Goal: Contribute content: Contribute content

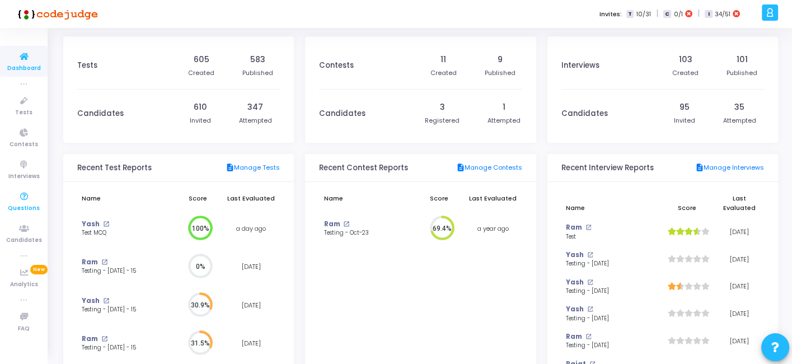
click at [22, 196] on icon at bounding box center [24, 197] width 24 height 14
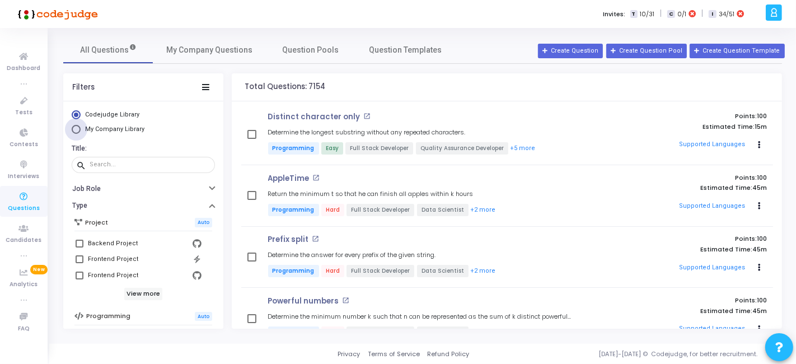
click at [123, 127] on span "My Company Library" at bounding box center [114, 128] width 59 height 7
click at [81, 127] on input "My Company Library" at bounding box center [76, 129] width 9 height 9
radio input "true"
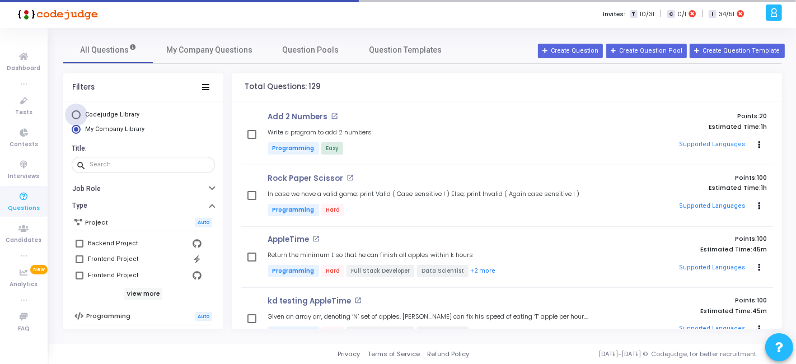
click at [100, 115] on span "Codejudge Library" at bounding box center [112, 114] width 54 height 7
click at [81, 115] on input "Codejudge Library" at bounding box center [76, 114] width 9 height 9
radio input "true"
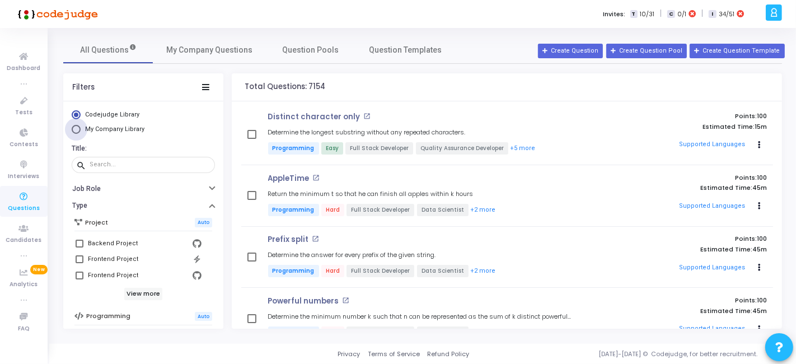
click at [105, 127] on span "My Company Library" at bounding box center [114, 128] width 59 height 7
click at [81, 127] on input "My Company Library" at bounding box center [76, 129] width 9 height 9
radio input "true"
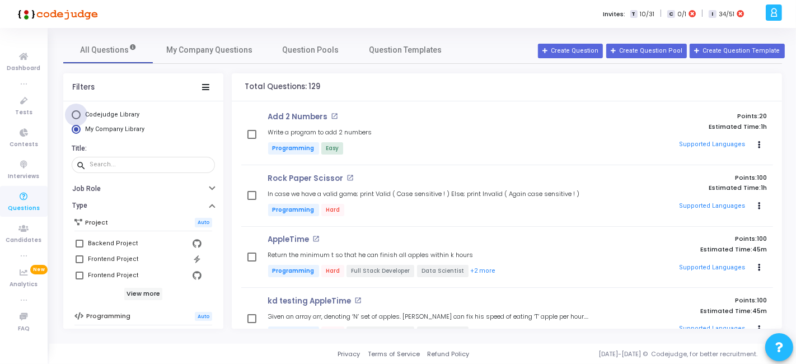
click at [111, 111] on span "Codejudge Library" at bounding box center [112, 114] width 54 height 7
click at [81, 111] on input "Codejudge Library" at bounding box center [76, 114] width 9 height 9
radio input "true"
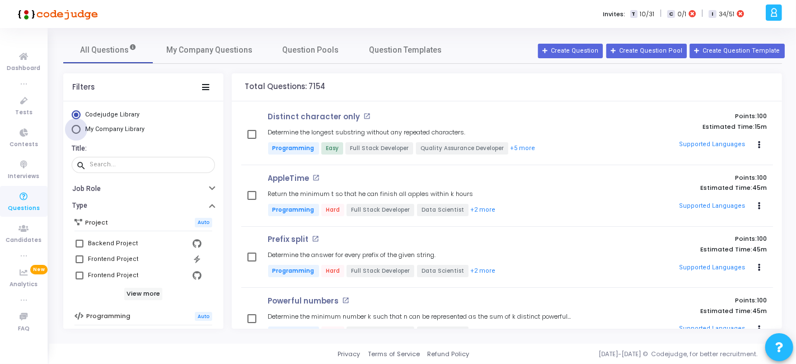
click at [113, 125] on span "My Company Library" at bounding box center [114, 128] width 59 height 7
click at [81, 125] on input "My Company Library" at bounding box center [76, 129] width 9 height 9
radio input "true"
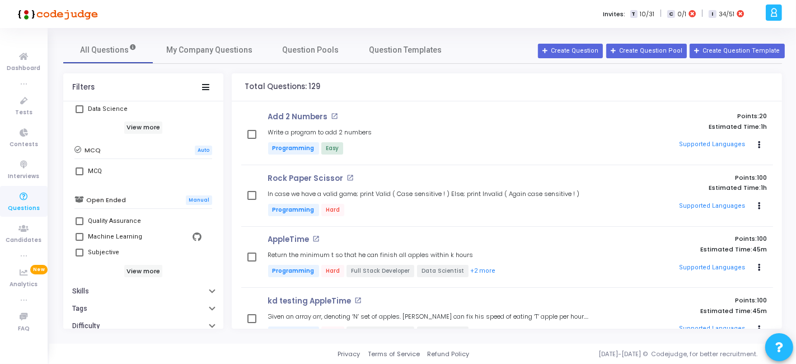
scroll to position [260, 0]
click at [83, 169] on label "MCQ" at bounding box center [143, 170] width 135 height 13
click at [80, 175] on input "MCQ" at bounding box center [79, 175] width 1 height 1
checkbox input "true"
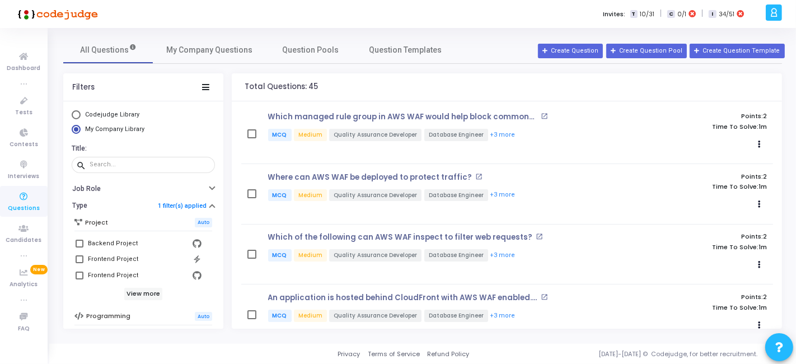
click at [109, 113] on span "Codejudge Library" at bounding box center [112, 114] width 54 height 7
click at [81, 113] on input "Codejudge Library" at bounding box center [76, 114] width 9 height 9
radio input "true"
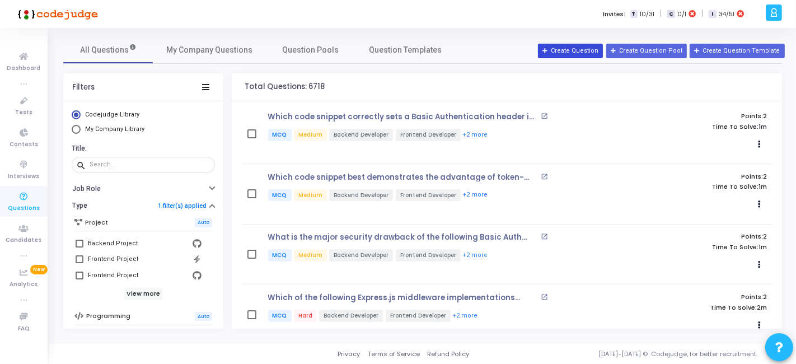
click at [585, 52] on button "Create Question" at bounding box center [570, 51] width 65 height 15
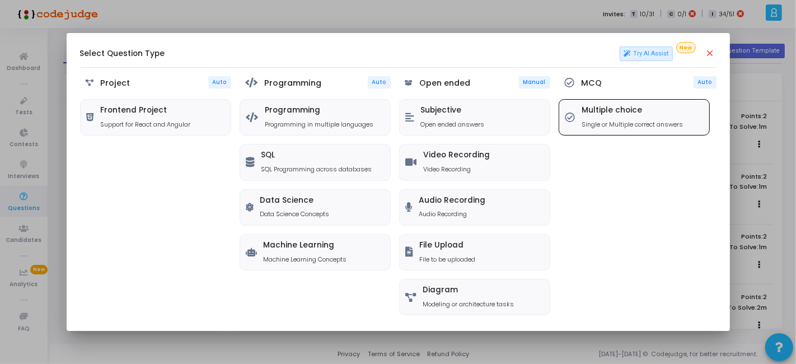
click at [618, 106] on h5 "Multiple choice" at bounding box center [632, 111] width 101 height 10
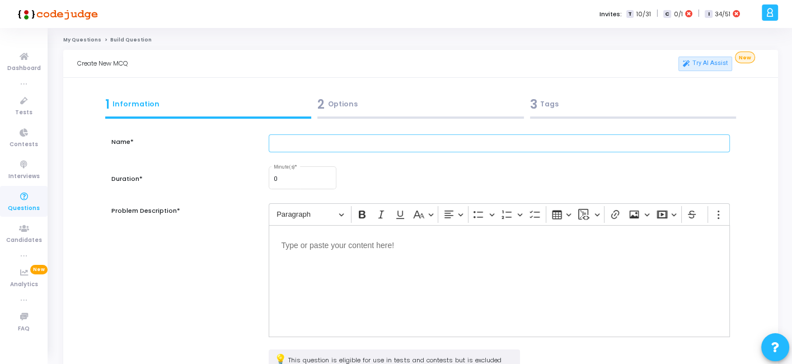
click at [377, 146] on input "text" at bounding box center [499, 143] width 461 height 18
paste input "As a developer, you are optimizing a Node.js backend deployed on EC2. The app e…"
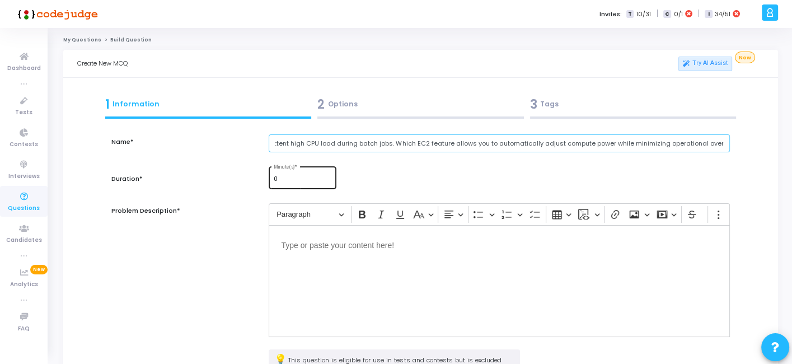
type input "As a developer, you are optimizing a Node.js backend deployed on EC2. The app e…"
click at [304, 183] on div "0 Minute(s) *" at bounding box center [303, 177] width 58 height 24
type input "0"
type input "1"
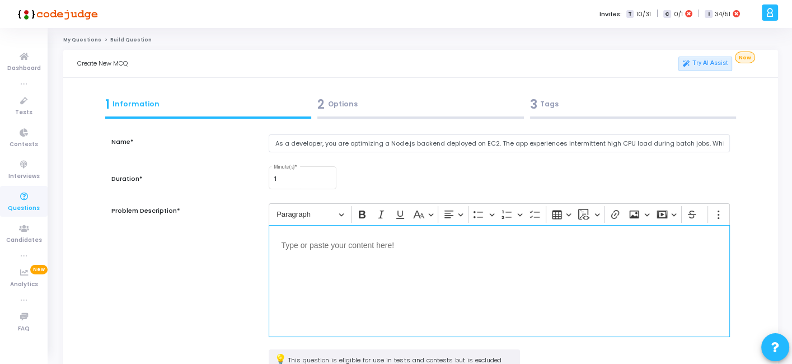
click at [342, 284] on div "Editor editing area: main" at bounding box center [499, 281] width 461 height 112
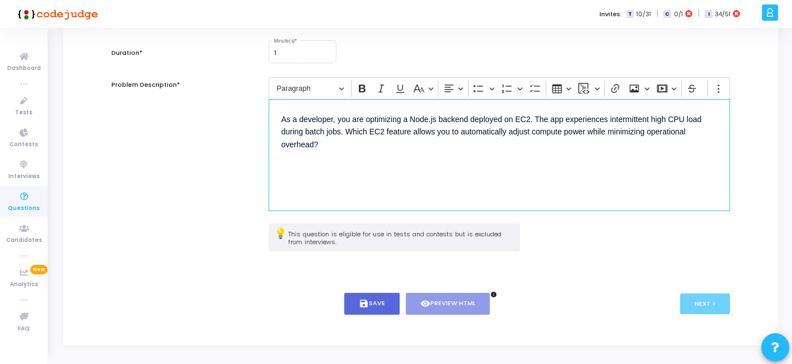
scroll to position [128, 0]
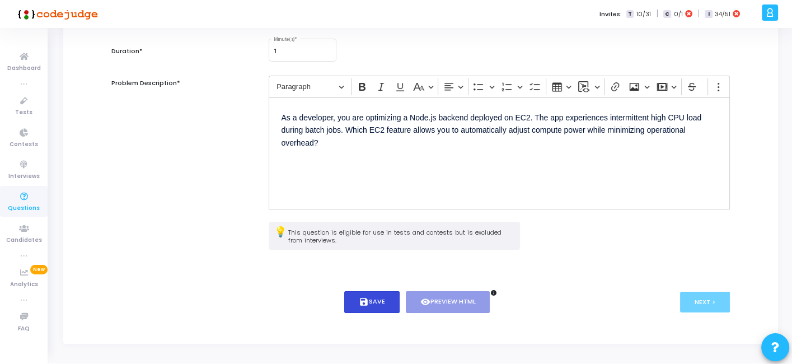
click at [366, 301] on icon "save" at bounding box center [364, 302] width 10 height 10
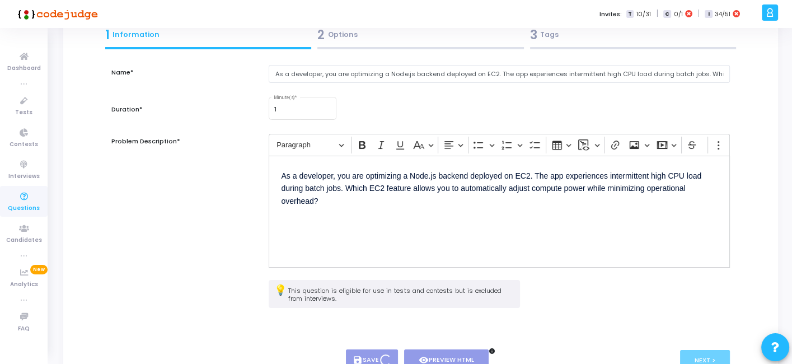
scroll to position [0, 0]
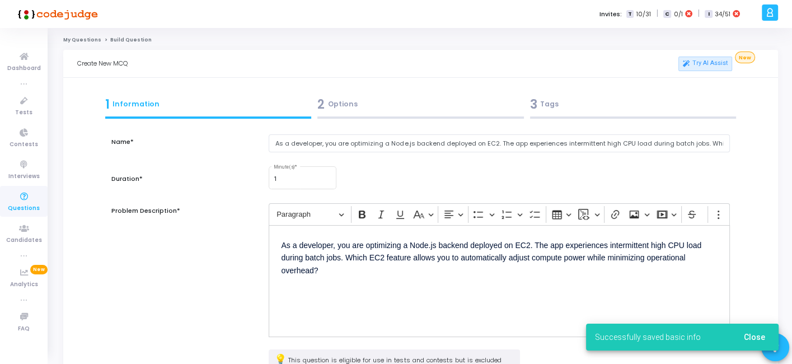
click at [365, 111] on div "2 Options" at bounding box center [420, 104] width 207 height 18
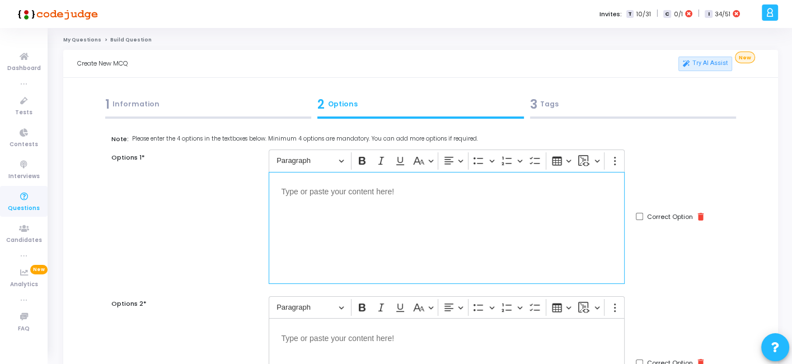
click at [379, 227] on div "Editor editing area: main" at bounding box center [447, 228] width 356 height 112
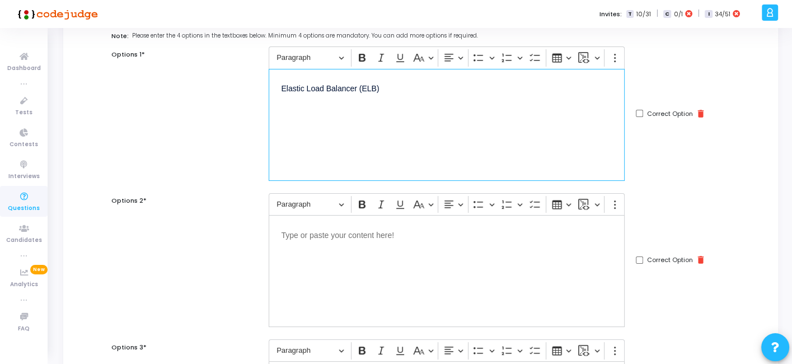
scroll to position [104, 0]
click at [414, 235] on p "Editor editing area: main" at bounding box center [446, 233] width 331 height 14
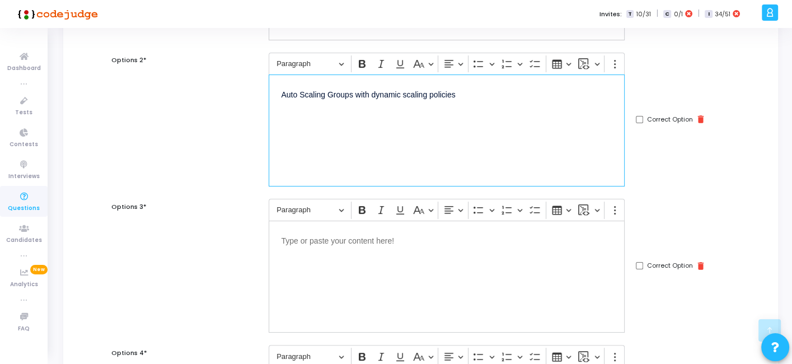
scroll to position [255, 0]
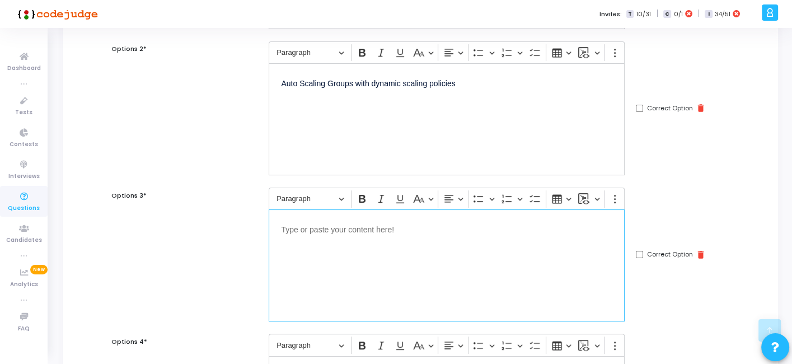
click at [357, 228] on p "Editor editing area: main" at bounding box center [446, 229] width 331 height 14
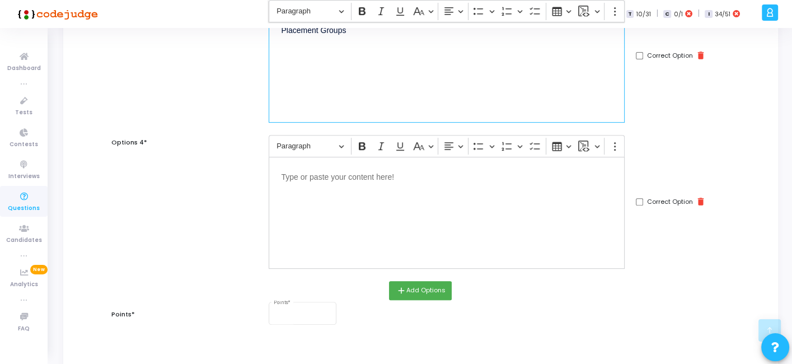
scroll to position [454, 0]
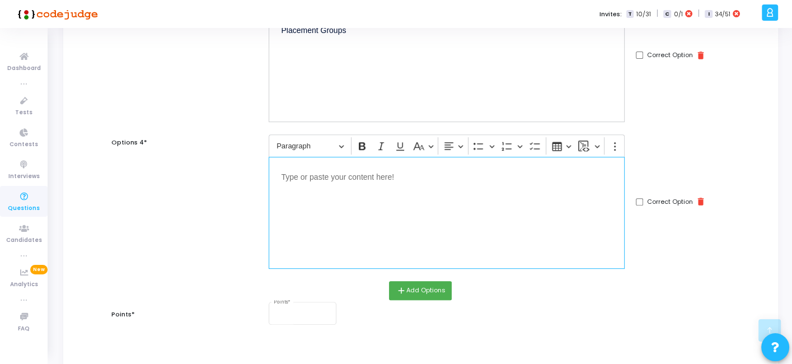
click at [371, 203] on div "Editor editing area: main" at bounding box center [447, 213] width 356 height 112
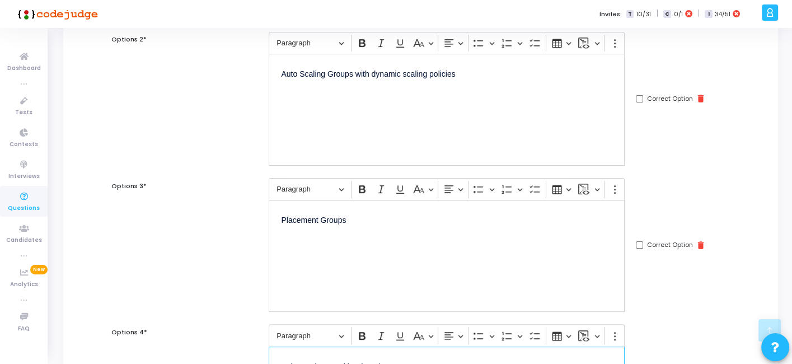
scroll to position [263, 0]
click at [639, 97] on input "Correct Option" at bounding box center [639, 99] width 7 height 7
checkbox input "true"
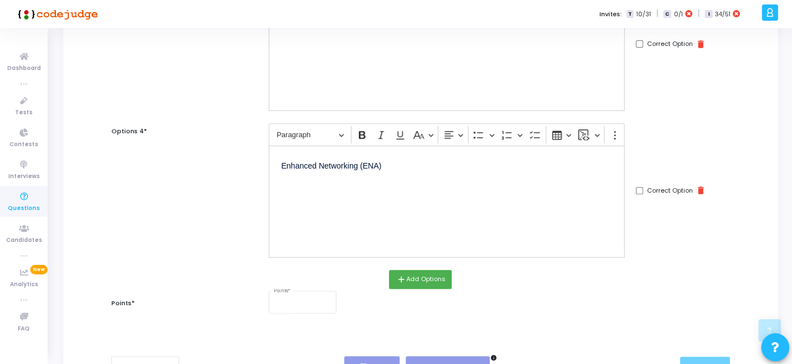
scroll to position [547, 0]
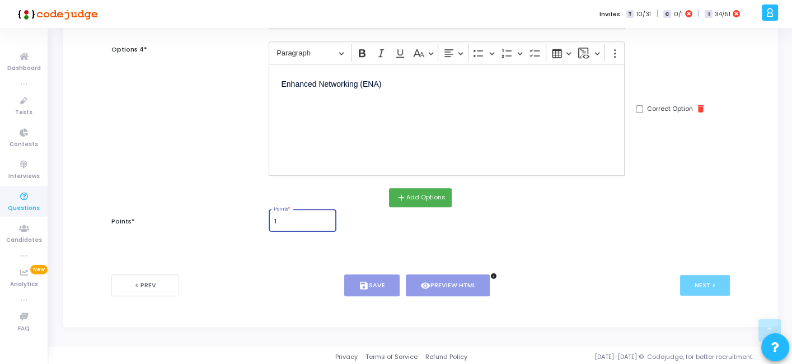
click at [279, 218] on input "1" at bounding box center [303, 221] width 58 height 7
type input "1"
click at [364, 281] on icon "save" at bounding box center [364, 286] width 10 height 10
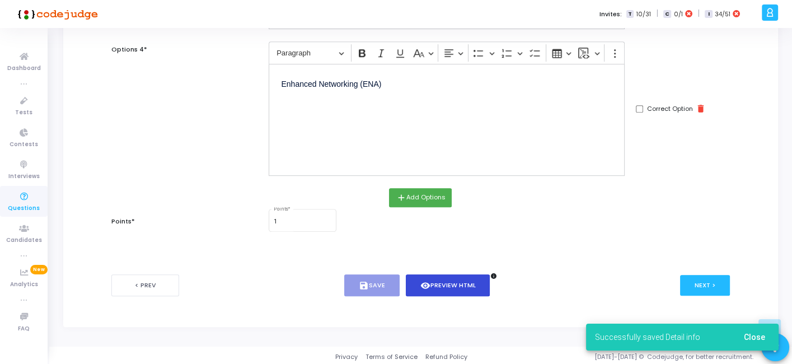
click at [452, 280] on button "visibility Preview HTML" at bounding box center [448, 285] width 85 height 22
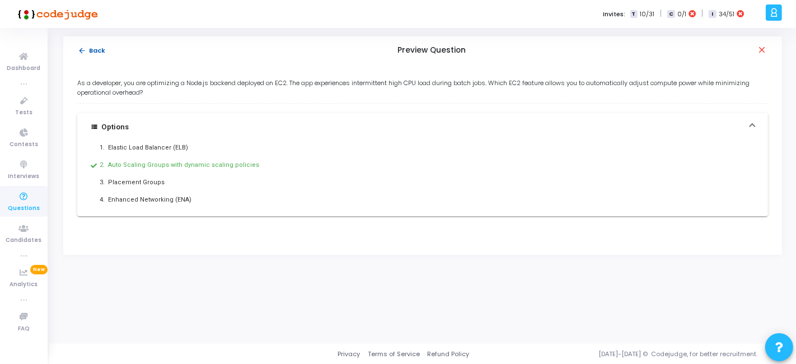
click at [86, 53] on button "arrow_back Back" at bounding box center [91, 50] width 29 height 11
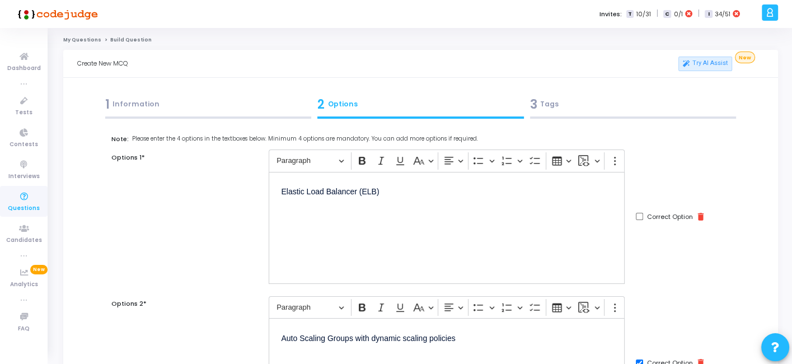
click at [572, 102] on div "3 Tags" at bounding box center [633, 104] width 207 height 18
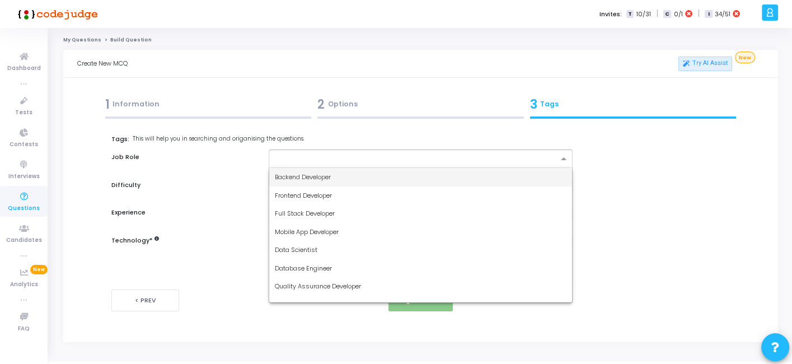
click at [520, 158] on input "text" at bounding box center [416, 160] width 283 height 10
click at [353, 181] on div "Backend Developer" at bounding box center [420, 177] width 302 height 18
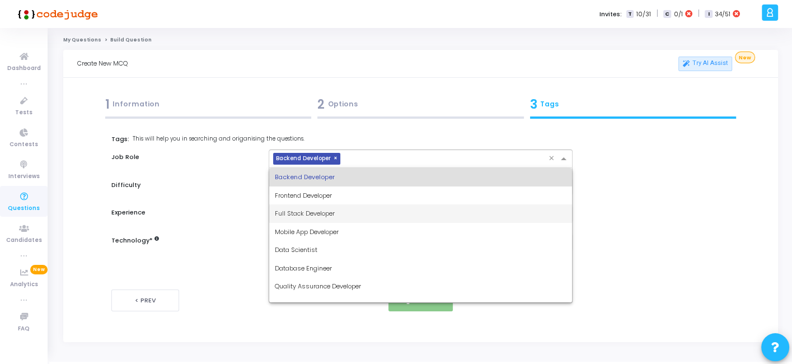
drag, startPoint x: 373, startPoint y: 162, endPoint x: 312, endPoint y: 219, distance: 84.0
click at [312, 168] on ng-select "× Backend Developer × Backend Developer Frontend Developer Full Stack Developer…" at bounding box center [420, 158] width 303 height 18
click at [312, 219] on div "Full Stack Developer" at bounding box center [420, 213] width 302 height 18
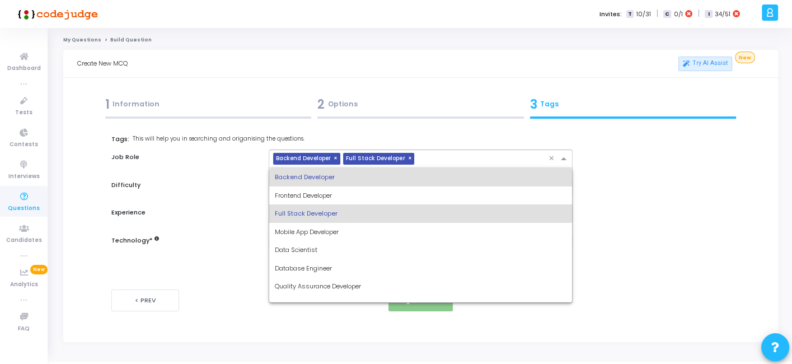
drag, startPoint x: 426, startPoint y: 161, endPoint x: 335, endPoint y: 236, distance: 117.3
click at [335, 168] on ng-select "× Backend Developer × Full Stack Developer × Backend Developer Frontend Develop…" at bounding box center [420, 158] width 303 height 18
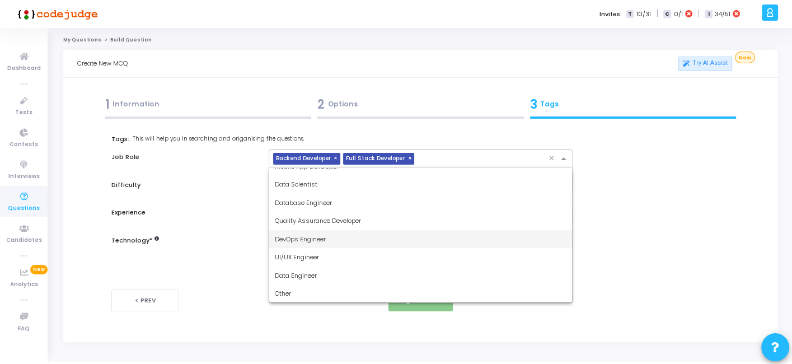
click at [323, 239] on span "DevOps Engineer" at bounding box center [300, 239] width 51 height 9
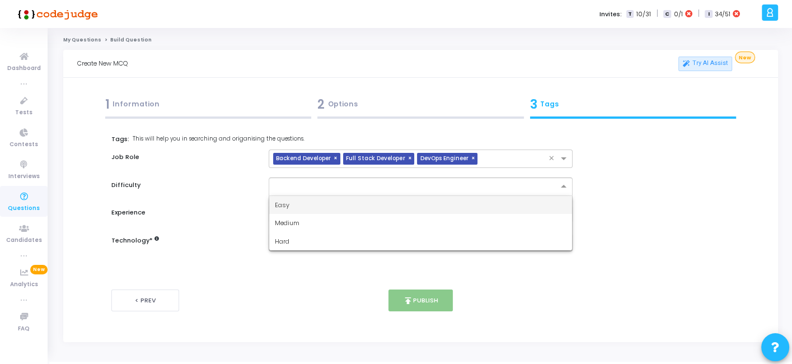
drag, startPoint x: 384, startPoint y: 185, endPoint x: 333, endPoint y: 204, distance: 54.4
click at [333, 196] on ng-select "Easy Medium Hard" at bounding box center [420, 186] width 303 height 18
click at [333, 204] on div "Easy" at bounding box center [420, 205] width 302 height 18
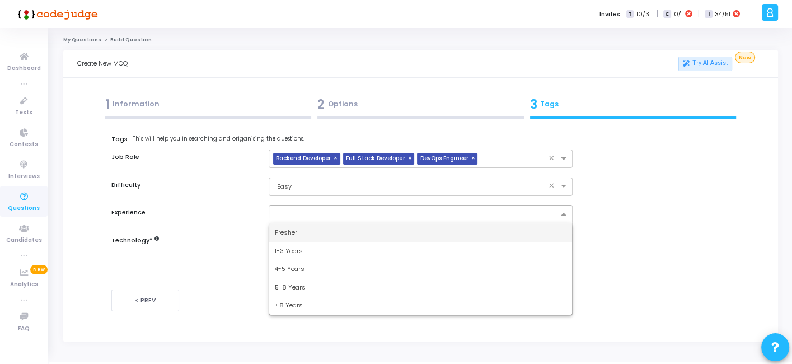
drag, startPoint x: 342, startPoint y: 206, endPoint x: 314, endPoint y: 231, distance: 37.3
click at [314, 223] on ng-select "Fresher 1-3 Years 4-5 Years 5-8 Years > 8 Years" at bounding box center [420, 214] width 303 height 18
click at [314, 231] on div "Fresher" at bounding box center [420, 232] width 302 height 18
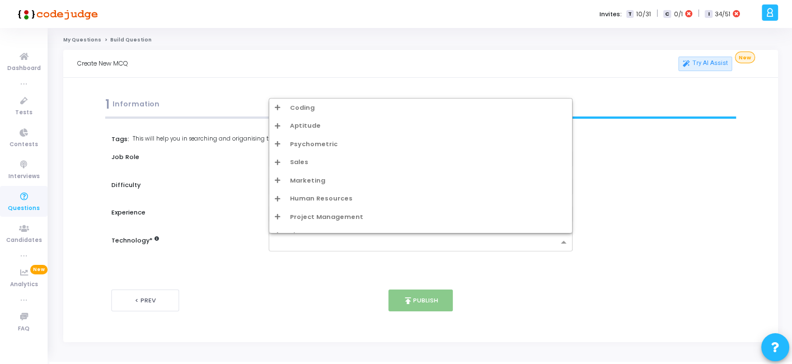
click at [324, 239] on input "text" at bounding box center [416, 243] width 283 height 10
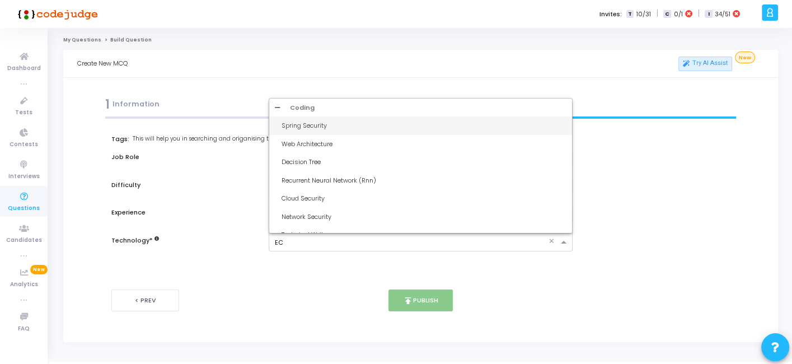
type input "EC2"
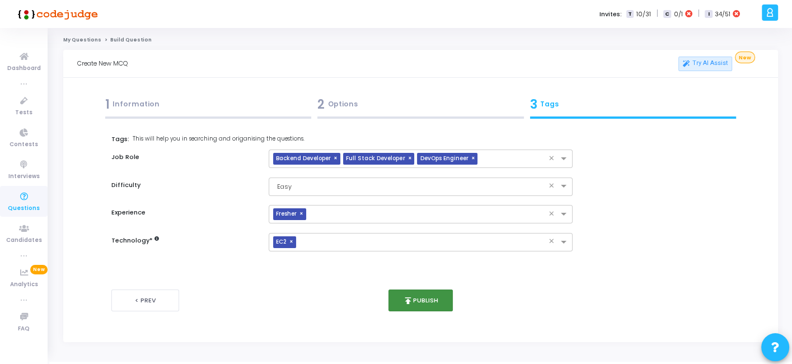
click at [427, 292] on button "publish Publish" at bounding box center [421, 300] width 64 height 22
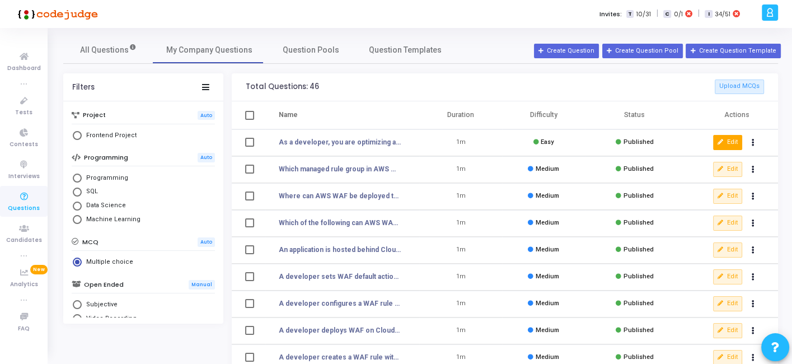
click at [726, 145] on button "Edit" at bounding box center [727, 142] width 29 height 15
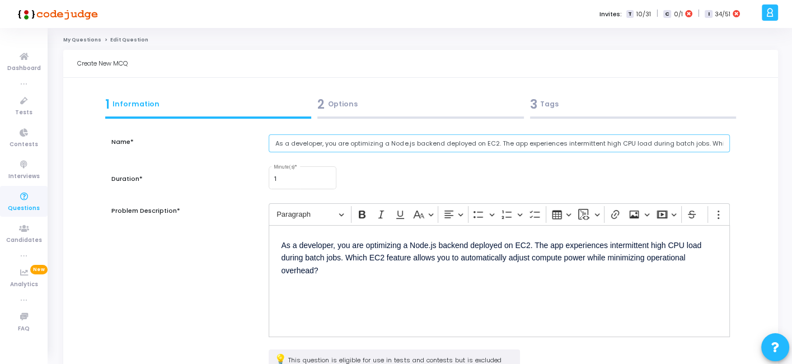
click at [333, 144] on input "As a developer, you are optimizing a Node.js backend deployed on EC2. The app e…" at bounding box center [499, 143] width 461 height 18
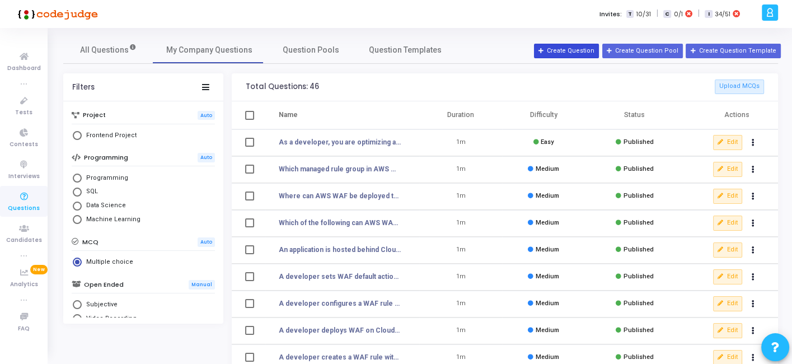
click at [572, 51] on button "Create Question" at bounding box center [566, 51] width 65 height 15
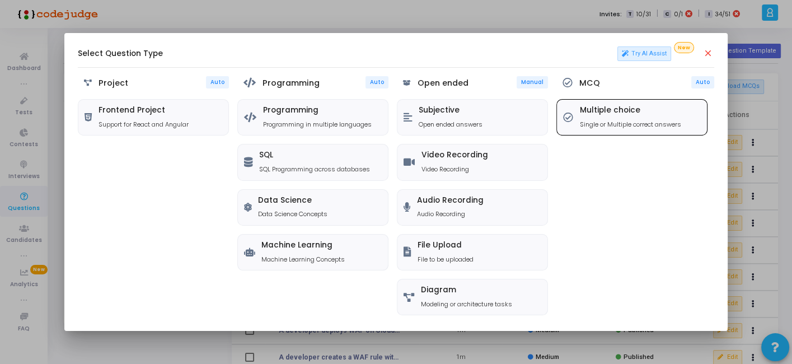
click at [600, 106] on h5 "Multiple choice" at bounding box center [630, 111] width 101 height 10
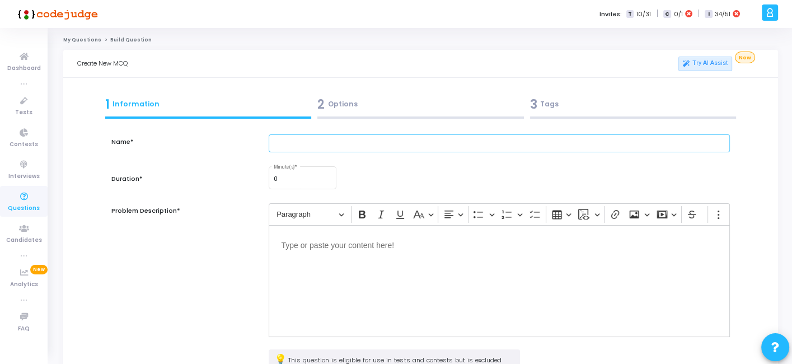
paste input "A developer runs CI/CD builds on EC2 Spot Instances to save cost. However, buil…"
click at [474, 142] on input "A developer runs CI/CD builds on EC2 Spot Instances to save cost. However, buil…" at bounding box center [499, 143] width 461 height 18
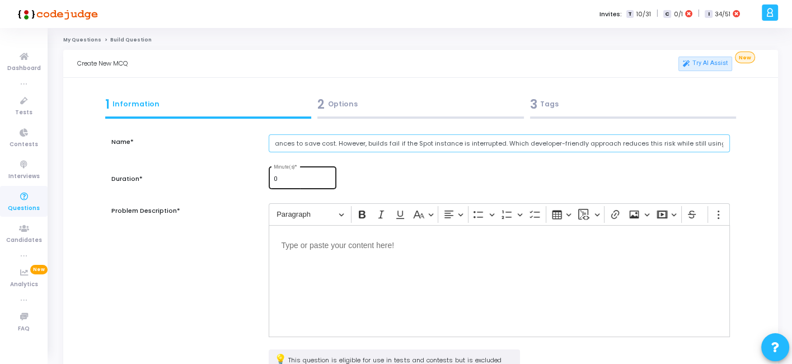
type input "A developer runs CI/CD builds on EC2 Spot Instances to save cost. However, buil…"
click at [306, 180] on input "0" at bounding box center [303, 179] width 58 height 7
type input "1"
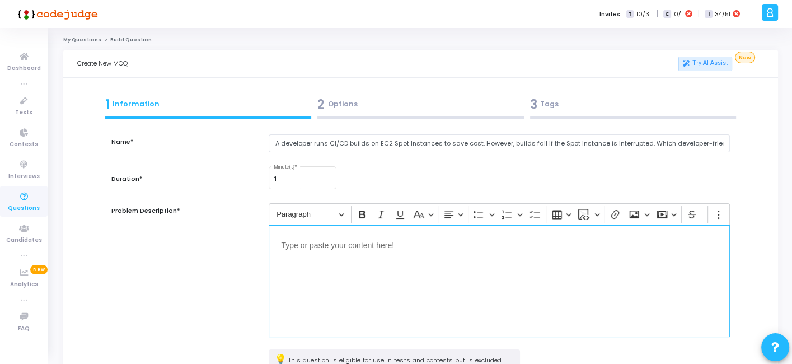
click at [323, 285] on div "Editor editing area: main" at bounding box center [499, 281] width 461 height 112
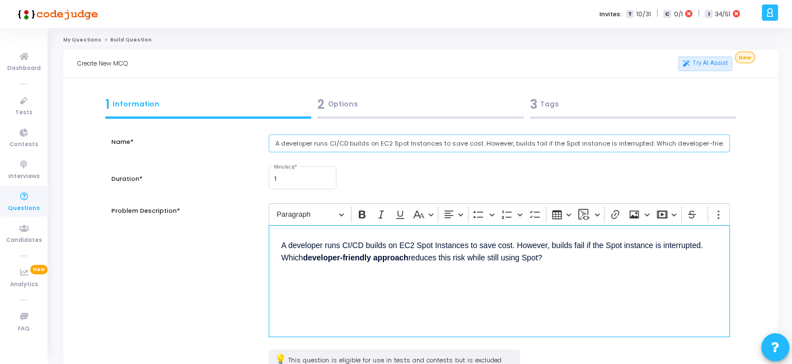
click at [370, 140] on input "A developer runs CI/CD builds on EC2 Spot Instances to save cost. However, buil…" at bounding box center [499, 143] width 461 height 18
click at [422, 266] on div "A developer runs CI/CD builds on EC2 Spot Instances to save cost. However, buil…" at bounding box center [499, 281] width 461 height 112
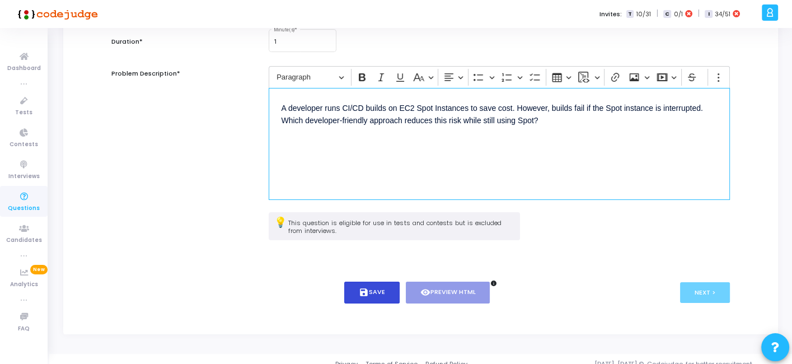
scroll to position [146, 0]
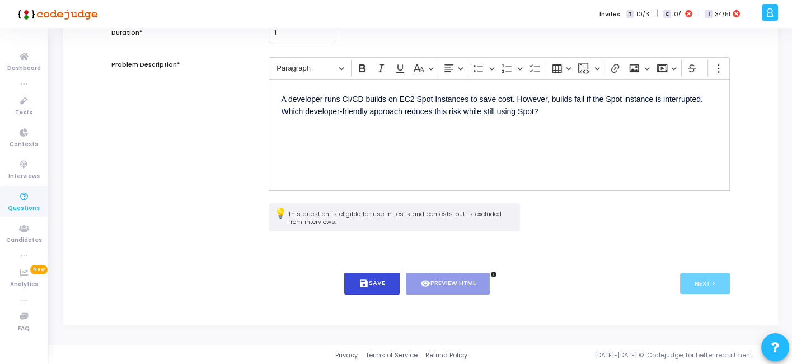
click at [382, 289] on button "save Save" at bounding box center [371, 284] width 55 height 22
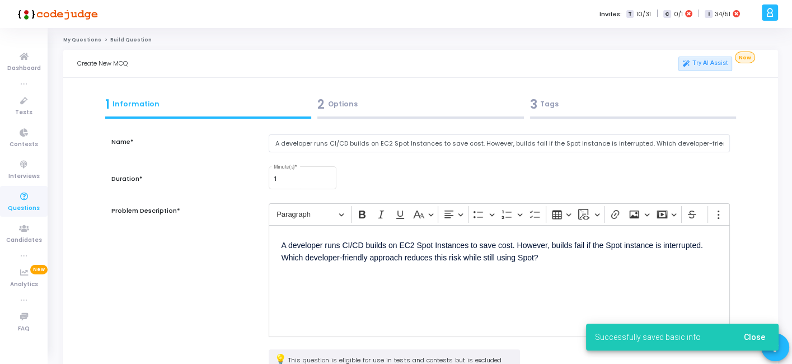
click at [398, 118] on div at bounding box center [420, 117] width 207 height 2
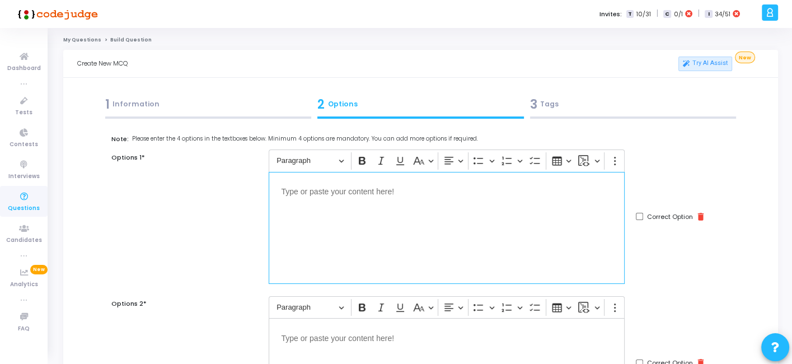
click at [395, 233] on div "Editor editing area: main" at bounding box center [447, 228] width 356 height 112
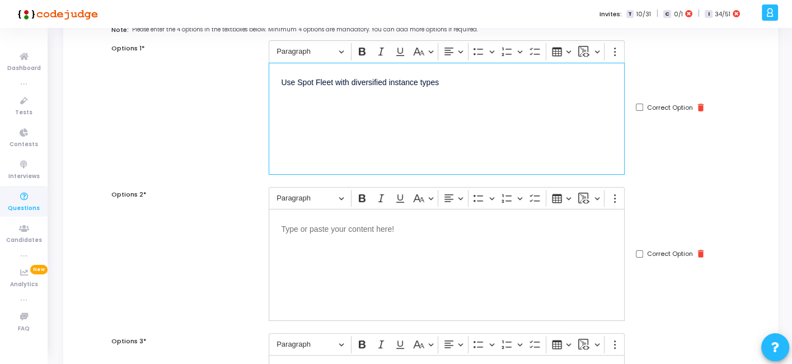
scroll to position [113, 0]
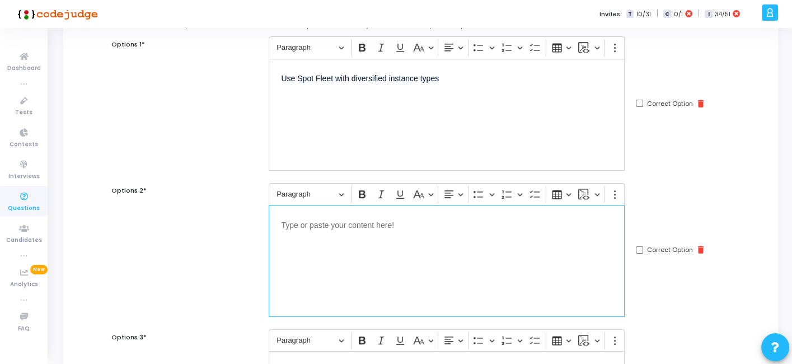
click at [373, 232] on div "Editor editing area: main" at bounding box center [447, 261] width 356 height 112
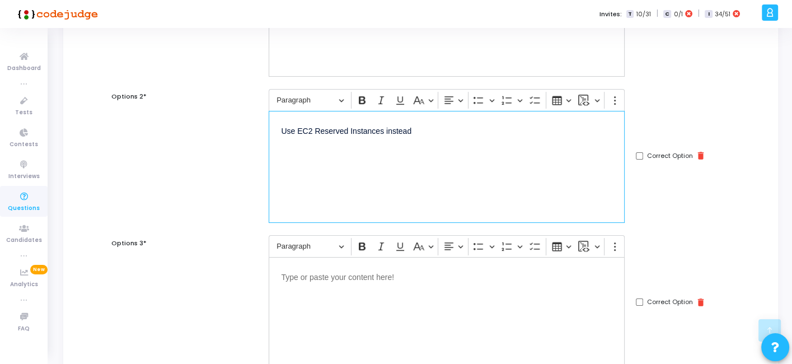
scroll to position [211, 0]
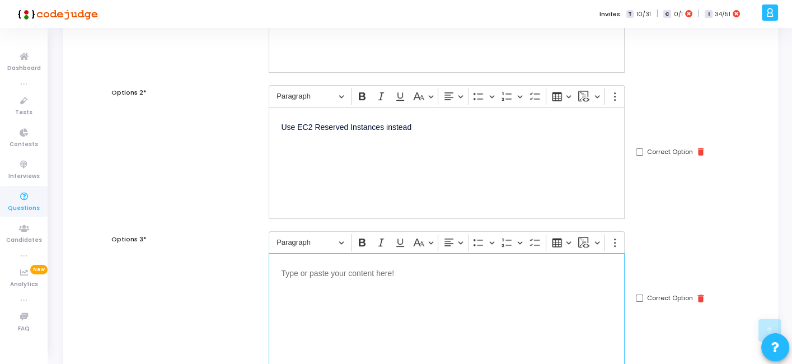
click at [353, 266] on p "Editor editing area: main" at bounding box center [446, 272] width 331 height 14
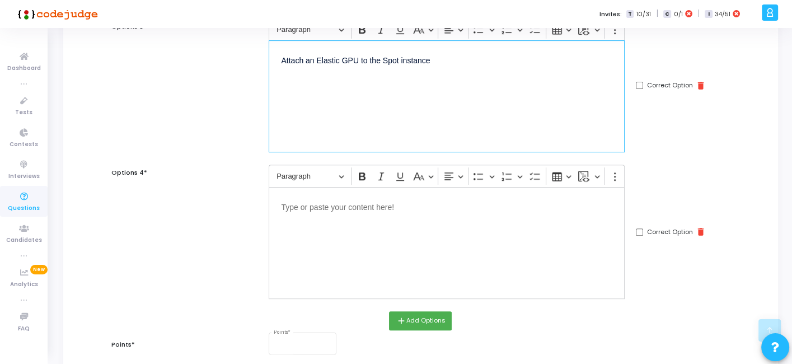
click at [342, 253] on div "Editor editing area: main" at bounding box center [447, 243] width 356 height 112
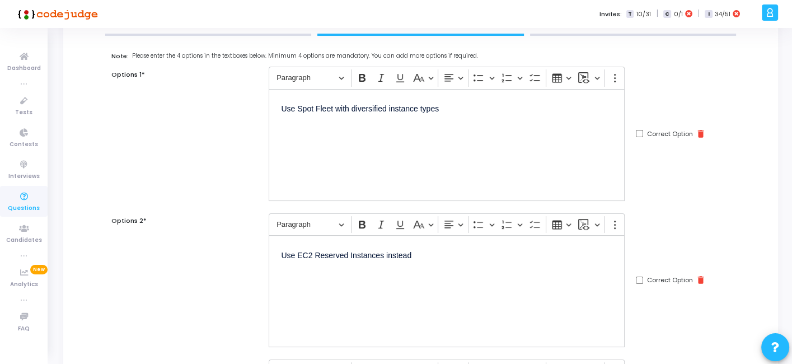
scroll to position [0, 0]
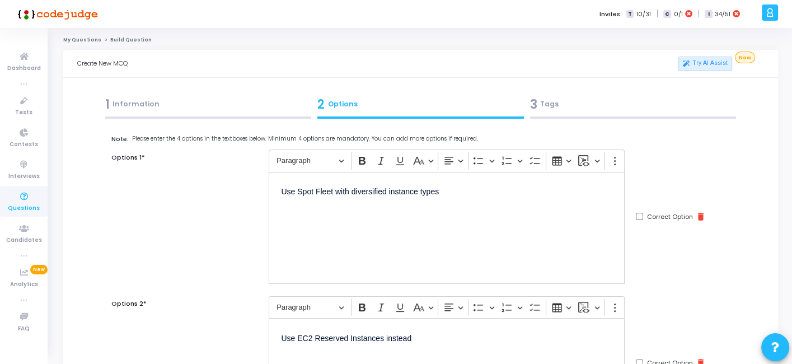
click at [639, 215] on input "Correct Option" at bounding box center [639, 216] width 7 height 7
checkbox input "true"
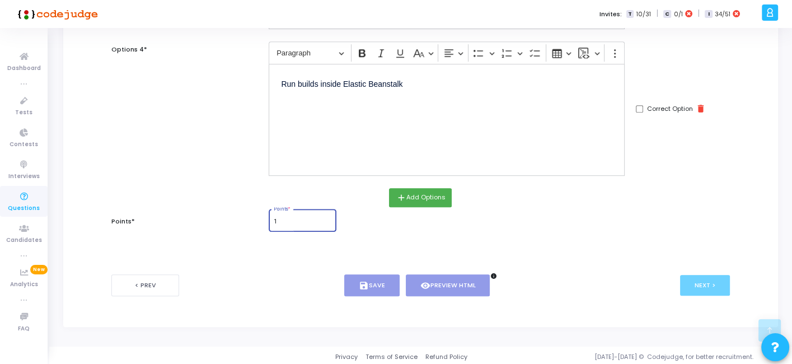
click at [305, 218] on input "1" at bounding box center [303, 221] width 58 height 7
type input "1"
click at [395, 280] on button "save Save" at bounding box center [371, 285] width 55 height 22
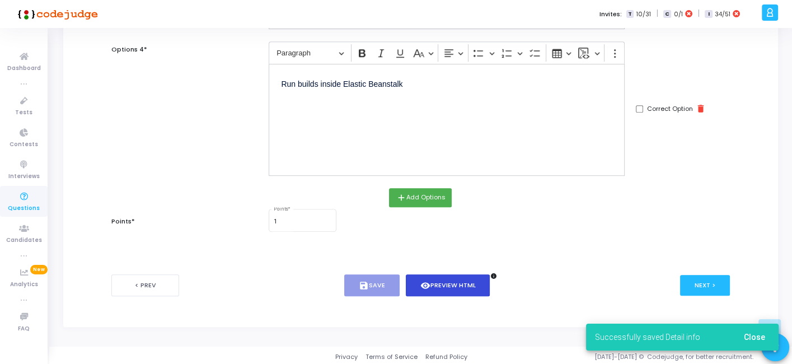
click at [449, 281] on button "visibility Preview HTML" at bounding box center [448, 285] width 85 height 22
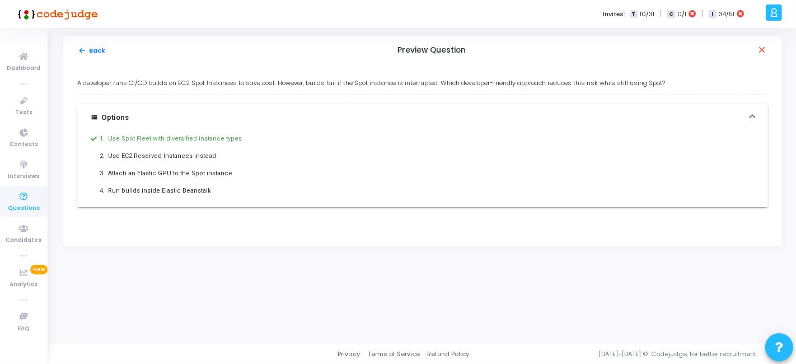
drag, startPoint x: 75, startPoint y: 82, endPoint x: 213, endPoint y: 195, distance: 178.2
click at [213, 195] on div "A developer runs CI/CD builds on EC2 Spot Instances to save cost. However, buil…" at bounding box center [422, 154] width 719 height 181
copy div "A developer runs CI/CD builds on EC2 Spot Instances to save cost. However, buil…"
click at [83, 55] on div "arrow_back Back Preview Question close" at bounding box center [422, 50] width 719 height 28
click at [90, 53] on button "arrow_back Back" at bounding box center [91, 50] width 29 height 11
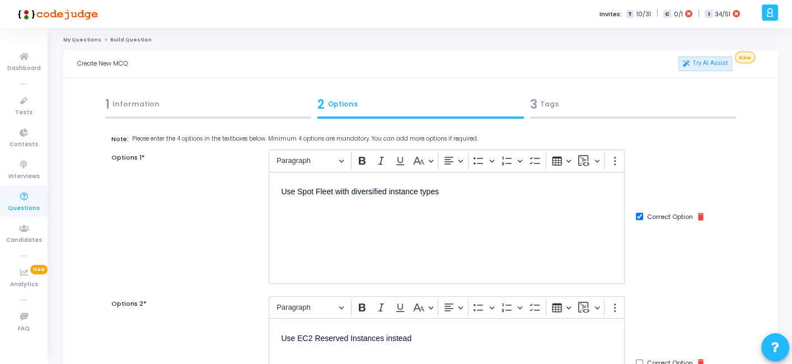
click at [566, 112] on div "3 Tags" at bounding box center [633, 104] width 207 height 18
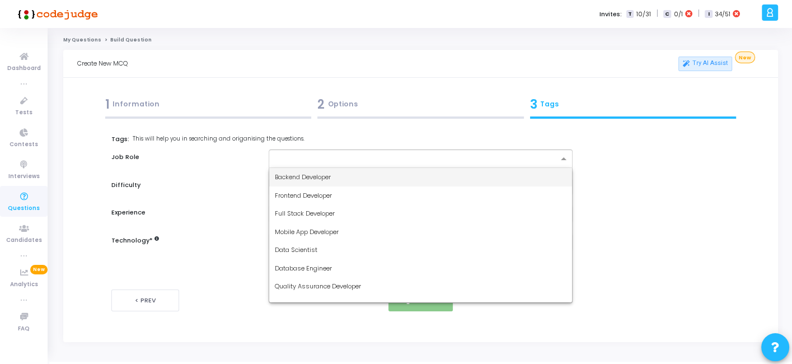
click at [396, 155] on input "text" at bounding box center [416, 160] width 283 height 10
click at [339, 176] on div "Backend Developer" at bounding box center [420, 177] width 302 height 18
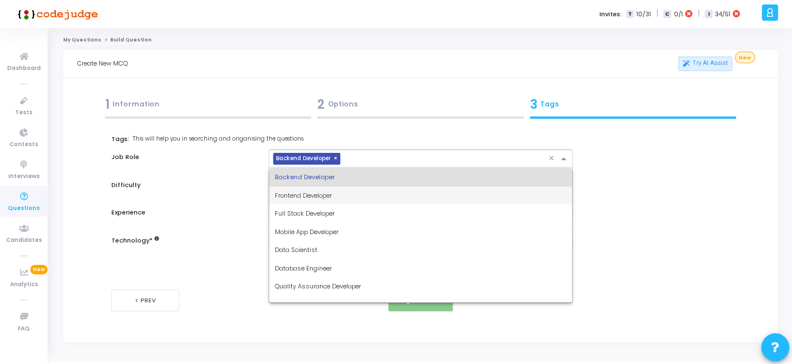
drag, startPoint x: 375, startPoint y: 160, endPoint x: 325, endPoint y: 190, distance: 58.5
click at [325, 168] on ng-select "× Backend Developer × Backend Developer Frontend Developer Full Stack Developer…" at bounding box center [420, 158] width 303 height 18
click at [307, 206] on div "Full Stack Developer" at bounding box center [420, 213] width 302 height 18
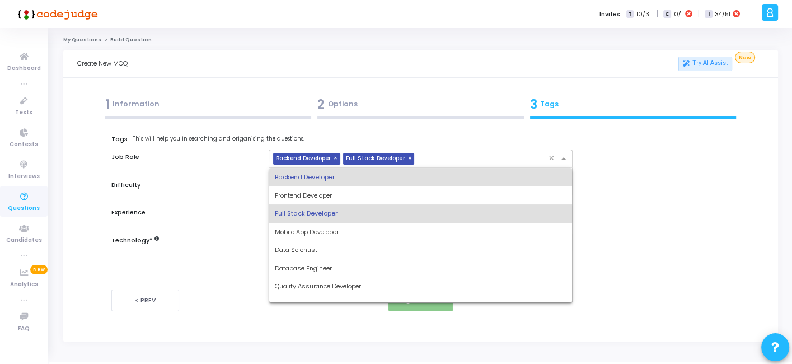
click at [429, 158] on input "text" at bounding box center [483, 160] width 129 height 10
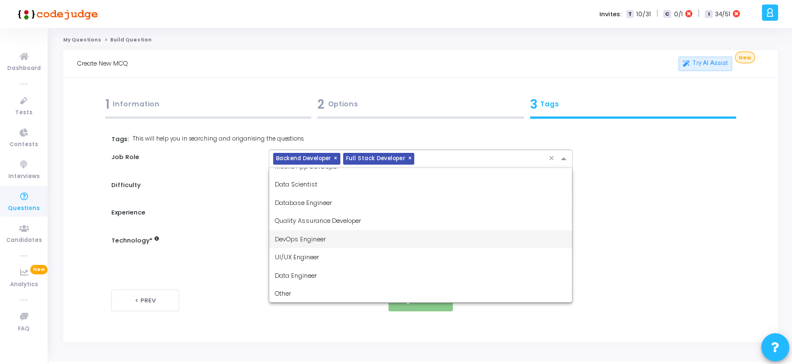
click at [334, 235] on div "DevOps Engineer" at bounding box center [420, 239] width 302 height 18
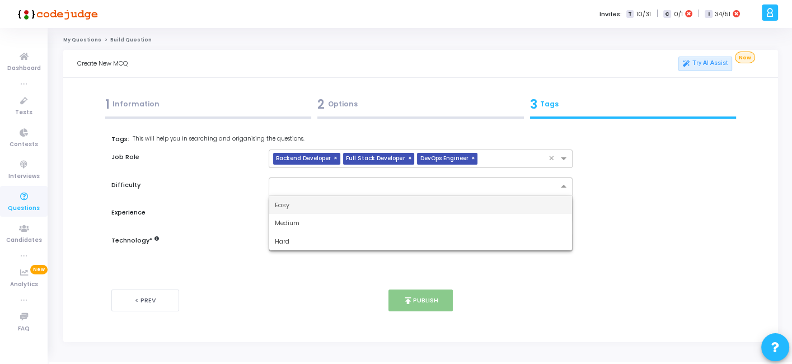
drag, startPoint x: 362, startPoint y: 193, endPoint x: 326, endPoint y: 200, distance: 36.7
click at [326, 196] on ng-select "Easy Medium Hard" at bounding box center [420, 186] width 303 height 18
click at [326, 200] on div "Easy" at bounding box center [420, 205] width 302 height 18
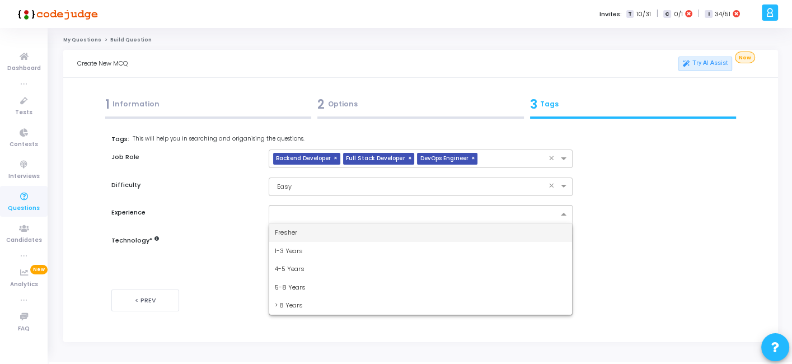
drag, startPoint x: 336, startPoint y: 211, endPoint x: 301, endPoint y: 234, distance: 42.4
click at [301, 223] on ng-select "Fresher 1-3 Years 4-5 Years 5-8 Years > 8 Years" at bounding box center [420, 214] width 303 height 18
click at [301, 234] on div "Fresher" at bounding box center [420, 232] width 302 height 18
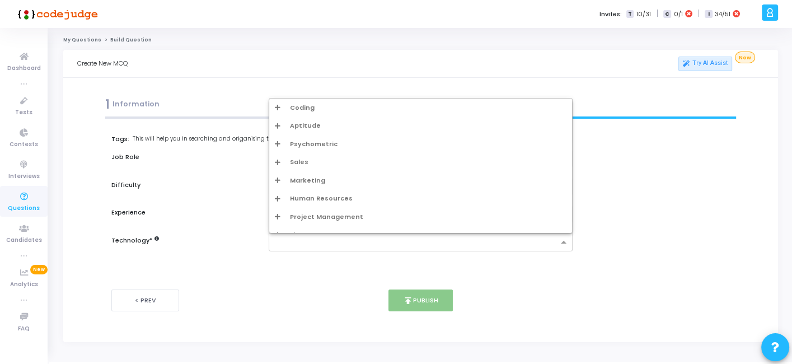
click at [307, 240] on input "text" at bounding box center [416, 243] width 283 height 10
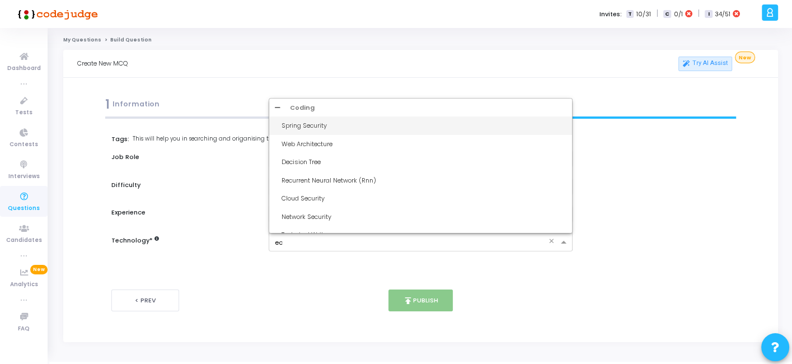
type input "ec2"
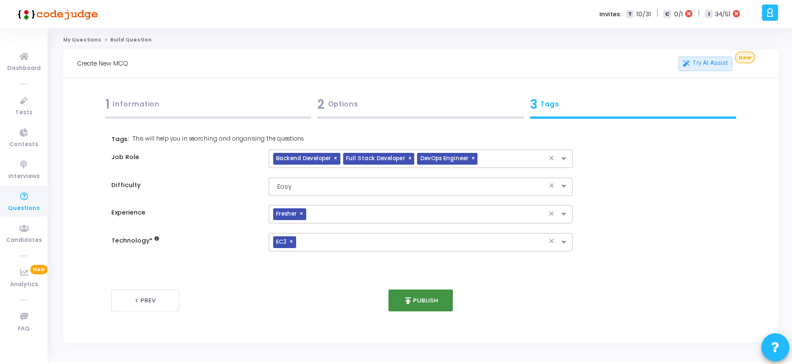
click at [419, 299] on button "publish Publish" at bounding box center [421, 300] width 64 height 22
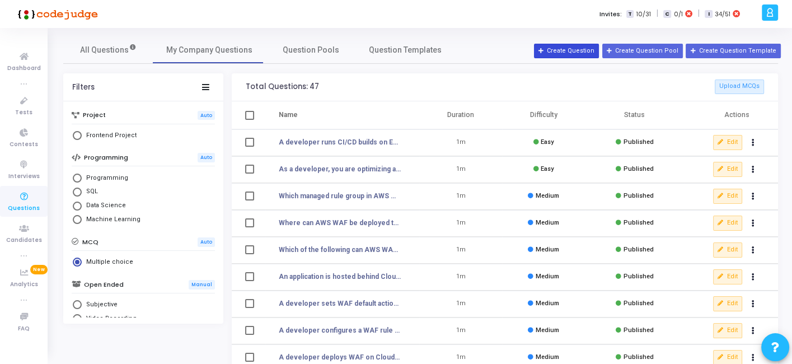
click at [575, 52] on button "Create Question" at bounding box center [566, 51] width 65 height 15
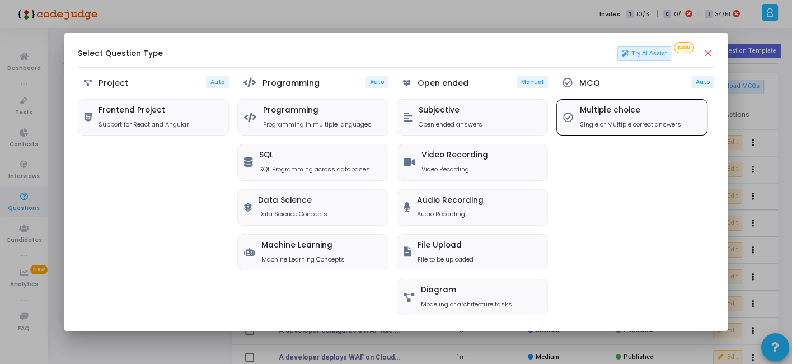
click at [586, 108] on h5 "Multiple choice" at bounding box center [630, 111] width 101 height 10
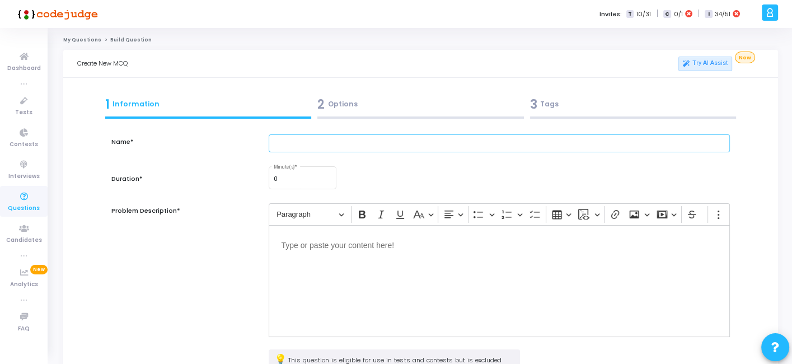
click at [399, 138] on input "text" at bounding box center [499, 143] width 461 height 18
paste input "A developer wants to debug a memory leak issue in production EC2 instances with…"
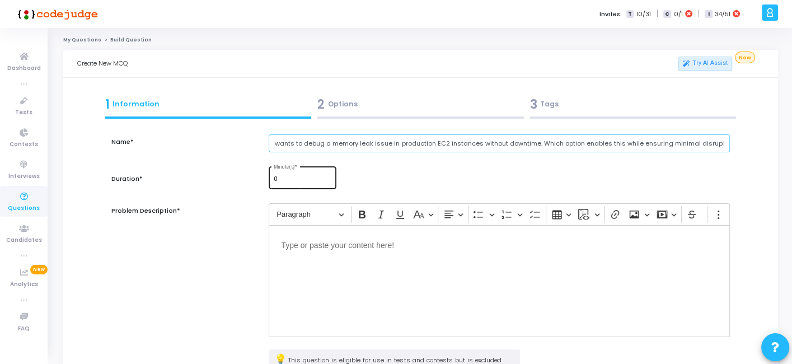
type input "A developer wants to debug a memory leak issue in production EC2 instances with…"
click at [297, 180] on input "0" at bounding box center [303, 179] width 58 height 7
paste input "e2"
type input "1e2"
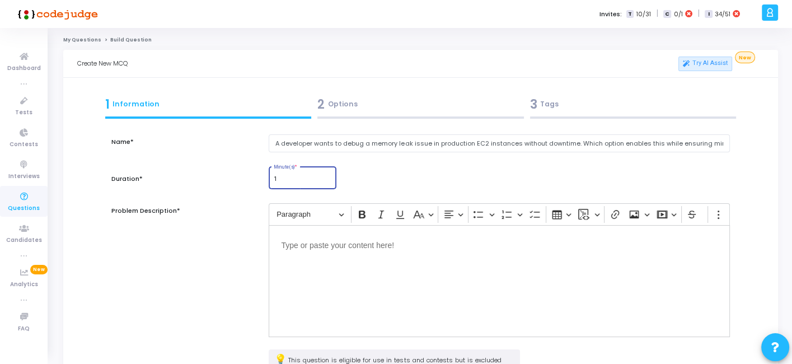
type input "1"
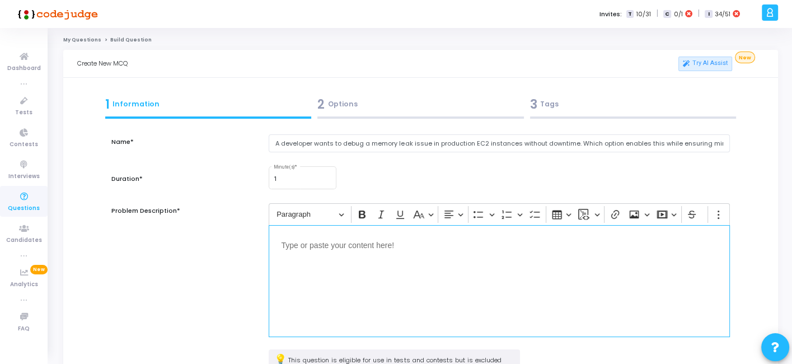
click at [318, 255] on div "Editor editing area: main" at bounding box center [499, 281] width 461 height 112
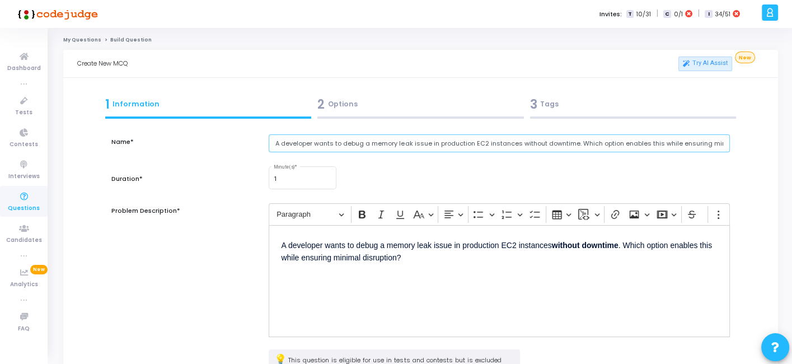
click at [413, 139] on input "A developer wants to debug a memory leak issue in production EC2 instances with…" at bounding box center [499, 143] width 461 height 18
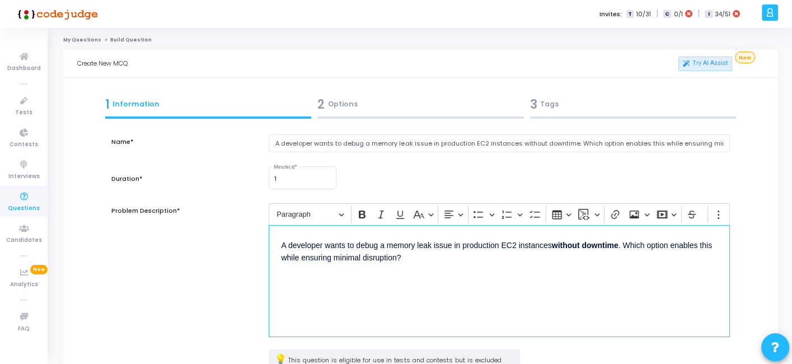
click at [374, 284] on div "A developer wants to debug a memory leak issue in production EC2 instances with…" at bounding box center [499, 281] width 461 height 112
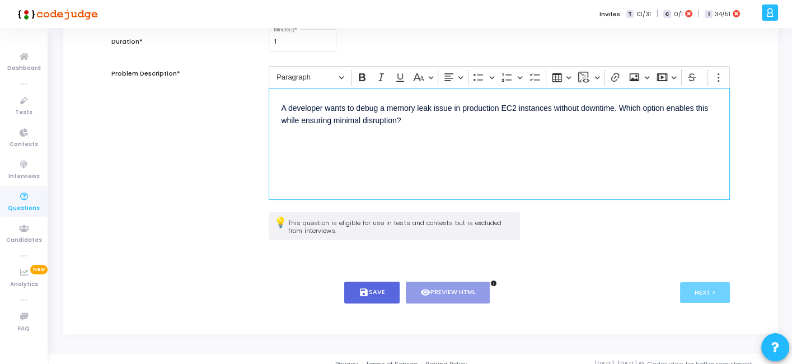
scroll to position [145, 0]
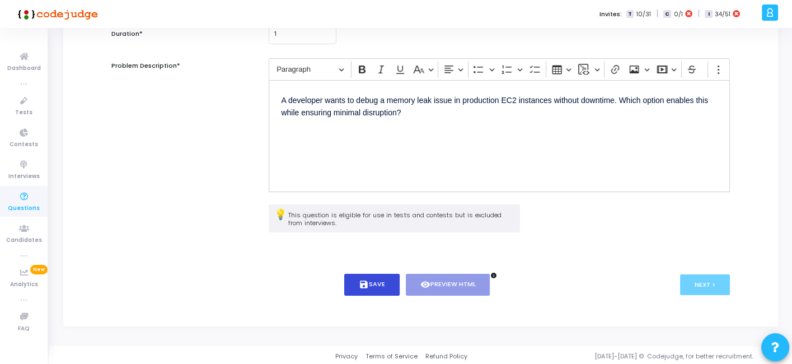
click at [368, 290] on button "save Save" at bounding box center [371, 285] width 55 height 22
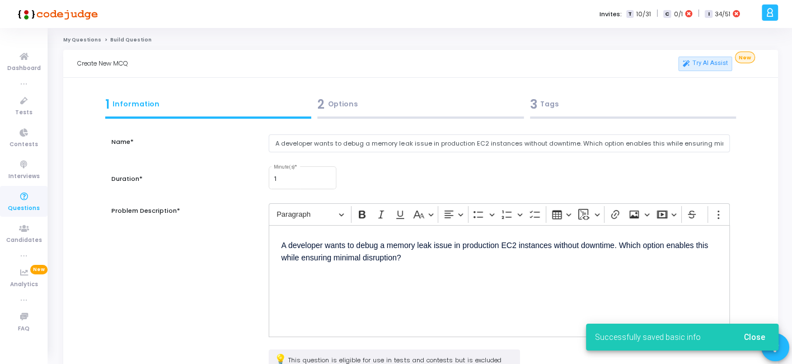
click at [396, 104] on div "2 Options" at bounding box center [420, 104] width 207 height 18
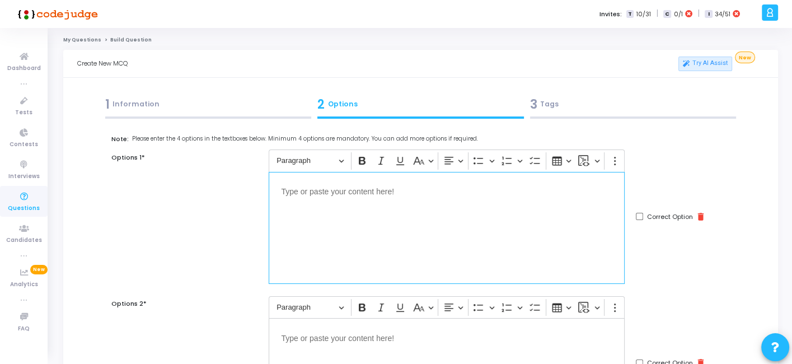
click at [350, 239] on div "Editor editing area: main" at bounding box center [447, 228] width 356 height 112
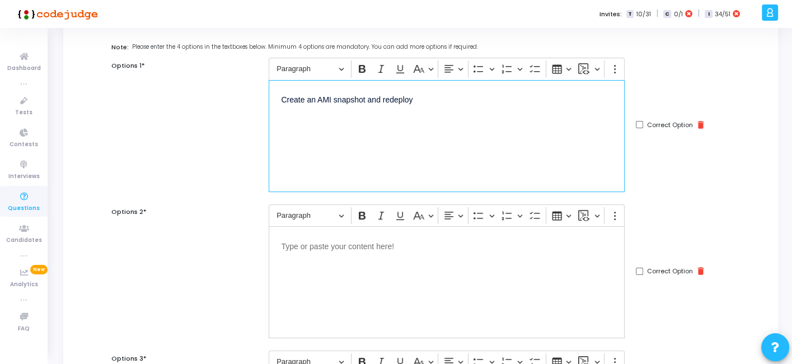
scroll to position [97, 0]
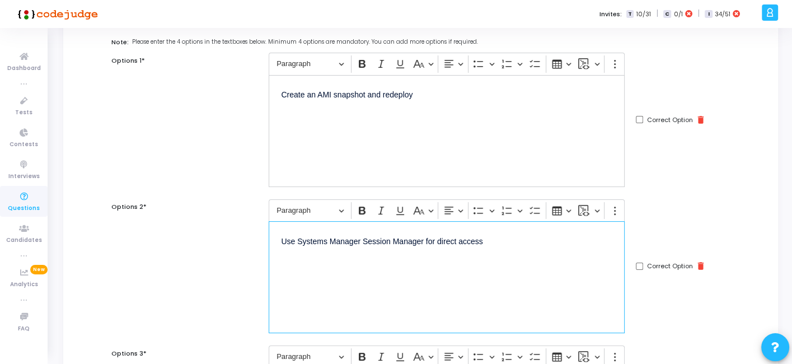
click at [400, 253] on div "Use Systems Manager Session Manager for direct access" at bounding box center [447, 277] width 356 height 112
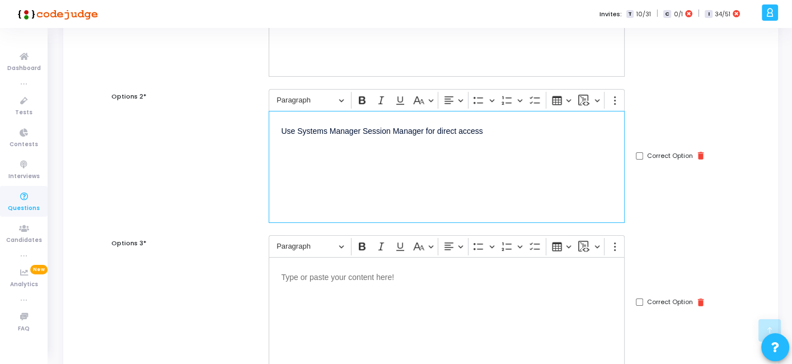
scroll to position [214, 0]
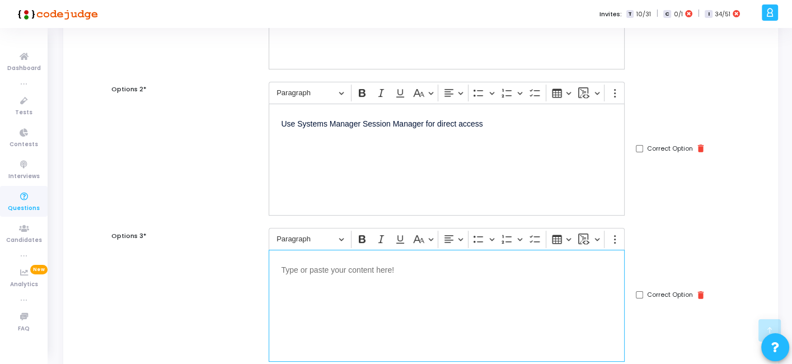
click at [361, 273] on p "Editor editing area: main" at bounding box center [446, 269] width 331 height 14
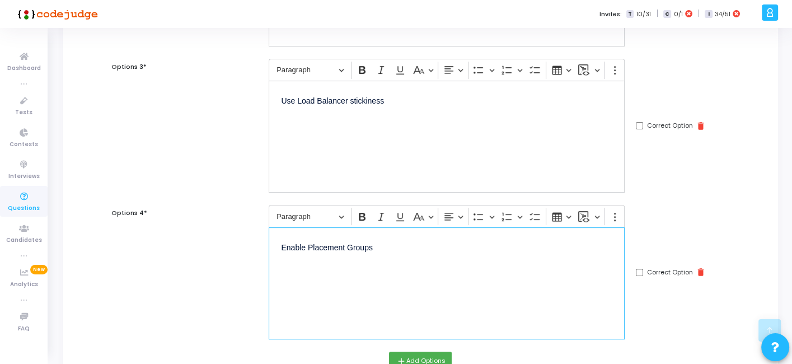
click at [350, 259] on div "Enable Placement Groups" at bounding box center [447, 283] width 356 height 112
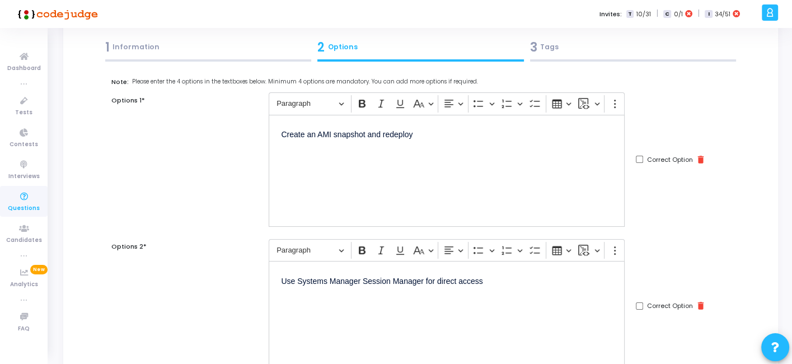
scroll to position [50, 0]
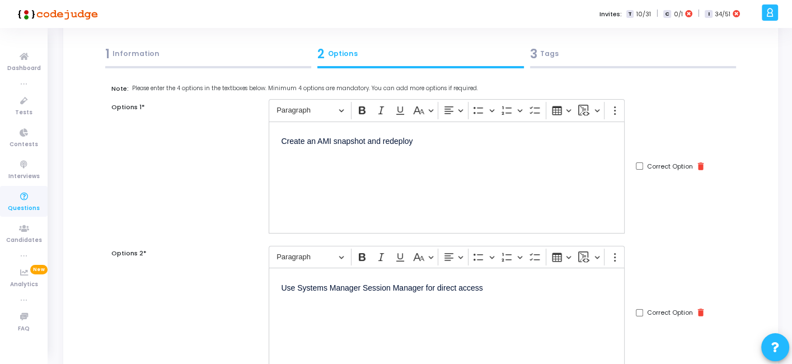
click at [639, 310] on input "Correct Option" at bounding box center [639, 312] width 7 height 7
checkbox input "true"
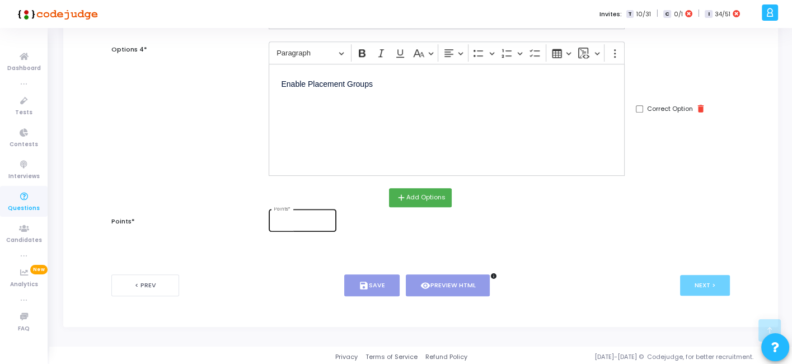
click at [297, 215] on div "Points *" at bounding box center [303, 219] width 58 height 24
type input "1"
click at [350, 279] on button "save Save" at bounding box center [371, 285] width 55 height 22
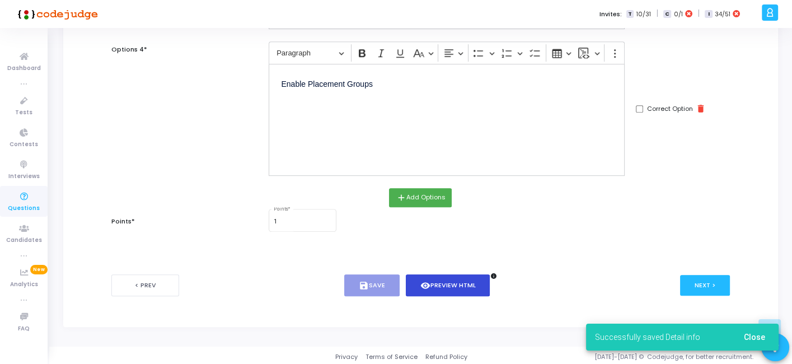
click at [435, 278] on button "visibility Preview HTML" at bounding box center [448, 285] width 85 height 22
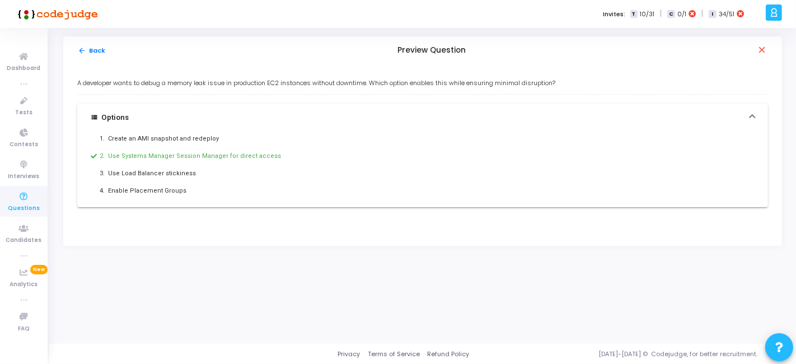
drag, startPoint x: 75, startPoint y: 83, endPoint x: 202, endPoint y: 199, distance: 172.0
click at [202, 199] on div "A developer wants to debug a memory leak issue in production EC2 instances with…" at bounding box center [422, 154] width 719 height 181
copy div "A developer wants to debug a memory leak issue in production EC2 instances with…"
click at [81, 50] on mat-icon "arrow_back" at bounding box center [82, 50] width 8 height 8
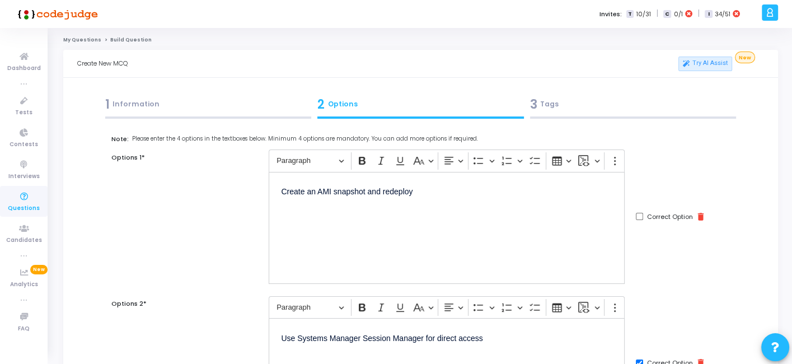
click at [600, 114] on div "3 Tags" at bounding box center [633, 107] width 213 height 30
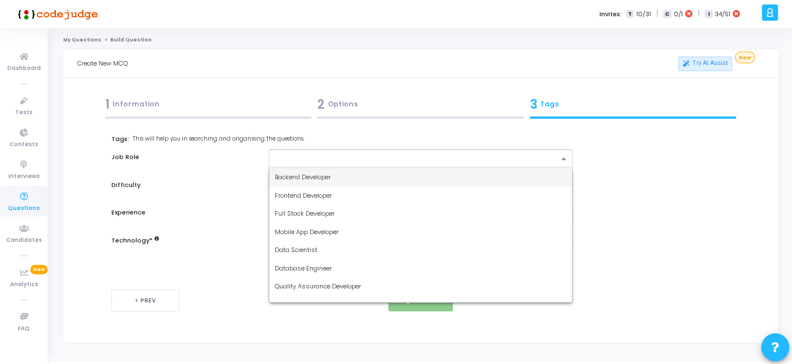
click at [448, 163] on div at bounding box center [415, 160] width 284 height 11
drag, startPoint x: 397, startPoint y: 169, endPoint x: 409, endPoint y: 170, distance: 11.9
click at [409, 170] on div "Backend Developer" at bounding box center [420, 177] width 302 height 18
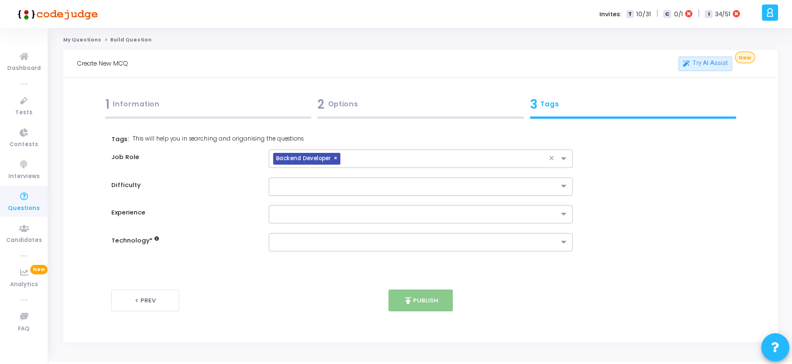
click at [409, 170] on div "Tags: This will help you in searching and origanising the questions. Job Role ×…" at bounding box center [420, 192] width 618 height 117
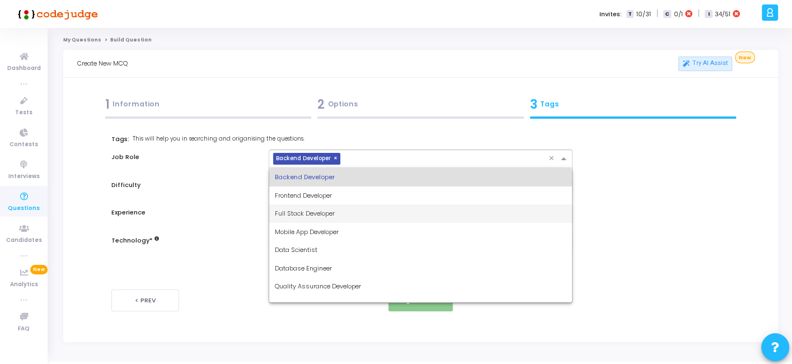
drag, startPoint x: 415, startPoint y: 163, endPoint x: 333, endPoint y: 213, distance: 96.2
click at [333, 168] on ng-select "× Backend Developer × Backend Developer Frontend Developer Full Stack Developer…" at bounding box center [420, 158] width 303 height 18
click at [333, 213] on span "Full Stack Developer" at bounding box center [305, 213] width 60 height 9
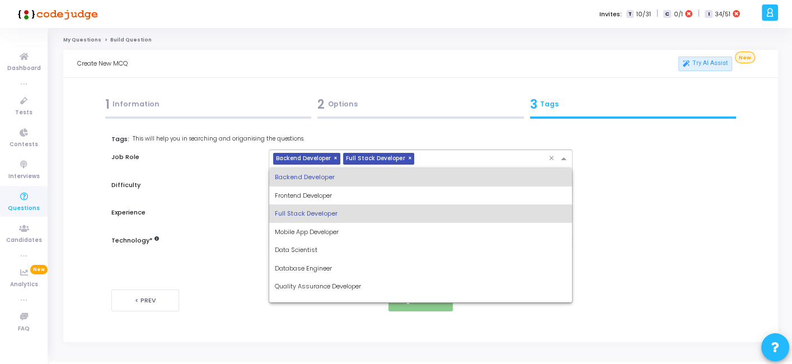
drag, startPoint x: 432, startPoint y: 162, endPoint x: 374, endPoint y: 225, distance: 85.6
click at [374, 168] on ng-select "× Backend Developer × Full Stack Developer × Backend Developer Frontend Develop…" at bounding box center [420, 158] width 303 height 18
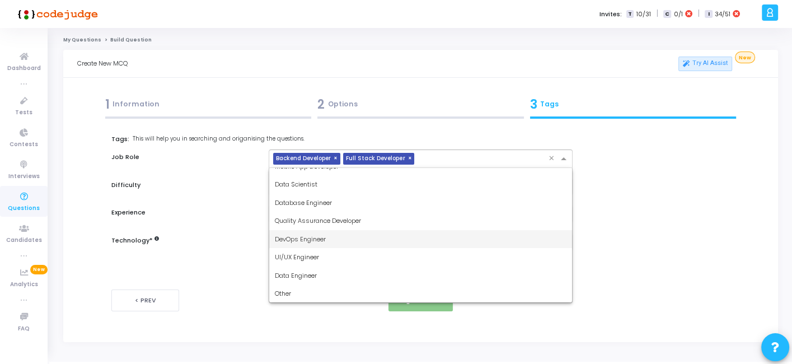
click at [314, 245] on div "DevOps Engineer" at bounding box center [420, 239] width 302 height 18
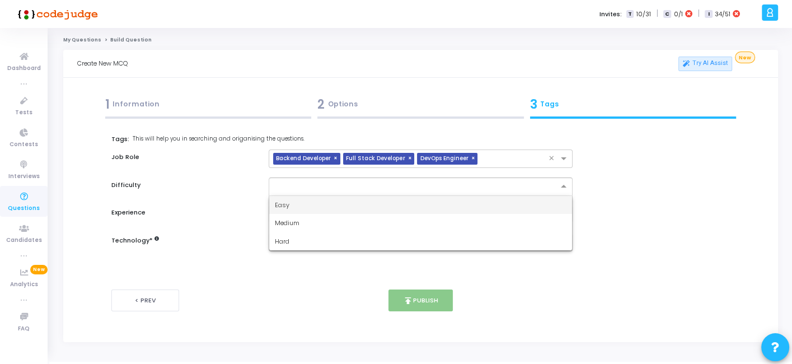
drag, startPoint x: 372, startPoint y: 186, endPoint x: 323, endPoint y: 200, distance: 51.2
click at [323, 196] on ng-select "Easy Medium Hard" at bounding box center [420, 186] width 303 height 18
click at [323, 200] on div "Easy" at bounding box center [420, 205] width 302 height 18
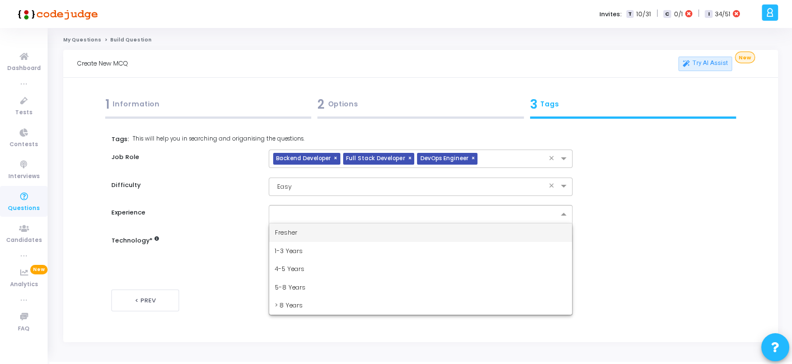
drag, startPoint x: 337, startPoint y: 209, endPoint x: 300, endPoint y: 230, distance: 42.9
click at [300, 223] on ng-select "Fresher 1-3 Years 4-5 Years 5-8 Years > 8 Years" at bounding box center [420, 214] width 303 height 18
click at [300, 230] on div "Fresher" at bounding box center [420, 232] width 302 height 18
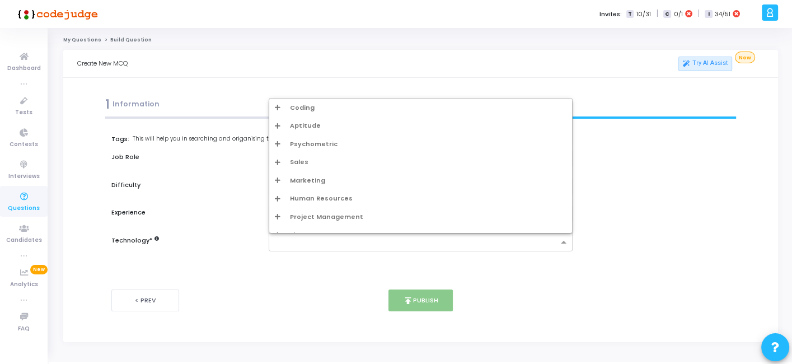
click at [314, 243] on input "text" at bounding box center [416, 243] width 283 height 10
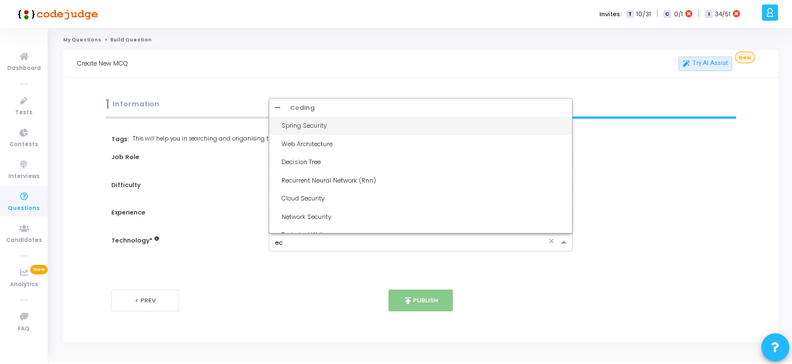
type input "ec2"
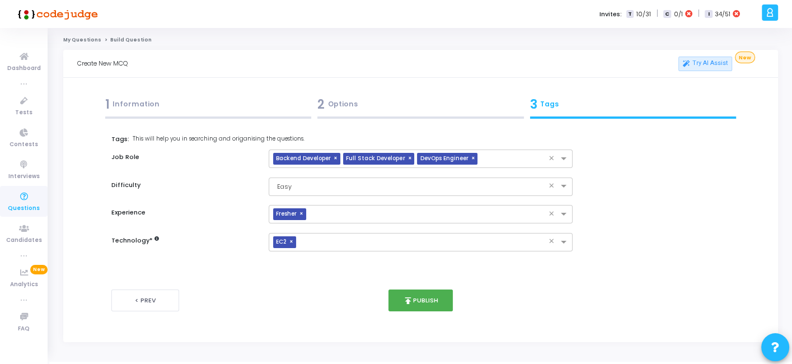
click at [395, 113] on div "2 Options" at bounding box center [420, 104] width 207 height 18
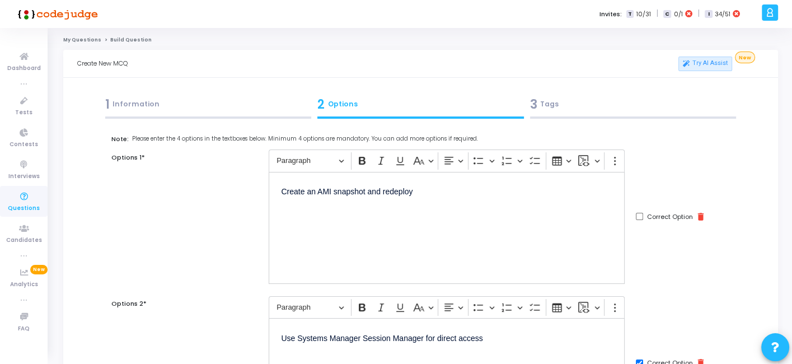
click at [596, 111] on div "3 Tags" at bounding box center [633, 104] width 207 height 18
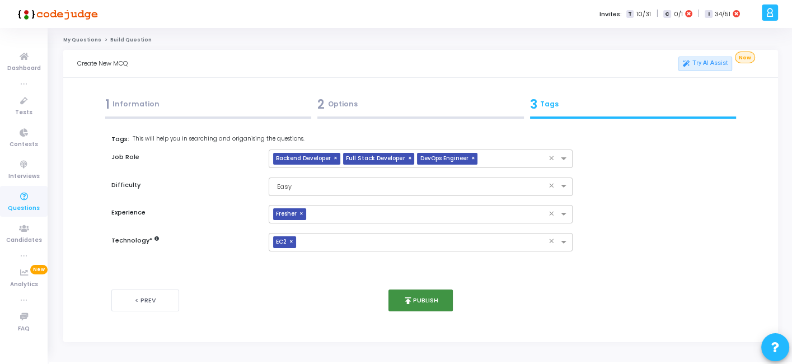
click at [423, 297] on button "publish Publish" at bounding box center [421, 300] width 64 height 22
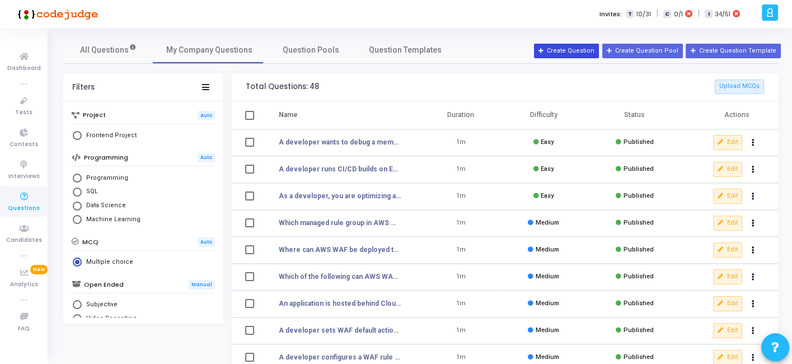
click at [574, 52] on button "Create Question" at bounding box center [566, 51] width 65 height 15
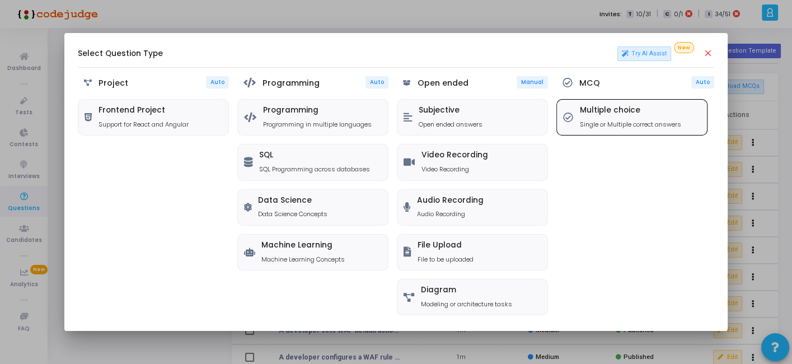
click at [585, 120] on p "Single or Multiple correct answers" at bounding box center [630, 125] width 101 height 10
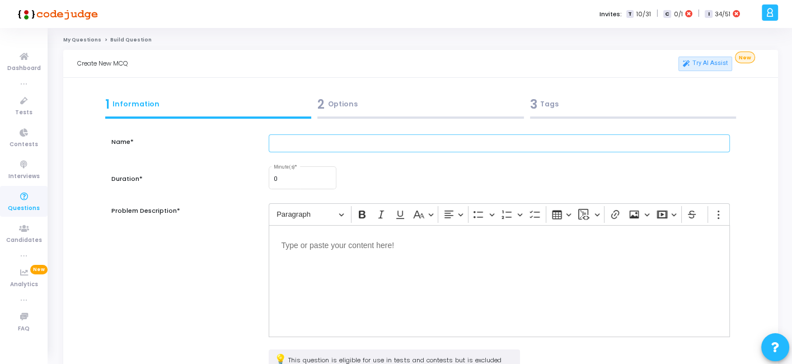
click at [376, 142] on input "text" at bounding box center [499, 143] width 461 height 18
paste input "Your EC2-hosted Java backend uses EBS volumes for storage. During load testing,…"
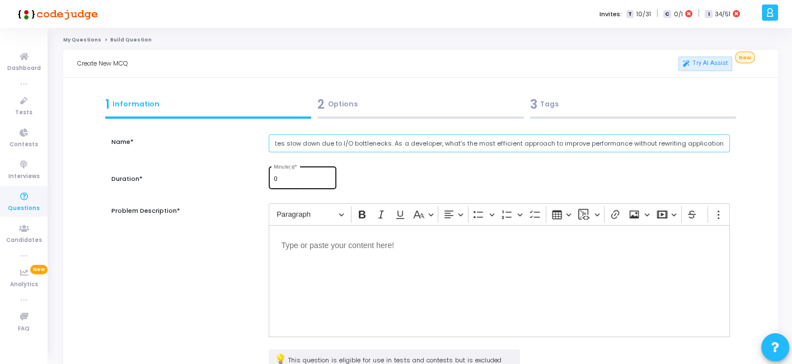
type input "Your EC2-hosted Java backend uses EBS volumes for storage. During load testing,…"
click at [300, 178] on input "0" at bounding box center [303, 179] width 58 height 7
type input "0"
type input "1"
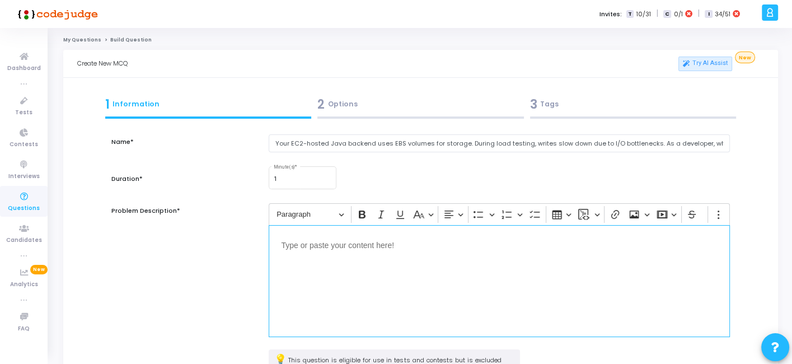
click at [333, 284] on div "Editor editing area: main" at bounding box center [499, 281] width 461 height 112
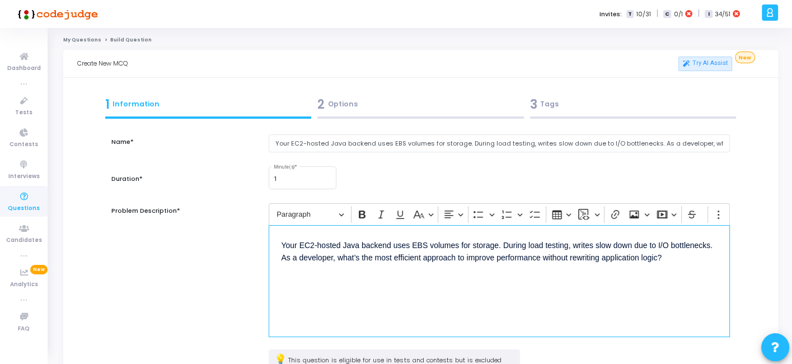
scroll to position [146, 0]
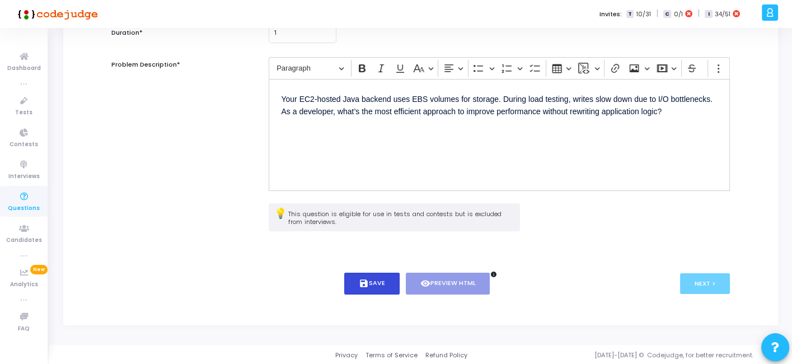
click at [351, 279] on button "save Save" at bounding box center [371, 284] width 55 height 22
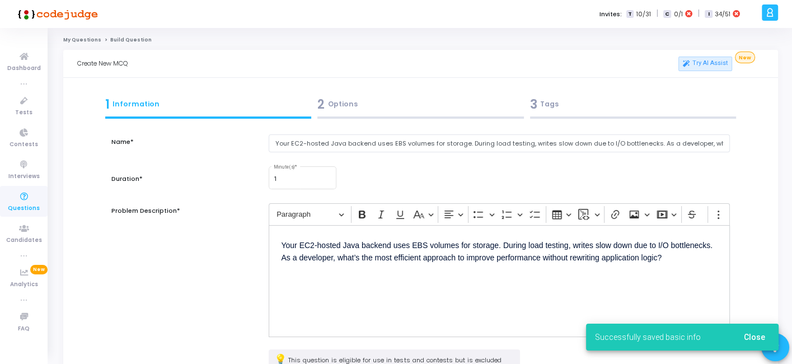
click at [367, 109] on div "2 Options" at bounding box center [420, 104] width 207 height 18
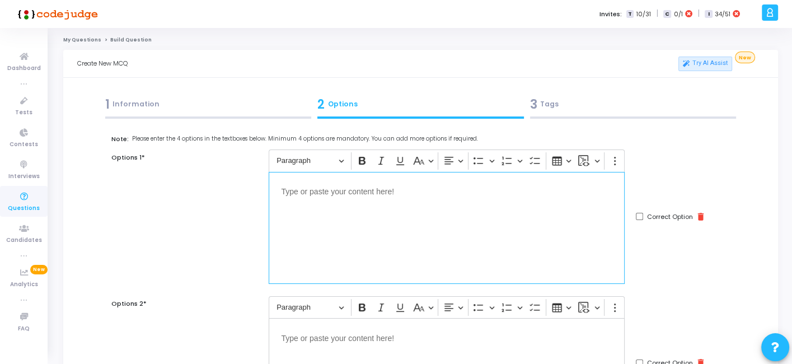
click at [409, 218] on div "Editor editing area: main" at bounding box center [447, 228] width 356 height 112
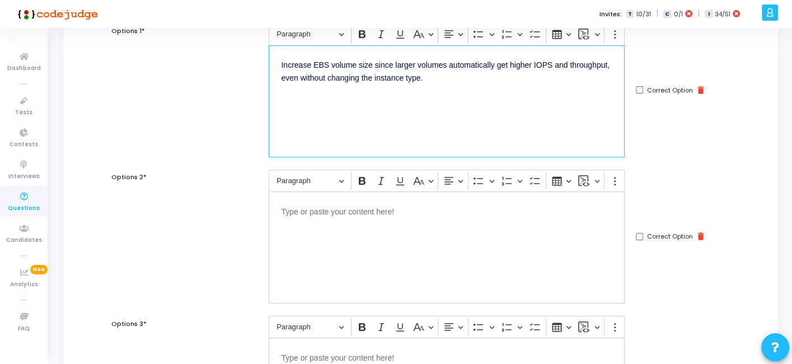
scroll to position [148, 0]
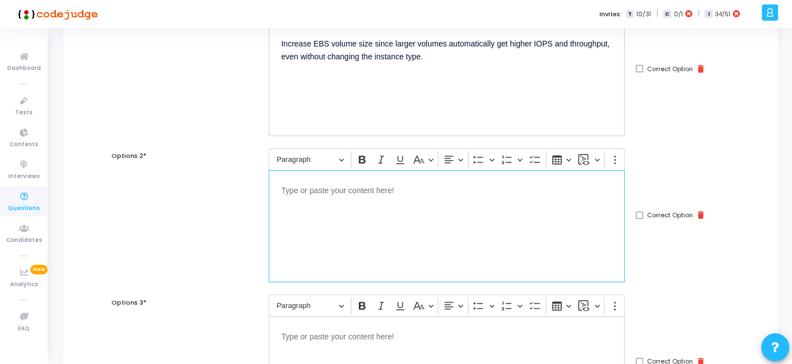
click at [350, 245] on div "Editor editing area: main" at bounding box center [447, 226] width 356 height 112
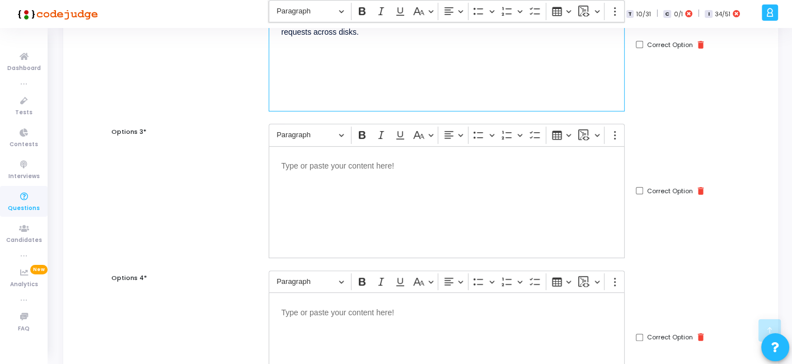
scroll to position [323, 0]
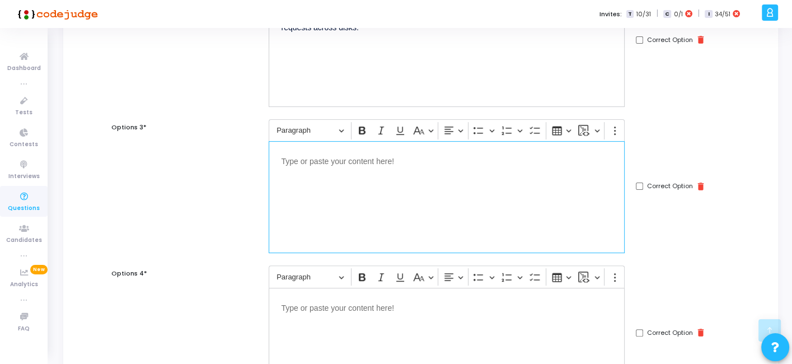
click at [354, 221] on div "Editor editing area: main" at bounding box center [447, 197] width 356 height 112
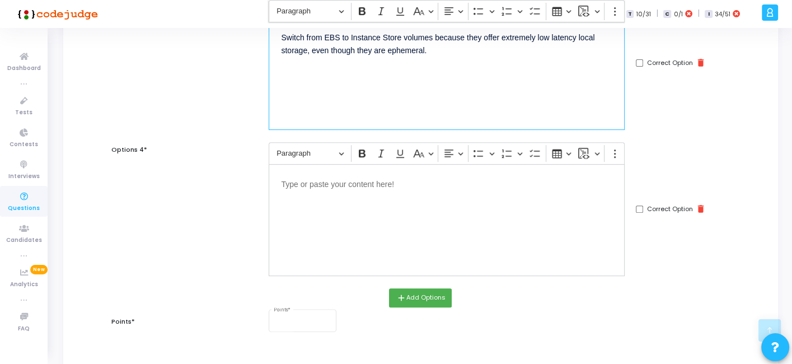
scroll to position [447, 0]
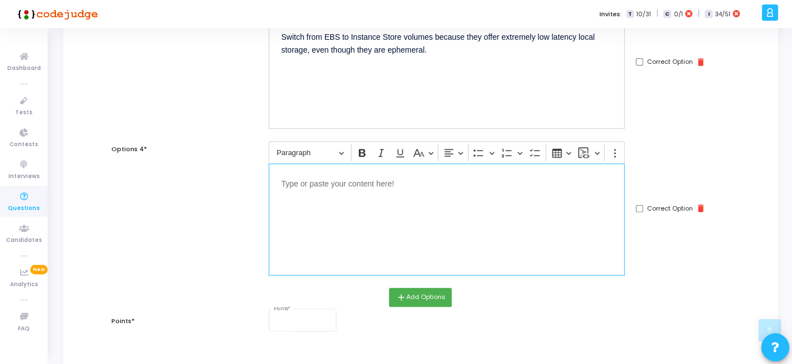
click at [370, 216] on div "Editor editing area: main" at bounding box center [447, 219] width 356 height 112
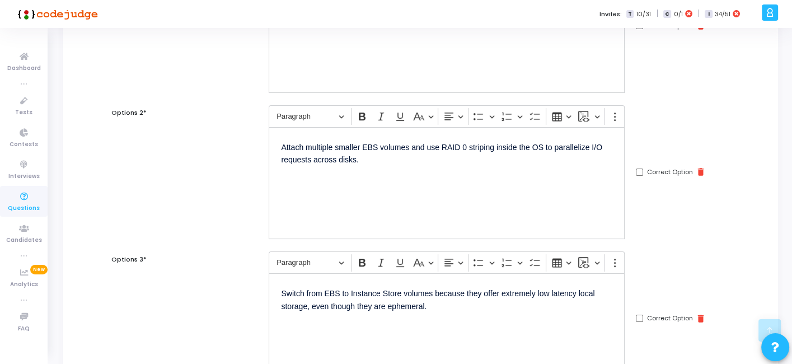
scroll to position [186, 0]
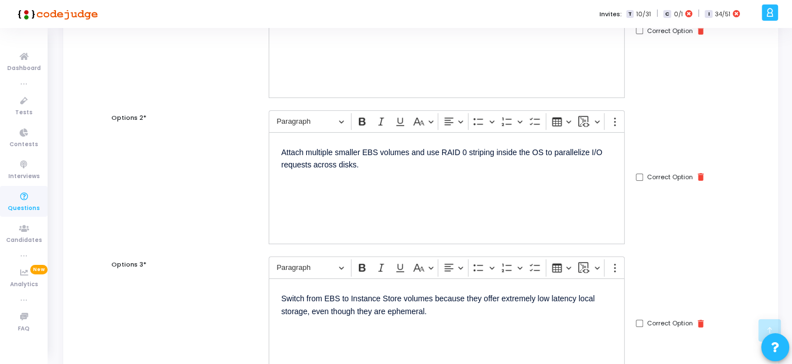
click at [640, 180] on div "Correct Option delete" at bounding box center [671, 177] width 70 height 10
click at [640, 179] on input "Correct Option" at bounding box center [639, 177] width 7 height 7
checkbox input "true"
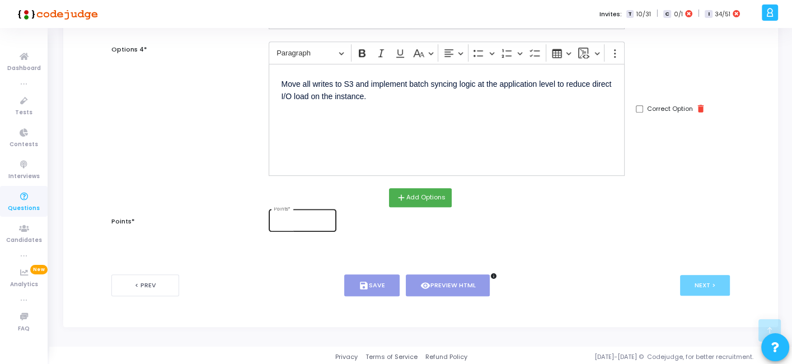
click at [297, 224] on div "Points *" at bounding box center [303, 219] width 58 height 24
type input "2"
click at [384, 295] on div "< Prev save Save visibility Preview HTML info Next >" at bounding box center [420, 285] width 618 height 55
click at [384, 286] on button "save Save" at bounding box center [371, 285] width 55 height 22
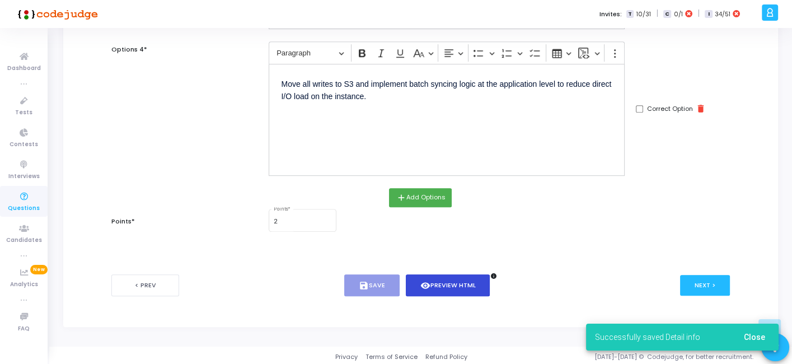
click at [455, 286] on button "visibility Preview HTML" at bounding box center [448, 285] width 85 height 22
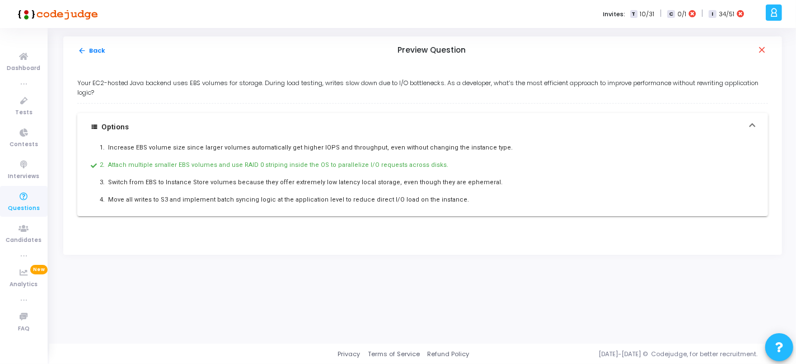
drag, startPoint x: 77, startPoint y: 81, endPoint x: 480, endPoint y: 237, distance: 432.5
click at [480, 237] on div "Your EC2-hosted Java backend uses EBS volumes for storage. During load testing,…" at bounding box center [422, 159] width 719 height 190
copy div "Your EC2-hosted Java backend uses EBS volumes for storage. During load testing,…"
click at [100, 48] on button "arrow_back Back" at bounding box center [91, 50] width 29 height 11
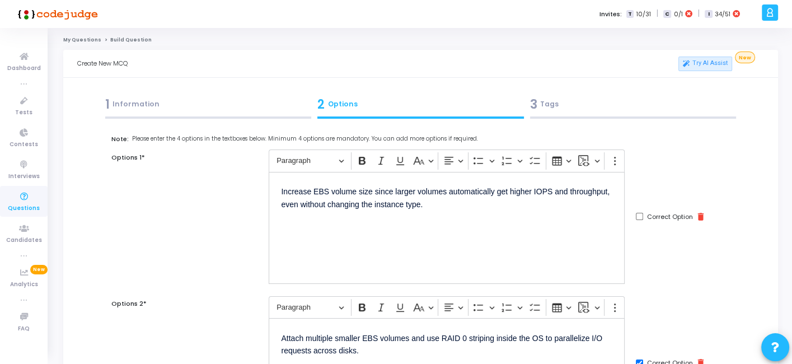
click at [589, 103] on div "3 Tags" at bounding box center [633, 104] width 207 height 18
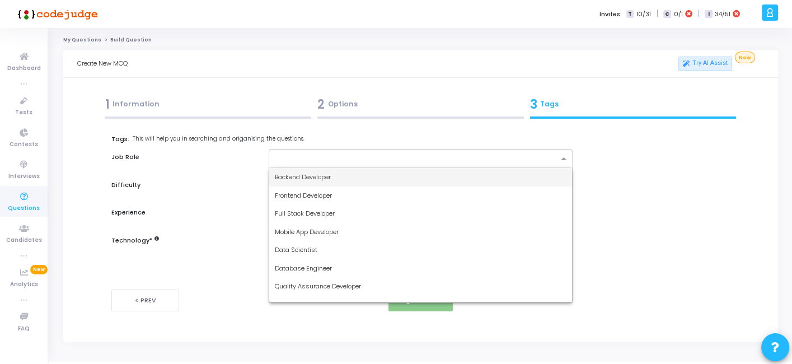
click at [413, 155] on input "text" at bounding box center [416, 160] width 283 height 10
click at [340, 183] on div "Backend Developer" at bounding box center [420, 177] width 302 height 18
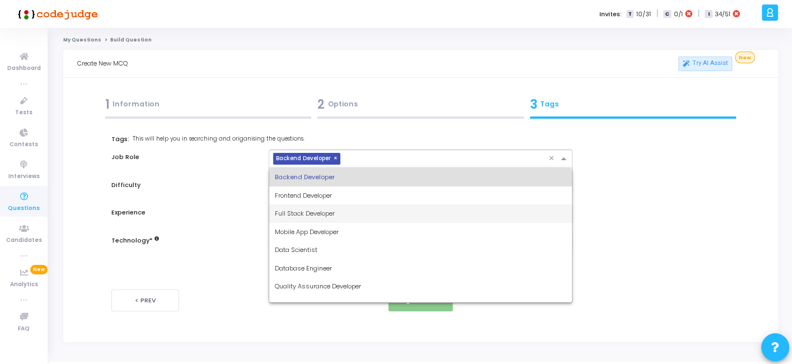
drag, startPoint x: 370, startPoint y: 165, endPoint x: 309, endPoint y: 220, distance: 82.9
click at [309, 168] on ng-select "× Backend Developer × Backend Developer Frontend Developer Full Stack Developer…" at bounding box center [420, 158] width 303 height 18
click at [309, 220] on div "Full Stack Developer" at bounding box center [420, 213] width 302 height 18
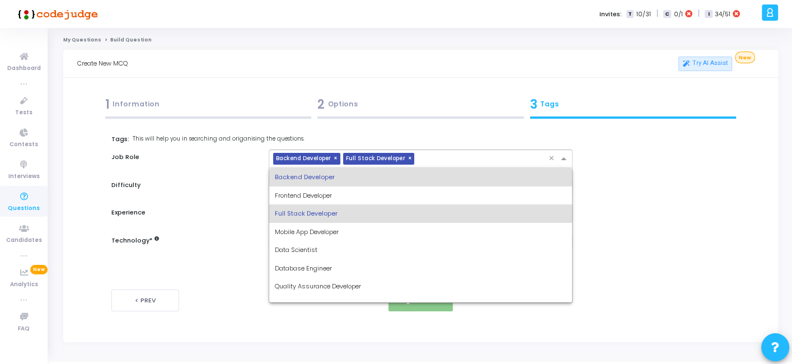
drag, startPoint x: 439, startPoint y: 152, endPoint x: 358, endPoint y: 257, distance: 132.6
click at [358, 168] on ng-select "× Backend Developer × Full Stack Developer × Backend Developer Frontend Develop…" at bounding box center [420, 158] width 303 height 18
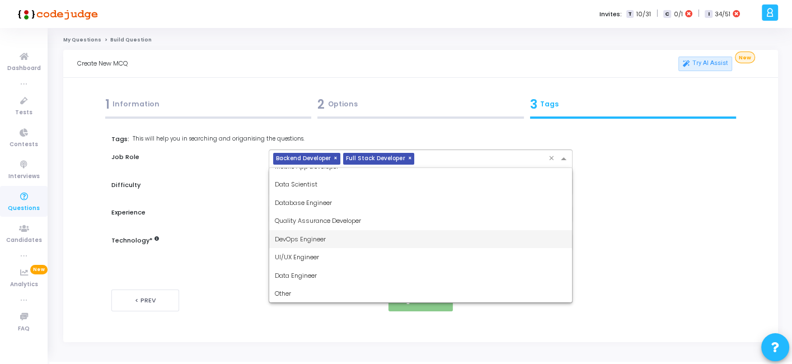
click at [328, 241] on div "DevOps Engineer" at bounding box center [420, 239] width 302 height 18
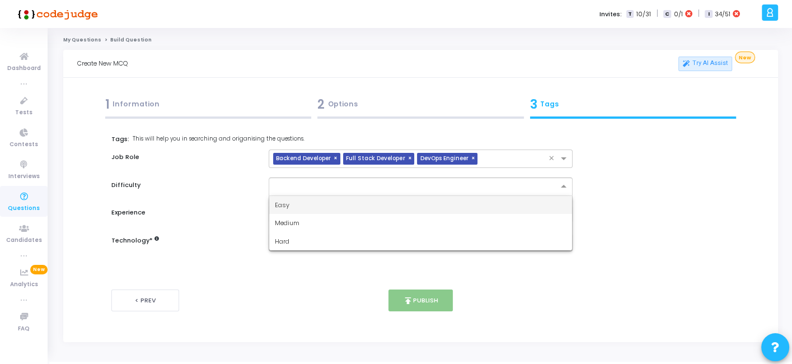
drag, startPoint x: 361, startPoint y: 185, endPoint x: 293, endPoint y: 217, distance: 74.9
click at [293, 196] on ng-select "Easy Medium Hard" at bounding box center [420, 186] width 303 height 18
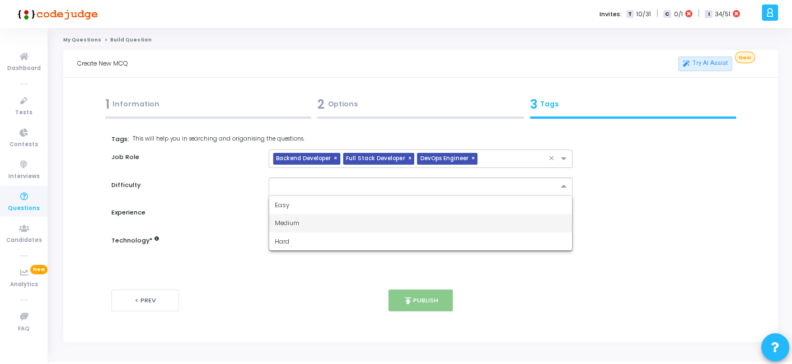
click at [293, 217] on div "Medium" at bounding box center [420, 223] width 302 height 18
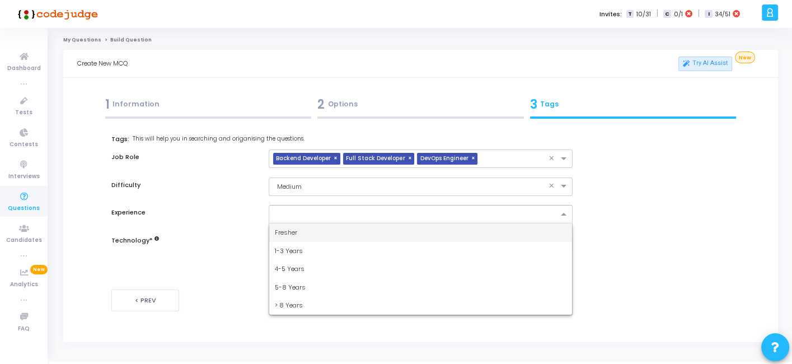
drag, startPoint x: 302, startPoint y: 211, endPoint x: 288, endPoint y: 226, distance: 21.0
click at [288, 223] on ng-select "Fresher 1-3 Years 4-5 Years 5-8 Years > 8 Years" at bounding box center [420, 214] width 303 height 18
click at [288, 226] on div "Fresher" at bounding box center [420, 232] width 302 height 18
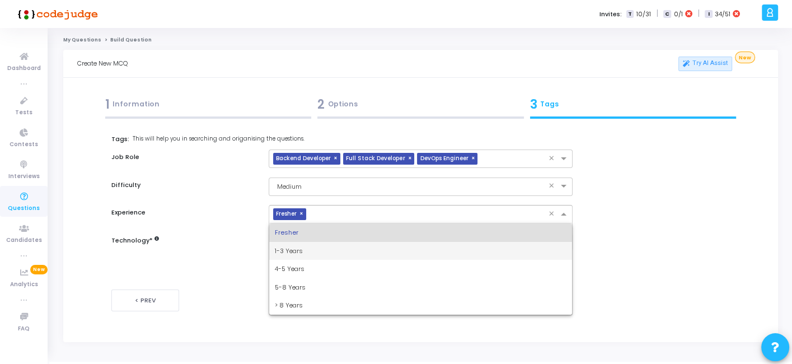
drag, startPoint x: 312, startPoint y: 221, endPoint x: 285, endPoint y: 253, distance: 42.2
click at [285, 223] on ng-select "× Fresher × Fresher 1-3 Years 4-5 Years 5-8 Years > 8 Years" at bounding box center [420, 214] width 303 height 18
click at [285, 253] on span "1-3 Years" at bounding box center [289, 250] width 28 height 9
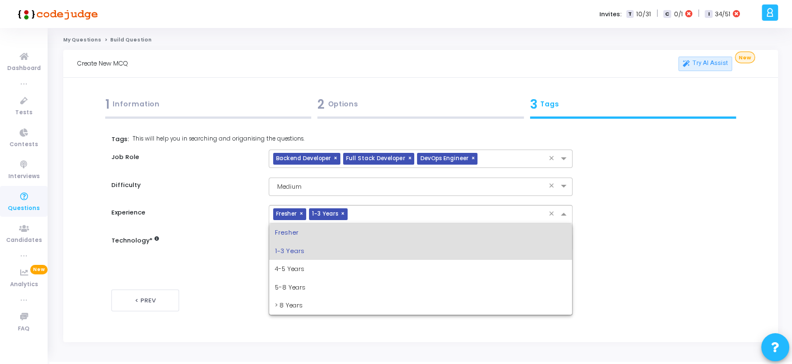
drag, startPoint x: 354, startPoint y: 216, endPoint x: 296, endPoint y: 268, distance: 78.1
click at [296, 223] on ng-select "× Fresher × 1-3 Years × Fresher 1-3 Years 4-5 Years 5-8 Years > 8 Years" at bounding box center [420, 214] width 303 height 18
click at [296, 268] on span "4-5 Years" at bounding box center [290, 268] width 30 height 9
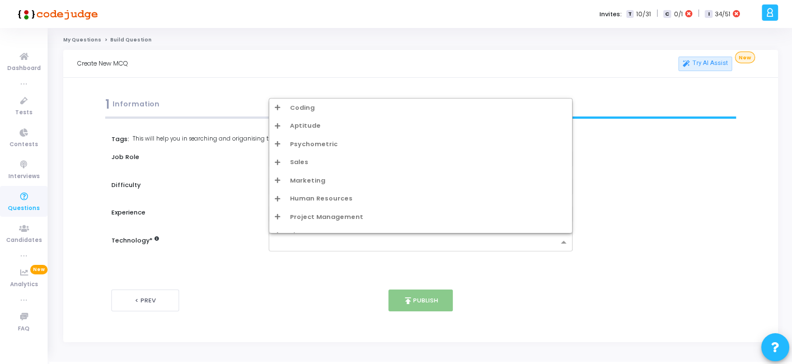
click at [314, 241] on input "text" at bounding box center [416, 243] width 283 height 10
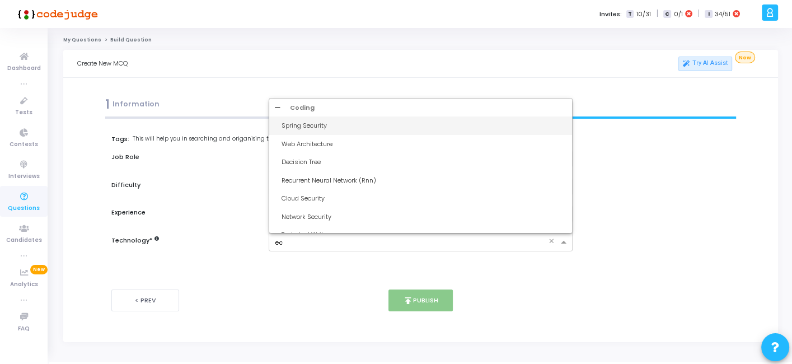
type input "ec2"
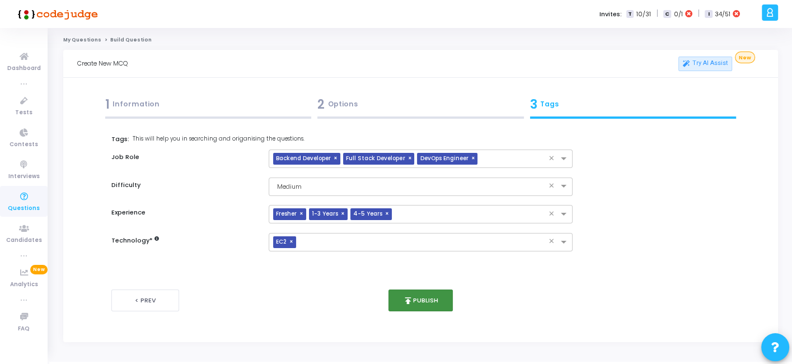
click at [415, 294] on button "publish Publish" at bounding box center [421, 300] width 64 height 22
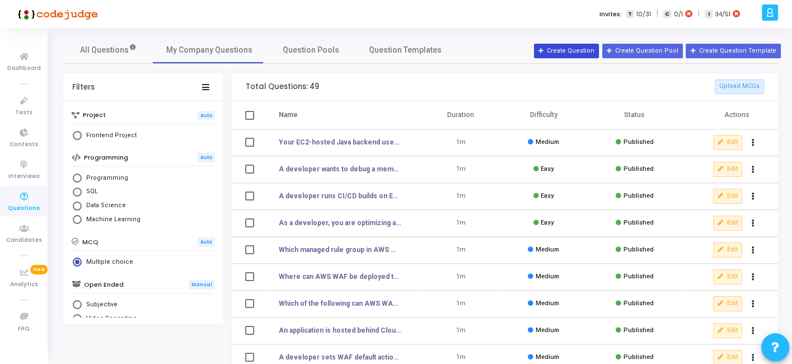
click at [568, 48] on button "Create Question" at bounding box center [566, 51] width 65 height 15
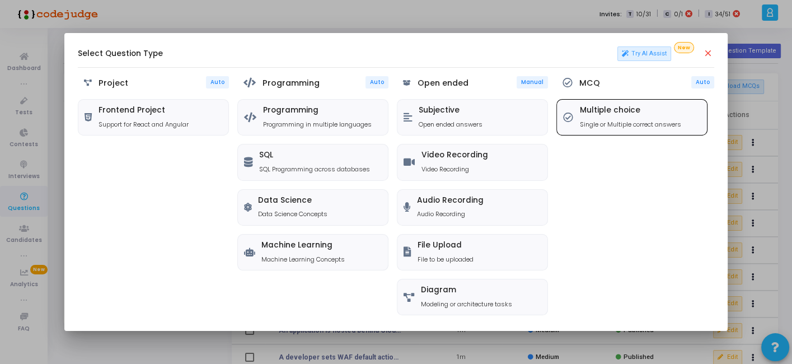
click at [588, 120] on p "Single or Multiple correct answers" at bounding box center [630, 125] width 101 height 10
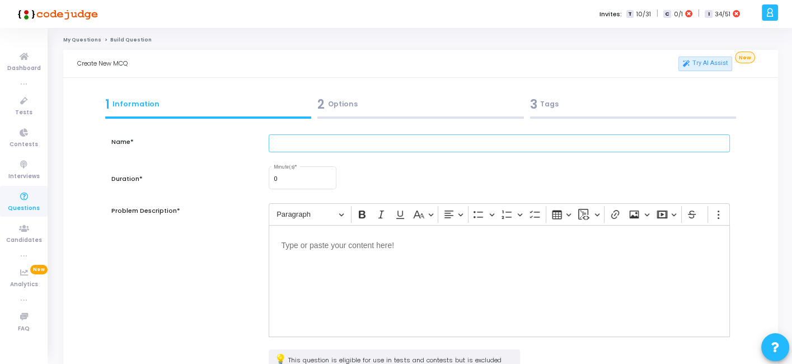
click at [403, 151] on input "text" at bounding box center [499, 143] width 461 height 18
paste input "A developer runs an EC2-based analytics system with heavy parallel computation.…"
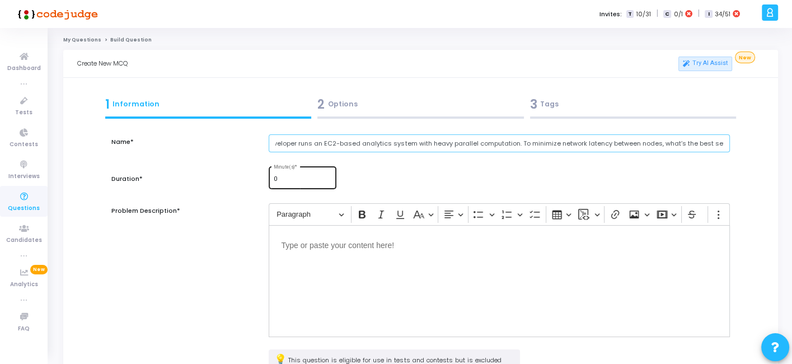
type input "A developer runs an EC2-based analytics system with heavy parallel computation.…"
click at [286, 176] on input "0" at bounding box center [303, 179] width 58 height 7
type input "0"
type input "1"
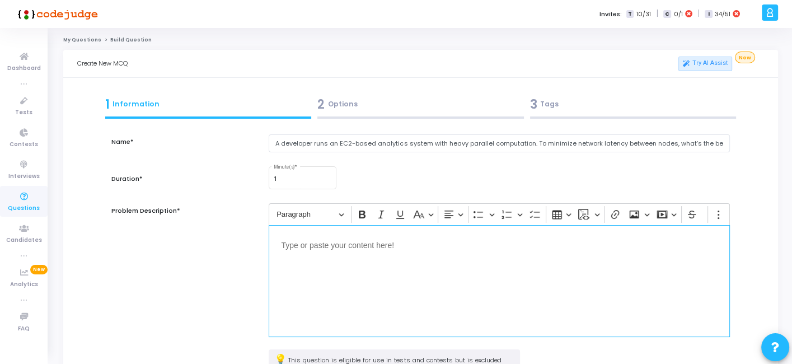
click at [310, 249] on p "Editor editing area: main" at bounding box center [499, 244] width 436 height 14
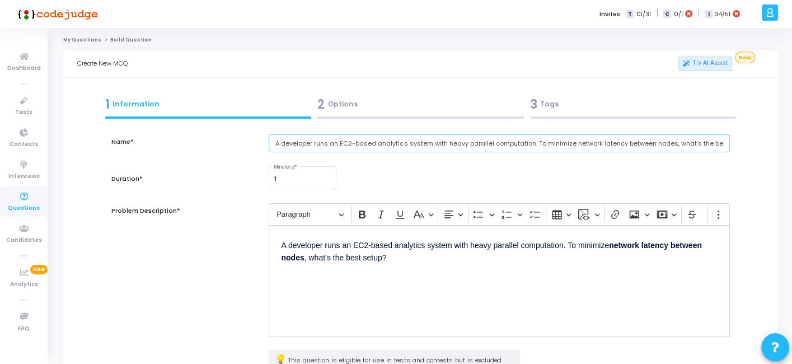
click at [384, 146] on input "A developer runs an EC2-based analytics system with heavy parallel computation.…" at bounding box center [499, 143] width 461 height 18
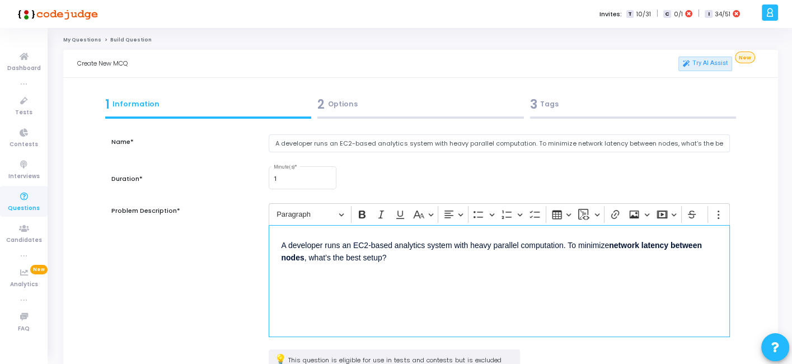
click at [374, 278] on div "A developer runs an EC2-based analytics system with heavy parallel computation.…" at bounding box center [499, 281] width 461 height 112
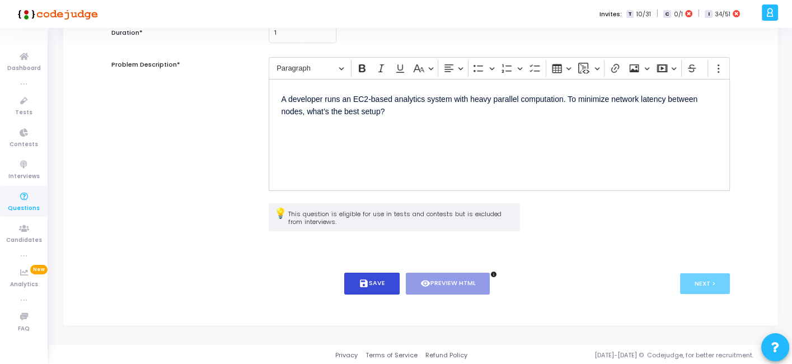
click at [372, 281] on button "save Save" at bounding box center [371, 284] width 55 height 22
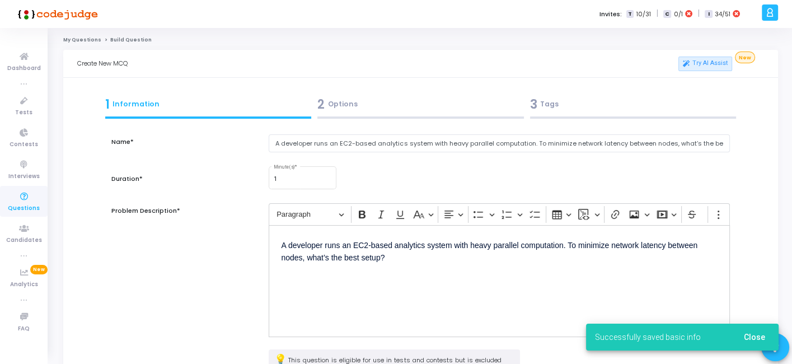
click at [378, 97] on div "2 Options" at bounding box center [420, 104] width 207 height 18
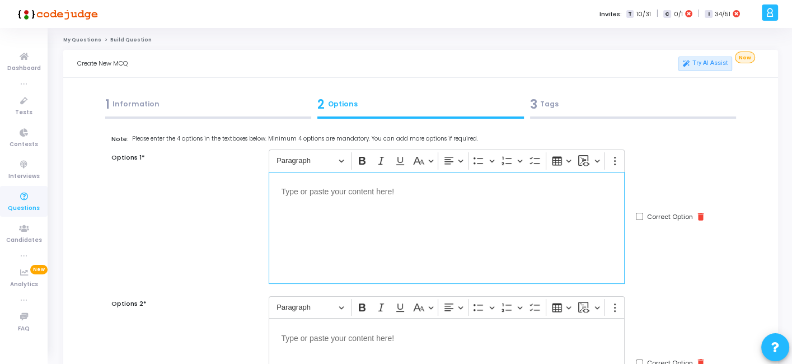
click at [371, 261] on div "Editor editing area: main" at bounding box center [447, 228] width 356 height 112
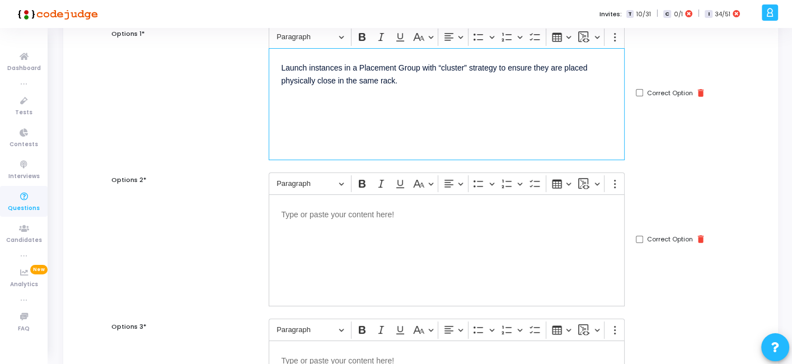
scroll to position [125, 0]
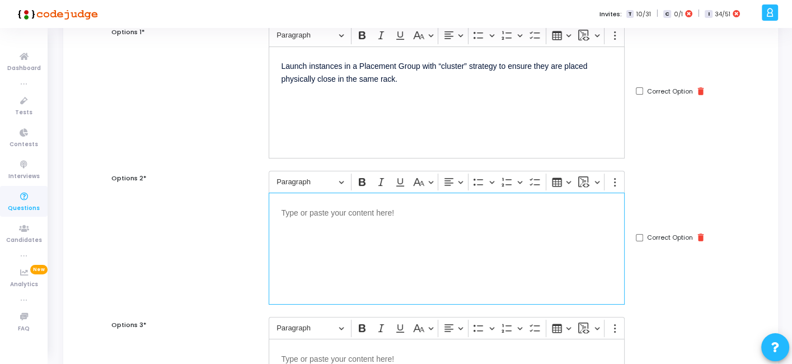
click at [352, 230] on div "Editor editing area: main" at bounding box center [447, 249] width 356 height 112
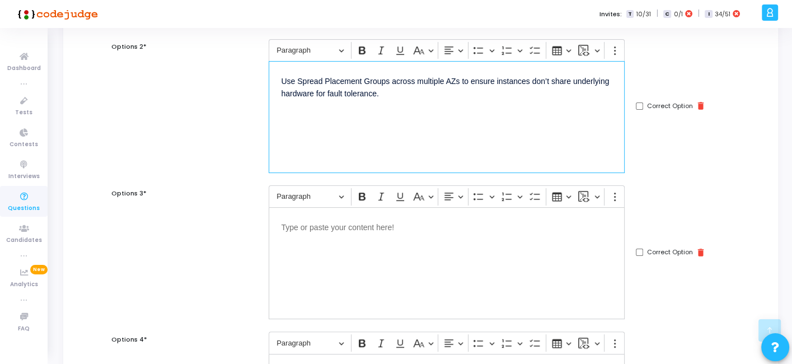
scroll to position [260, 0]
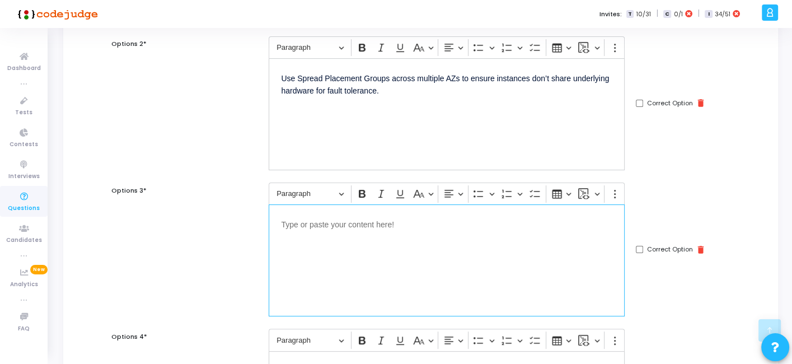
click at [348, 237] on div "Editor editing area: main" at bounding box center [447, 260] width 356 height 112
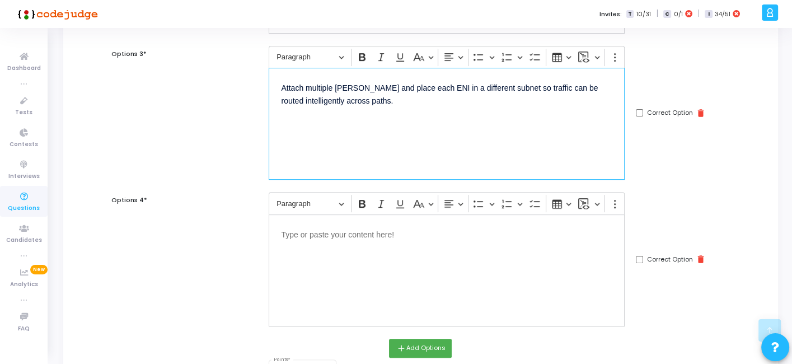
scroll to position [406, 0]
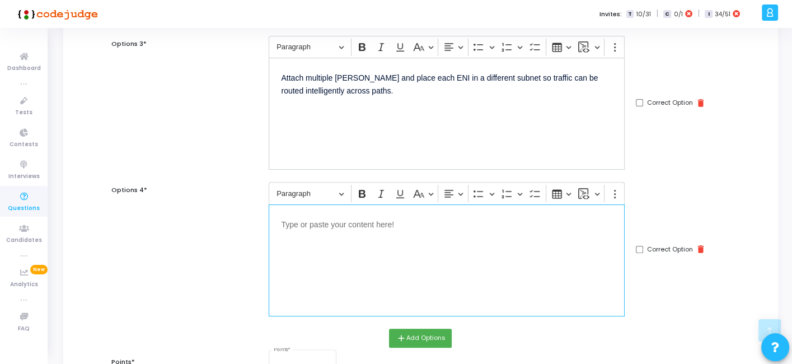
click at [351, 251] on div "Editor editing area: main" at bounding box center [447, 260] width 356 height 112
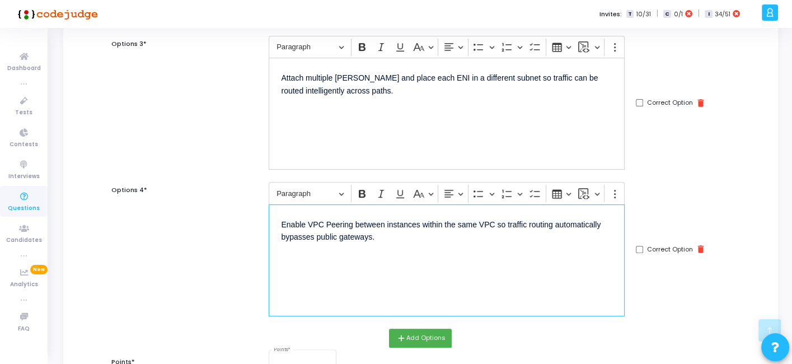
scroll to position [0, 0]
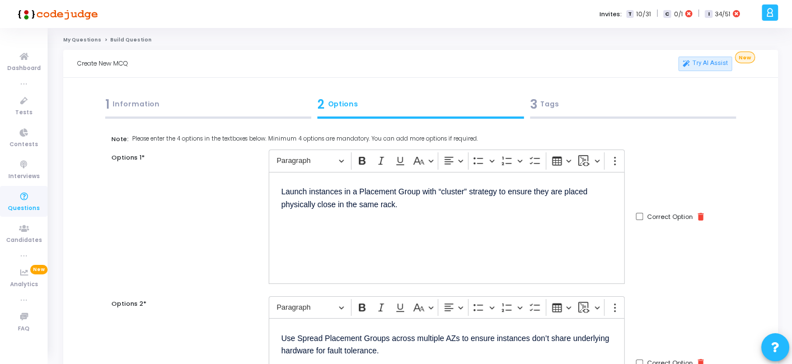
click at [641, 218] on input "Correct Option" at bounding box center [639, 216] width 7 height 7
checkbox input "true"
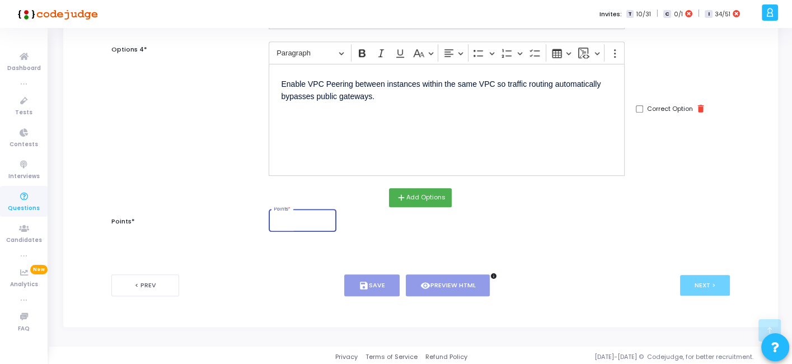
click at [301, 219] on input "Points *" at bounding box center [303, 221] width 58 height 7
type input "2"
click at [384, 289] on button "save Save" at bounding box center [371, 285] width 55 height 22
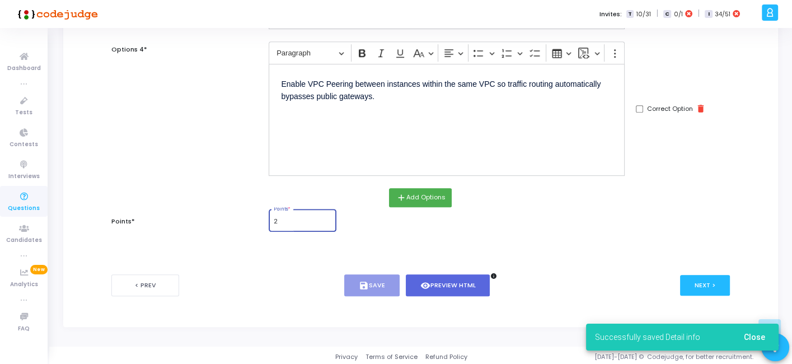
click at [314, 220] on input "2" at bounding box center [303, 221] width 58 height 7
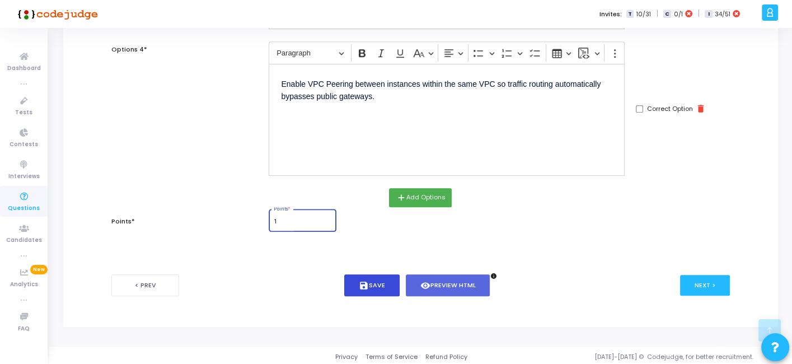
type input "1"
click at [361, 286] on icon "save" at bounding box center [364, 286] width 10 height 10
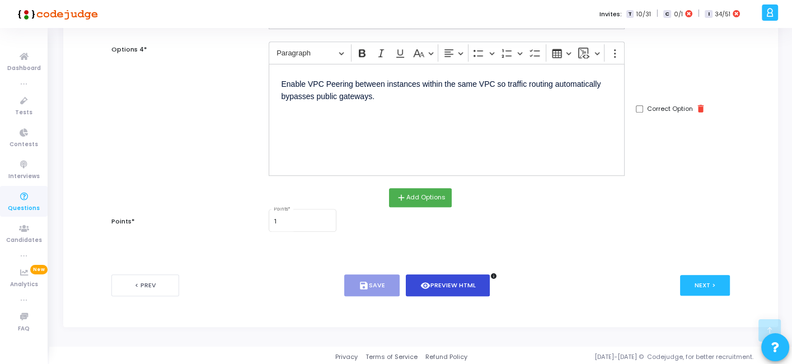
click at [445, 277] on button "visibility Preview HTML" at bounding box center [448, 285] width 85 height 22
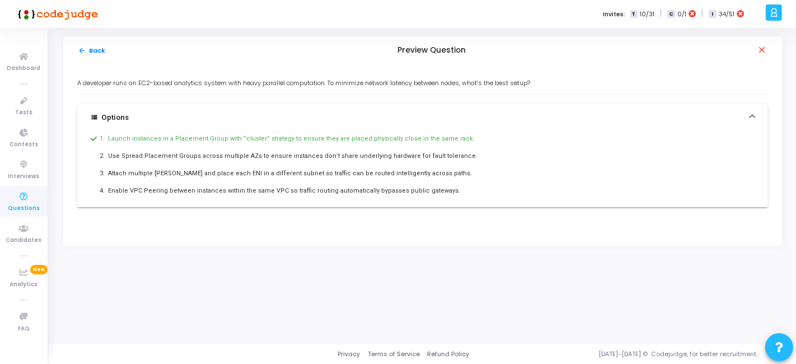
drag, startPoint x: 77, startPoint y: 84, endPoint x: 452, endPoint y: 191, distance: 390.6
click at [452, 191] on div "A developer runs an EC2-based analytics system with heavy parallel computation.…" at bounding box center [422, 154] width 719 height 181
copy div "A developer runs an EC2-based analytics system with heavy parallel computation.…"
click at [84, 53] on mat-icon "arrow_back" at bounding box center [82, 50] width 8 height 8
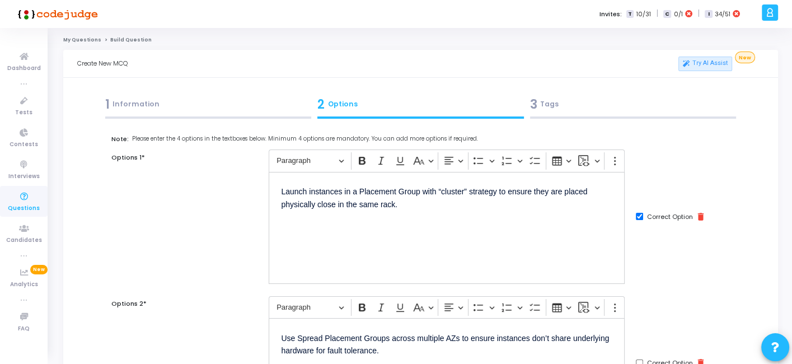
click at [572, 109] on div "3 Tags" at bounding box center [633, 104] width 207 height 18
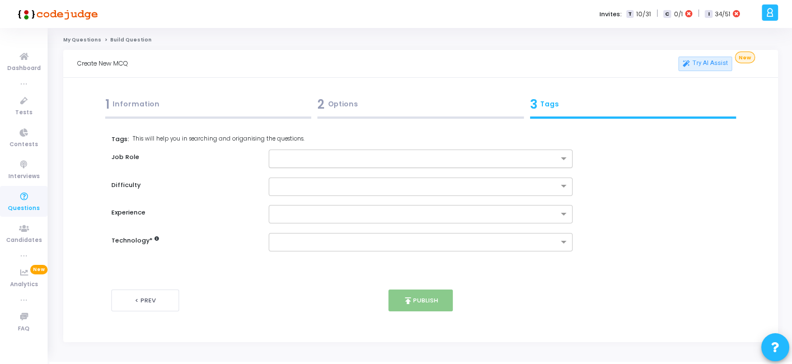
click at [446, 152] on div at bounding box center [413, 159] width 288 height 14
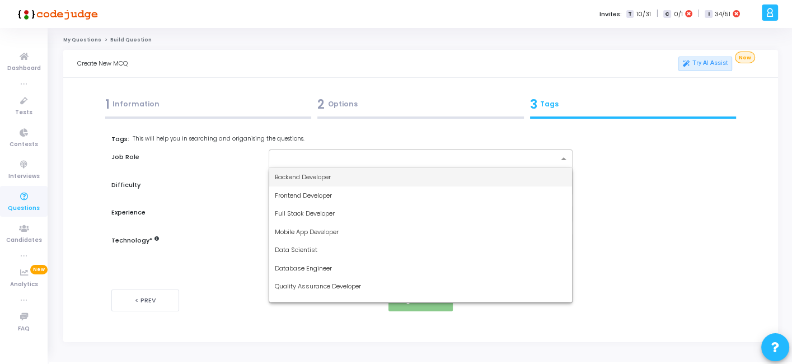
click at [364, 180] on div "Backend Developer" at bounding box center [420, 177] width 302 height 18
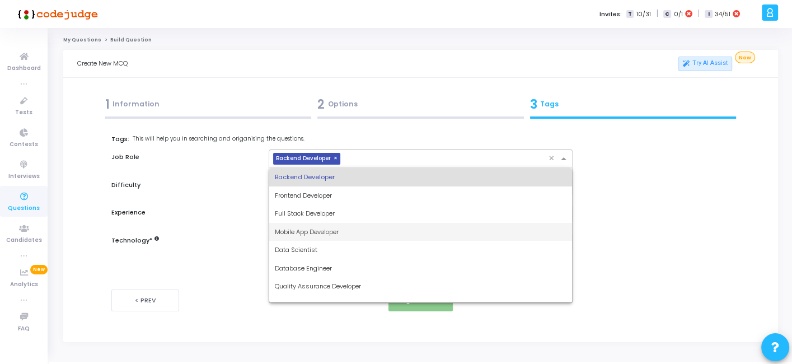
drag, startPoint x: 401, startPoint y: 154, endPoint x: 342, endPoint y: 208, distance: 80.1
click at [342, 168] on ng-select "× Backend Developer × Backend Developer Frontend Developer Full Stack Developer…" at bounding box center [420, 158] width 303 height 18
click at [342, 208] on div "Full Stack Developer" at bounding box center [420, 213] width 302 height 18
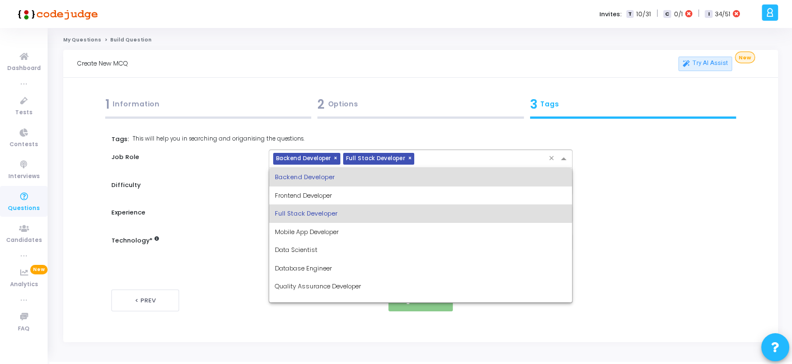
drag, startPoint x: 430, startPoint y: 165, endPoint x: 367, endPoint y: 221, distance: 84.1
click at [367, 168] on ng-select "× Backend Developer × Full Stack Developer × Backend Developer Frontend Develop…" at bounding box center [420, 158] width 303 height 18
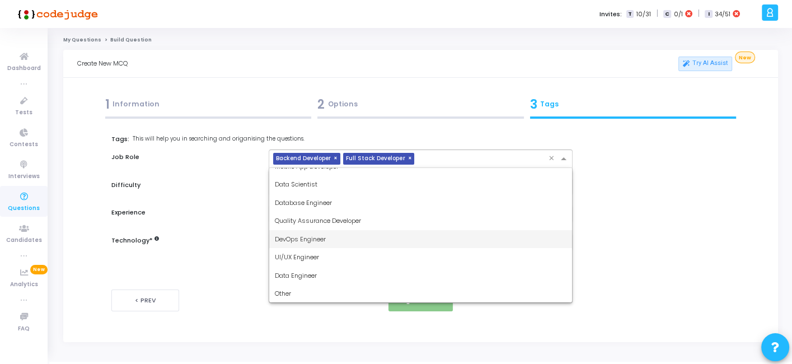
click at [320, 239] on span "DevOps Engineer" at bounding box center [300, 239] width 51 height 9
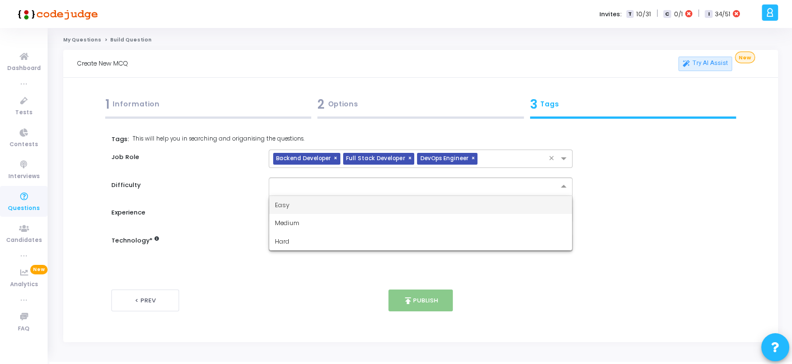
drag, startPoint x: 349, startPoint y: 189, endPoint x: 302, endPoint y: 205, distance: 49.6
click at [302, 196] on ng-select "Easy Medium Hard" at bounding box center [420, 186] width 303 height 18
click at [301, 212] on div "Easy" at bounding box center [420, 205] width 302 height 18
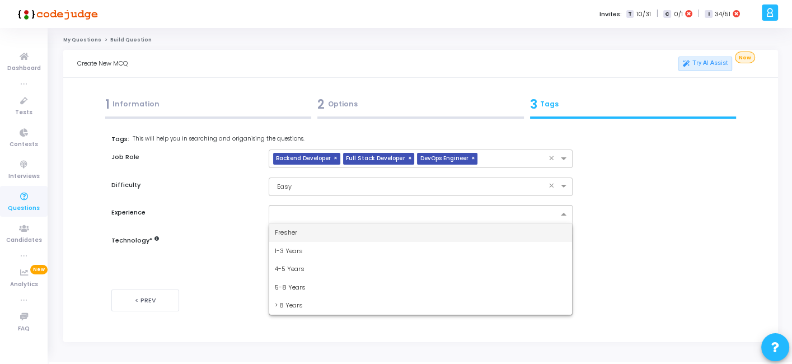
drag, startPoint x: 309, startPoint y: 213, endPoint x: 294, endPoint y: 225, distance: 18.4
click at [294, 223] on ng-select "Fresher 1-3 Years 4-5 Years 5-8 Years > 8 Years" at bounding box center [420, 214] width 303 height 18
click at [294, 225] on div "Fresher" at bounding box center [420, 232] width 302 height 18
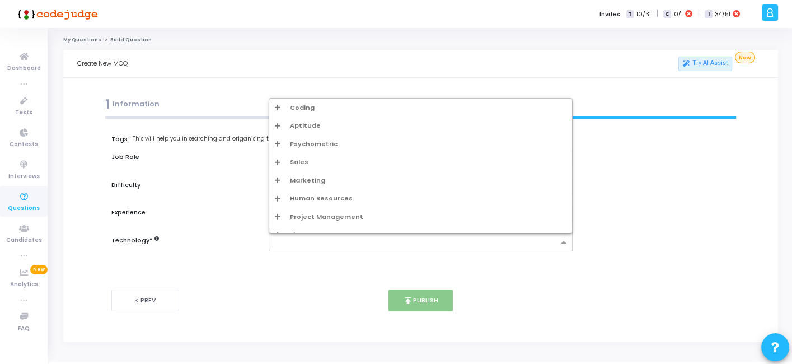
click at [305, 233] on div at bounding box center [420, 242] width 303 height 18
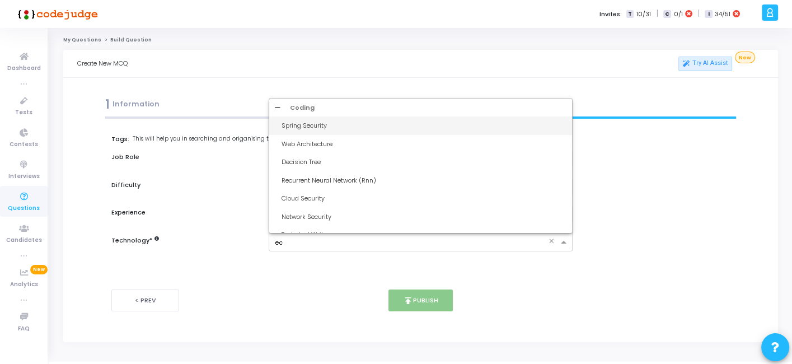
type input "ec2"
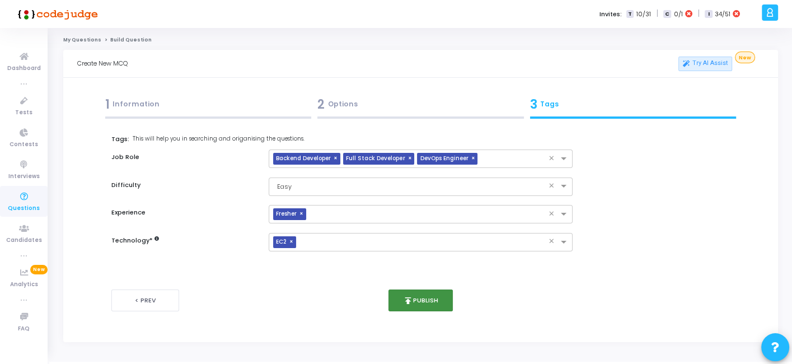
click at [438, 306] on button "publish Publish" at bounding box center [421, 300] width 64 height 22
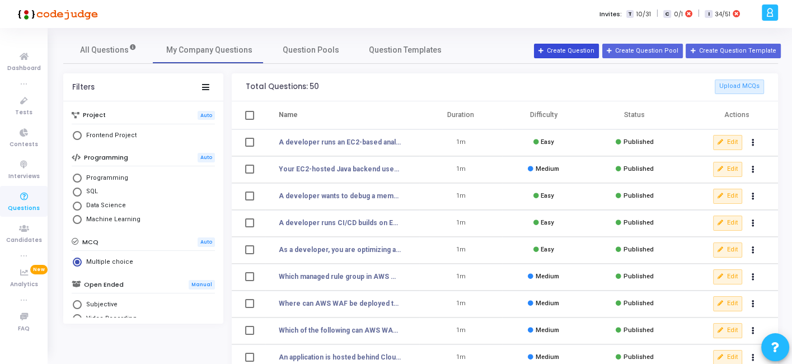
click at [565, 57] on button "Create Question" at bounding box center [566, 51] width 65 height 15
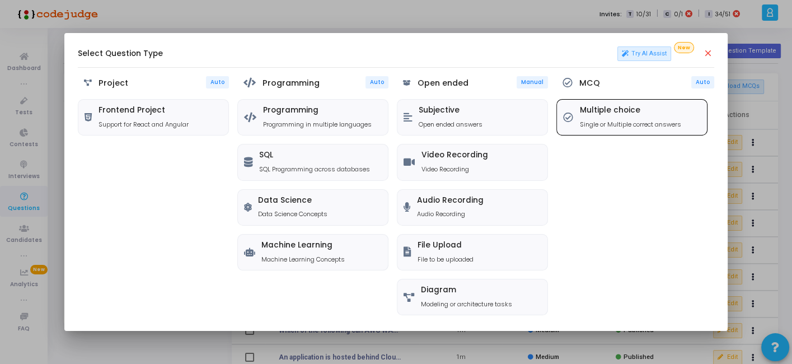
click at [588, 122] on p "Single or Multiple correct answers" at bounding box center [630, 125] width 101 height 10
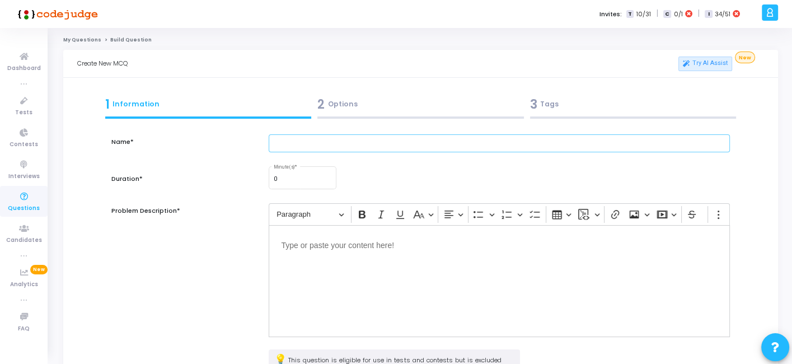
click at [384, 147] on input "text" at bounding box center [499, 143] width 461 height 18
paste input "A Python microservice on EC2 needs to connect securely to DynamoDB. Developers …"
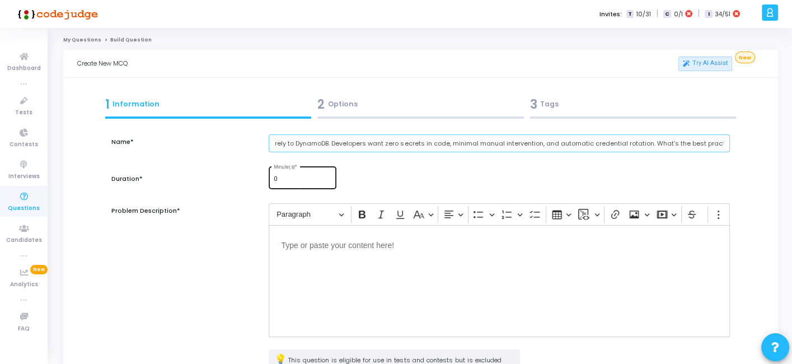
type input "A Python microservice on EC2 needs to connect securely to DynamoDB. Developers …"
click at [309, 175] on div "0 Minute(s) *" at bounding box center [303, 177] width 58 height 24
type input "1"
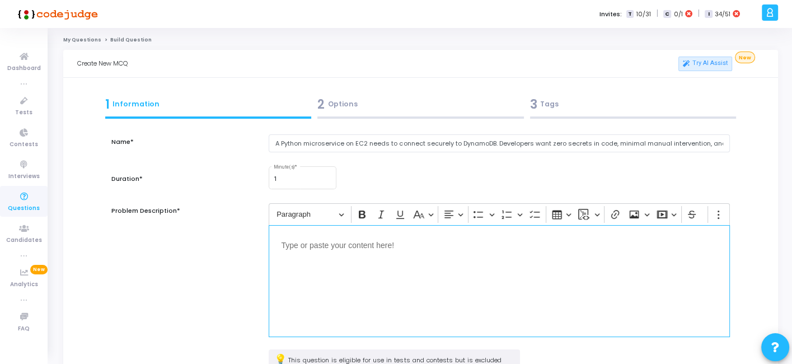
click at [316, 226] on div "Editor editing area: main" at bounding box center [499, 281] width 461 height 112
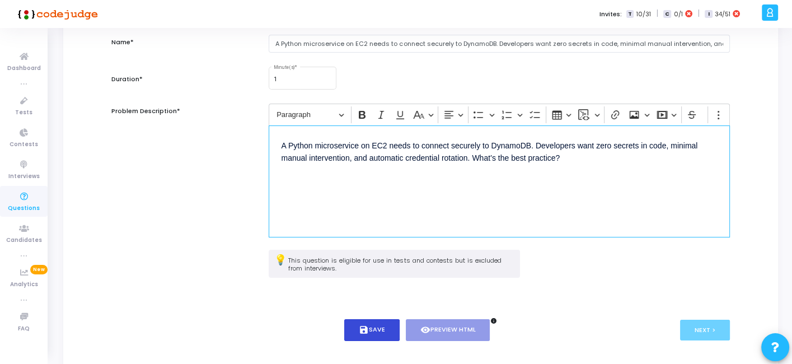
scroll to position [146, 0]
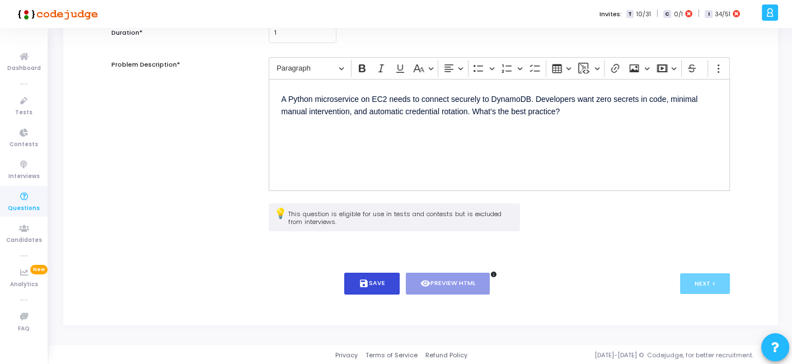
click at [366, 281] on icon "save" at bounding box center [364, 283] width 10 height 10
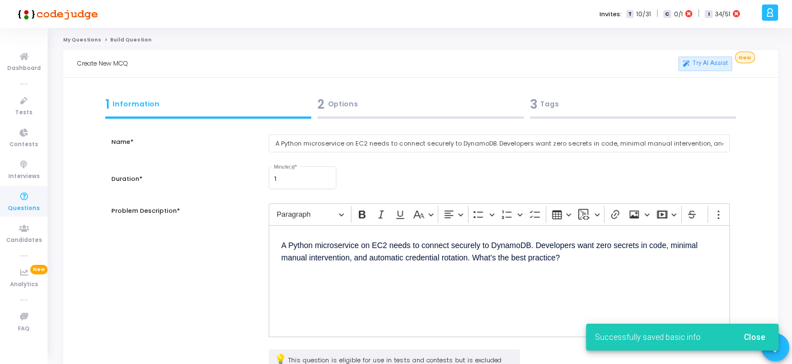
click at [380, 117] on div at bounding box center [420, 117] width 207 height 2
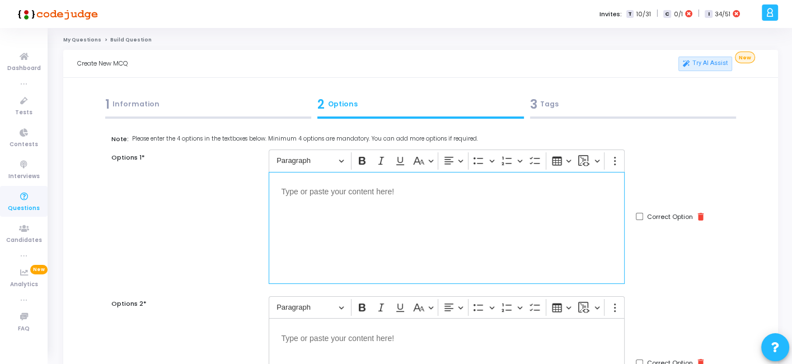
click at [371, 200] on div "Editor editing area: main" at bounding box center [447, 228] width 356 height 112
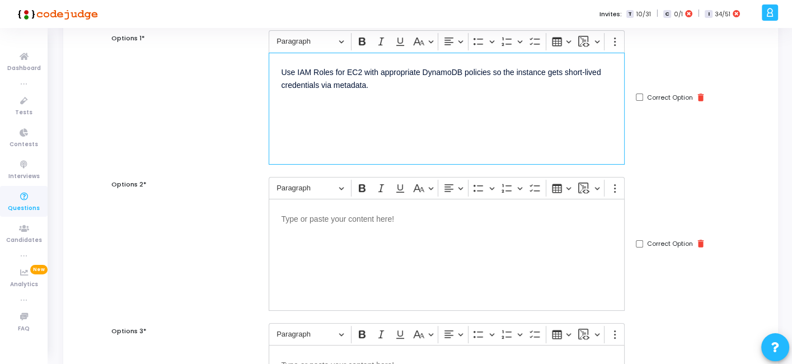
scroll to position [157, 0]
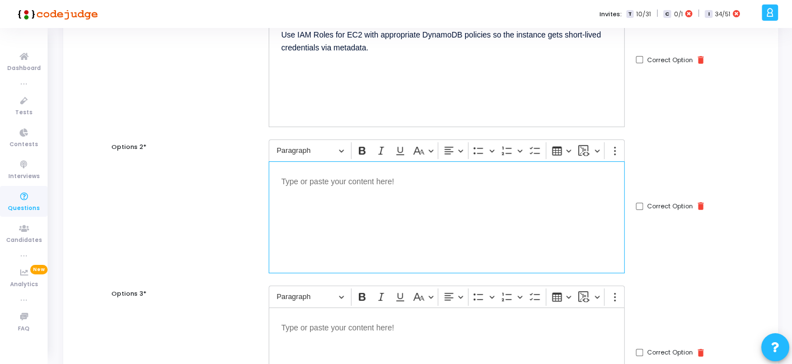
click at [462, 189] on div "Editor editing area: main" at bounding box center [447, 217] width 356 height 112
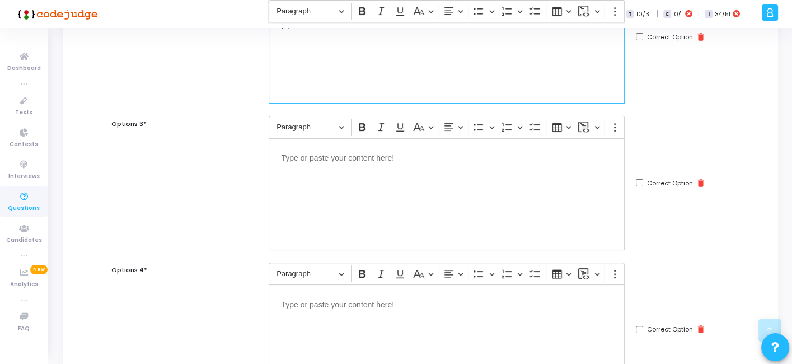
scroll to position [328, 0]
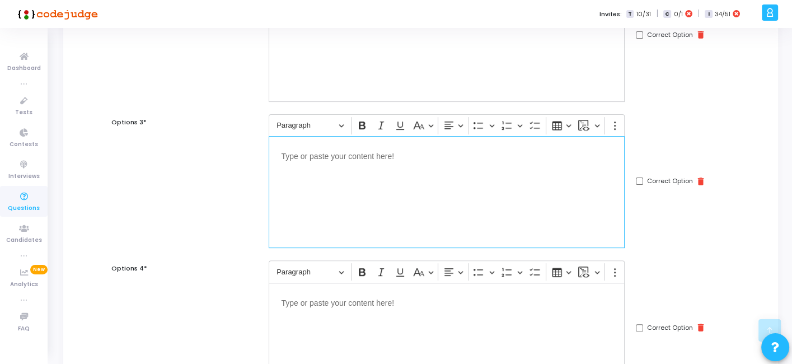
click at [425, 200] on div "Editor editing area: main" at bounding box center [447, 192] width 356 height 112
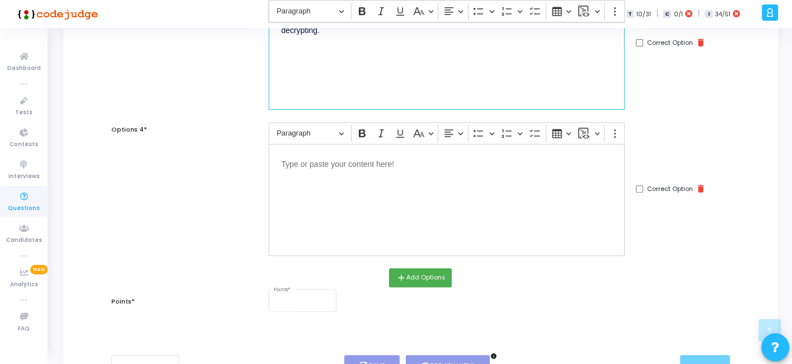
scroll to position [473, 0]
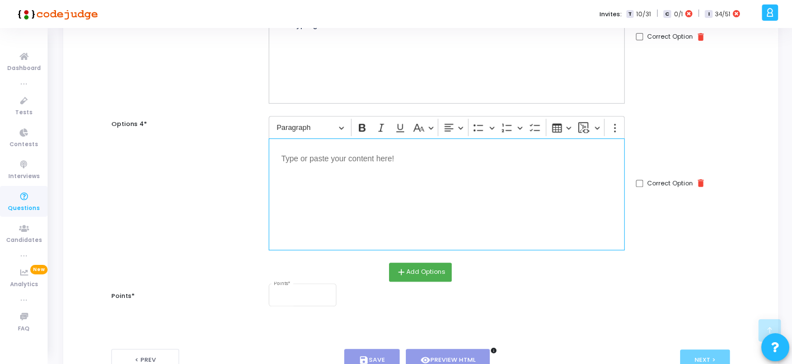
click at [372, 212] on div "Editor editing area: main" at bounding box center [447, 194] width 356 height 112
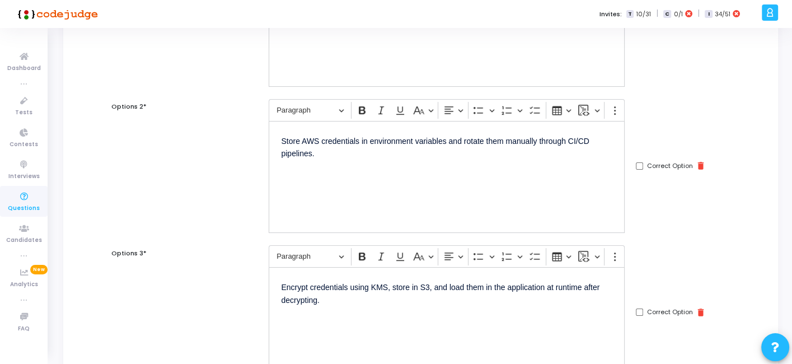
scroll to position [0, 0]
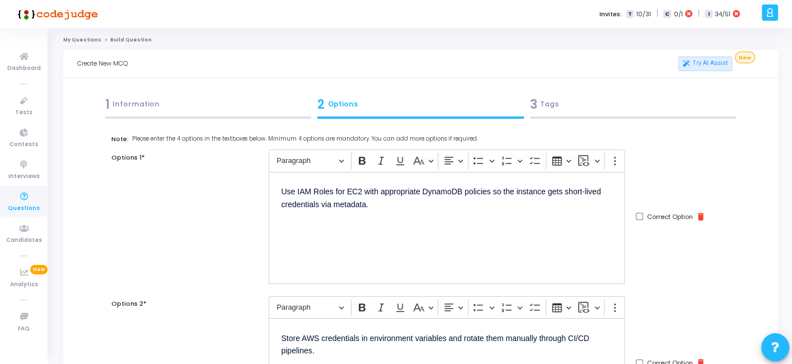
click at [635, 213] on div "Correct Option delete" at bounding box center [682, 216] width 105 height 134
click at [639, 214] on input "Correct Option" at bounding box center [639, 216] width 7 height 7
checkbox input "true"
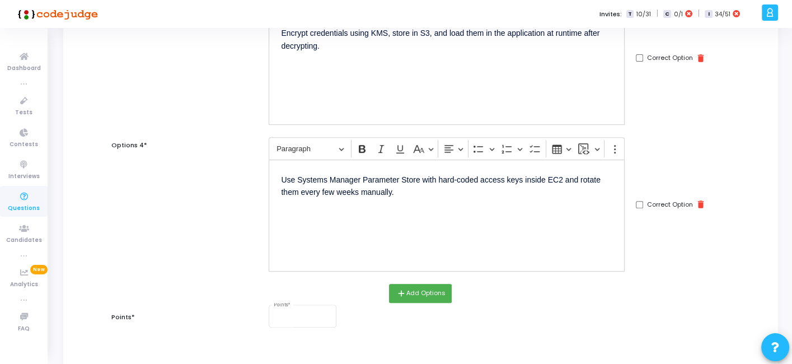
scroll to position [547, 0]
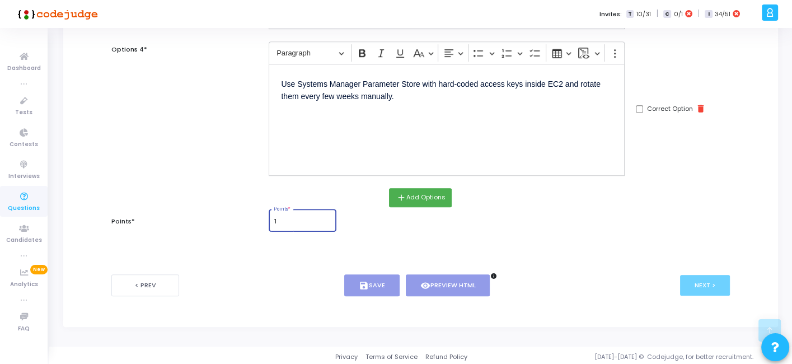
click at [291, 219] on input "1" at bounding box center [303, 221] width 58 height 7
type input "1"
click at [380, 277] on button "save Save" at bounding box center [371, 285] width 55 height 22
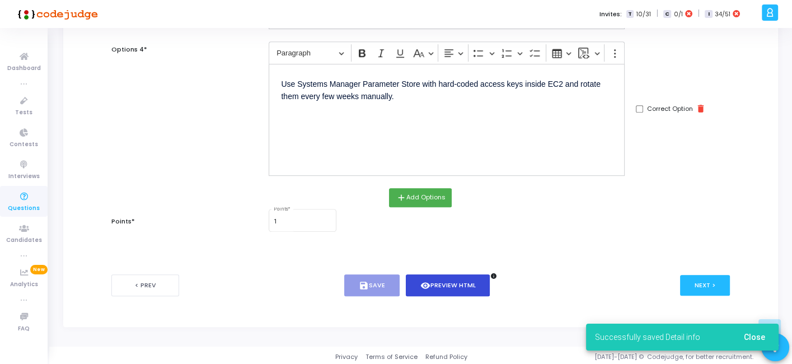
click at [428, 282] on icon "visibility" at bounding box center [425, 286] width 10 height 10
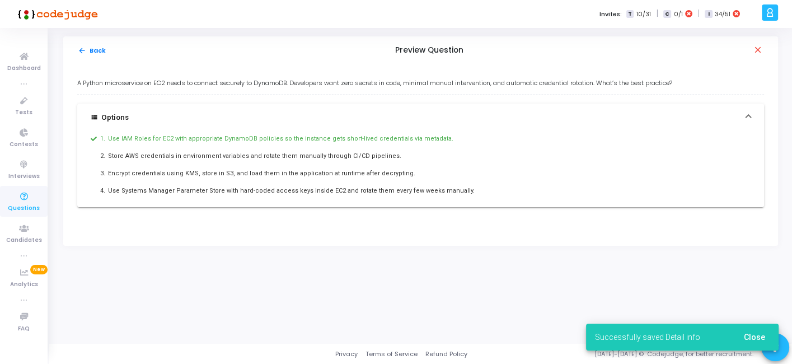
scroll to position [0, 0]
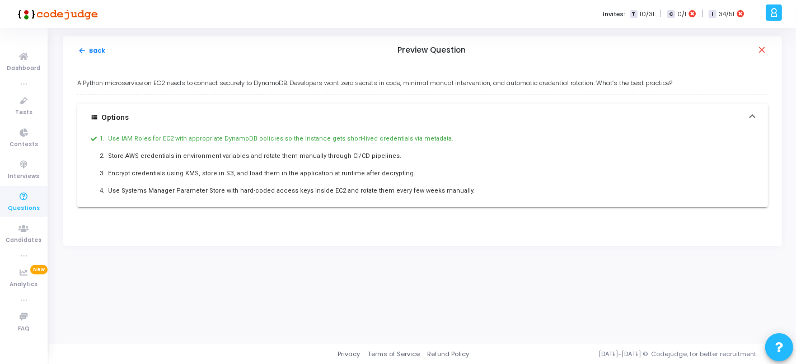
drag, startPoint x: 75, startPoint y: 79, endPoint x: 467, endPoint y: 190, distance: 407.3
click at [467, 190] on div "A Python microservice on EC2 needs to connect securely to DynamoDB. Developers …" at bounding box center [422, 154] width 719 height 181
copy div "A Python microservice on EC2 needs to connect securely to DynamoDB. Developers …"
click at [95, 50] on button "arrow_back Back" at bounding box center [91, 50] width 29 height 11
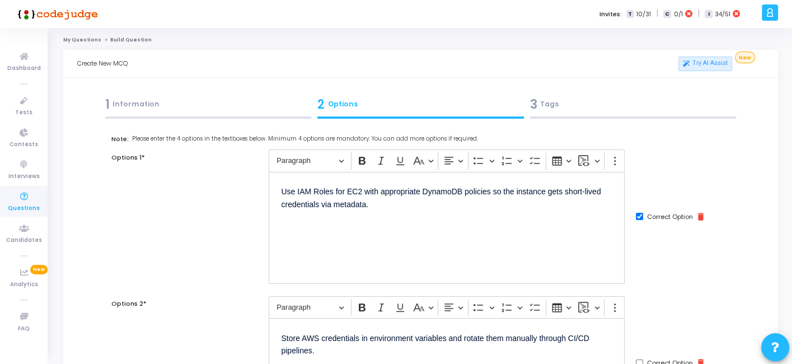
click at [613, 113] on div "3 Tags" at bounding box center [633, 104] width 207 height 18
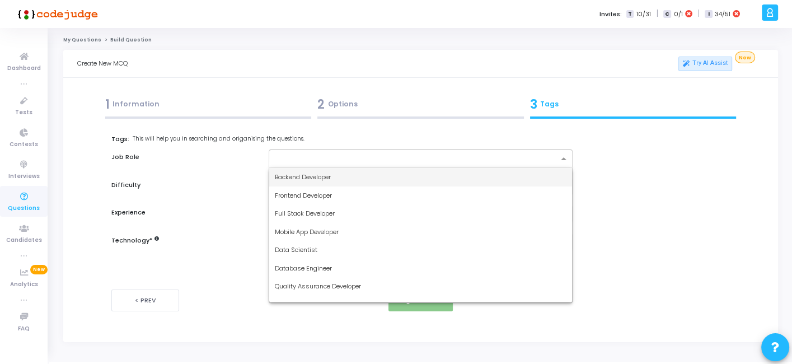
click at [426, 165] on div at bounding box center [420, 158] width 303 height 18
click at [378, 170] on div "Backend Developer" at bounding box center [420, 177] width 302 height 18
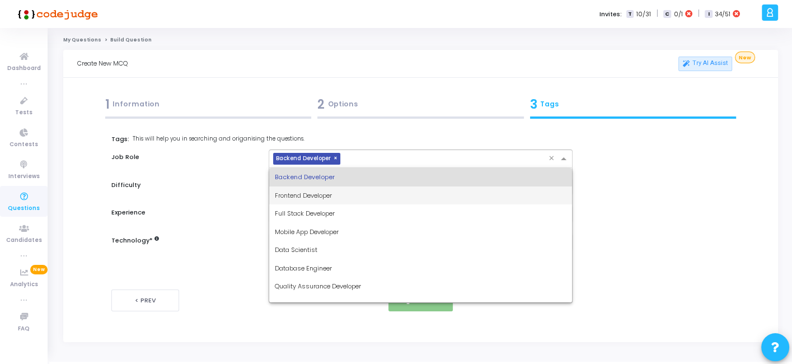
drag, startPoint x: 401, startPoint y: 156, endPoint x: 321, endPoint y: 211, distance: 96.7
click at [321, 168] on ng-select "× Backend Developer × Backend Developer Frontend Developer Full Stack Developer…" at bounding box center [420, 158] width 303 height 18
click at [321, 211] on span "Full Stack Developer" at bounding box center [305, 213] width 60 height 9
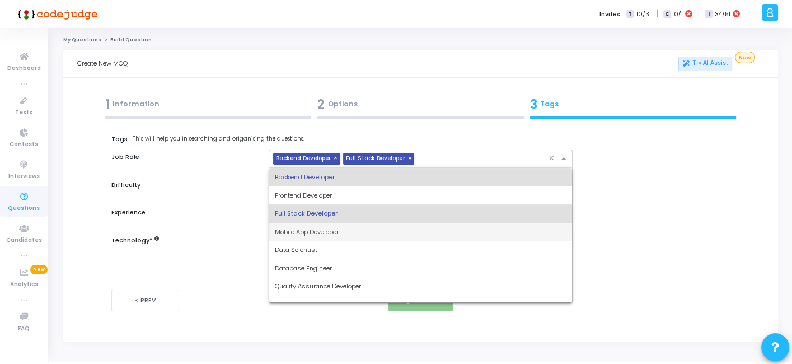
drag, startPoint x: 437, startPoint y: 157, endPoint x: 331, endPoint y: 234, distance: 131.0
click at [331, 168] on ng-select "× Backend Developer × Full Stack Developer × Backend Developer Frontend Develop…" at bounding box center [420, 158] width 303 height 18
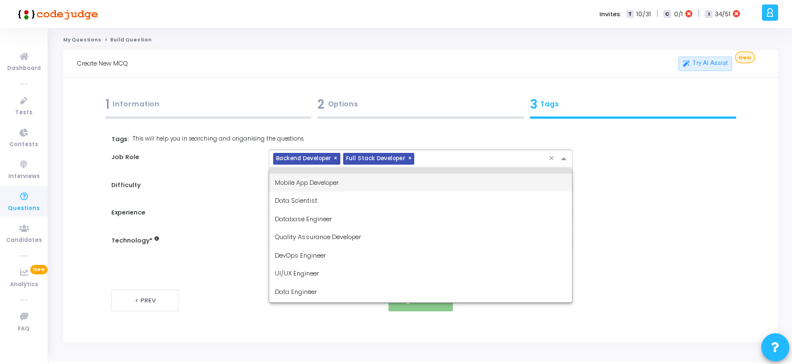
scroll to position [59, 0]
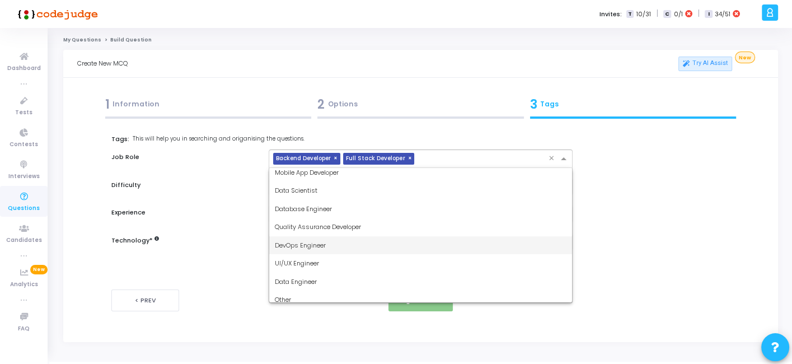
click at [311, 242] on span "DevOps Engineer" at bounding box center [300, 245] width 51 height 9
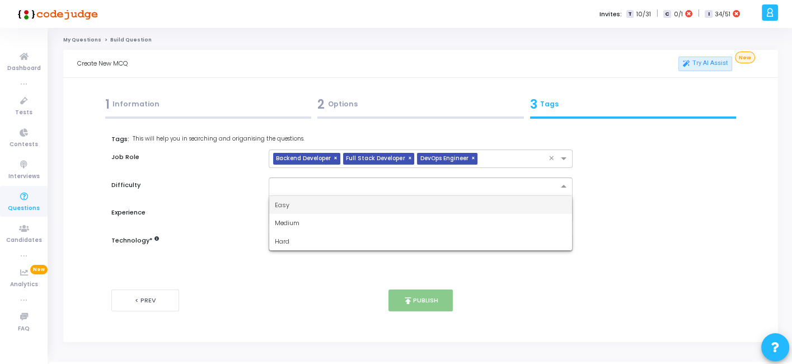
drag, startPoint x: 357, startPoint y: 189, endPoint x: 311, endPoint y: 205, distance: 49.4
click at [311, 196] on ng-select "Easy Medium Hard" at bounding box center [420, 186] width 303 height 18
click at [311, 205] on div "Easy" at bounding box center [420, 205] width 302 height 18
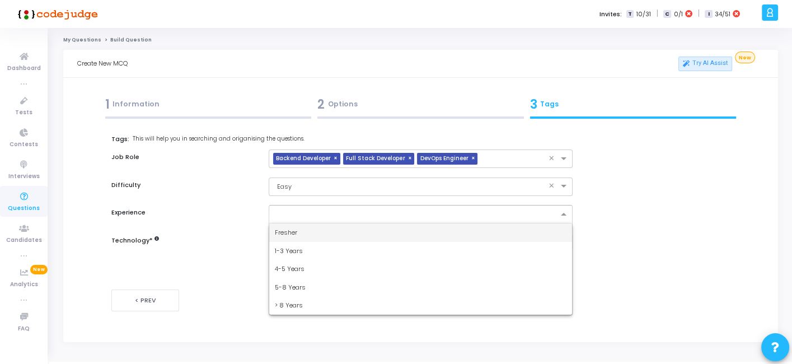
drag, startPoint x: 320, startPoint y: 214, endPoint x: 288, endPoint y: 231, distance: 36.1
click at [288, 223] on ng-select "Fresher 1-3 Years 4-5 Years 5-8 Years > 8 Years" at bounding box center [420, 214] width 303 height 18
click at [288, 231] on span "Fresher" at bounding box center [286, 232] width 22 height 9
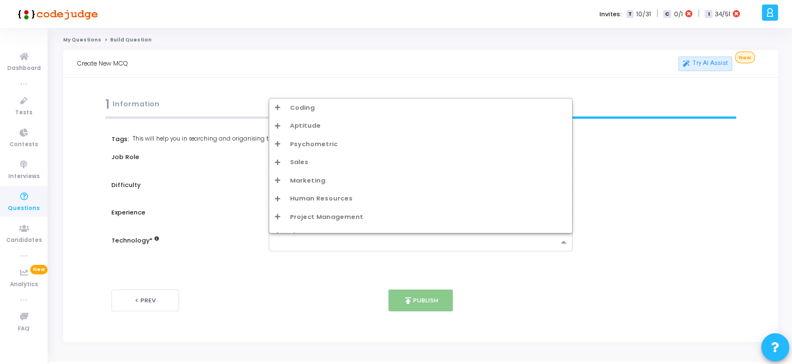
click at [296, 234] on div at bounding box center [420, 242] width 303 height 18
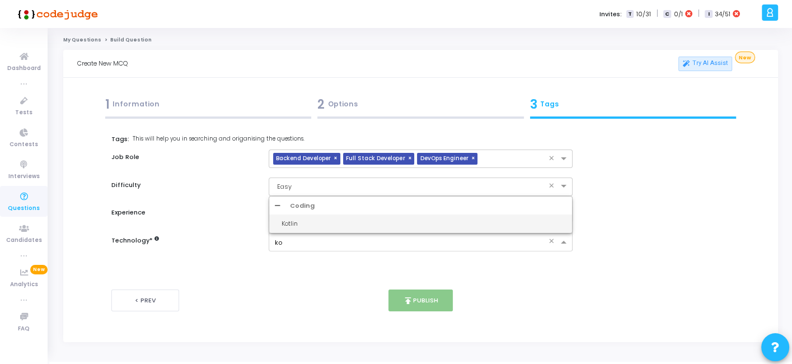
type input "k"
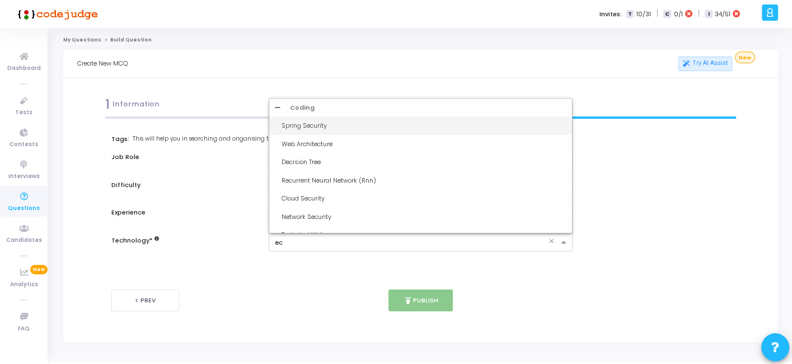
type input "ec2"
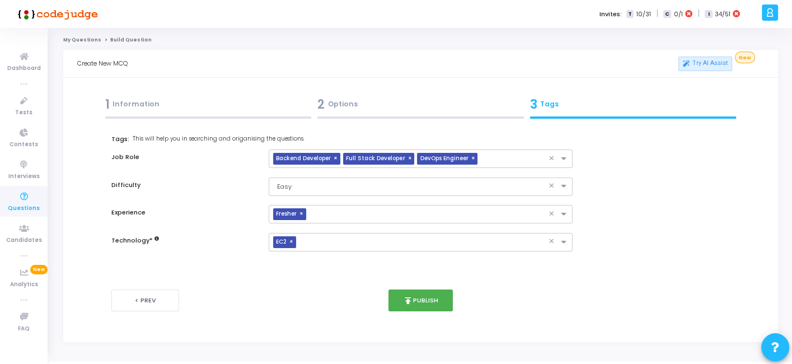
click at [381, 118] on div at bounding box center [420, 117] width 207 height 2
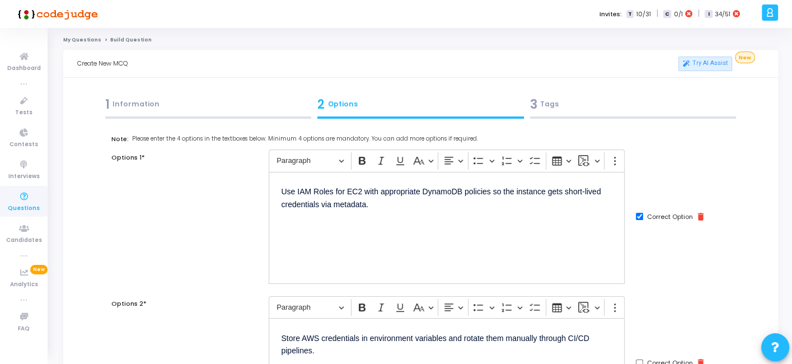
click at [601, 96] on div "3 Tags" at bounding box center [633, 104] width 207 height 18
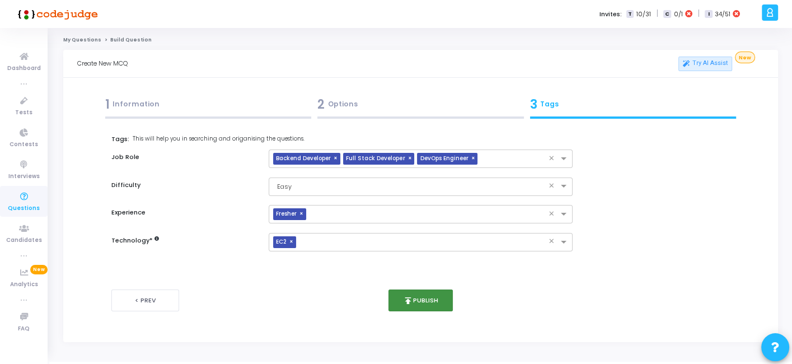
click at [408, 309] on button "publish Publish" at bounding box center [421, 300] width 64 height 22
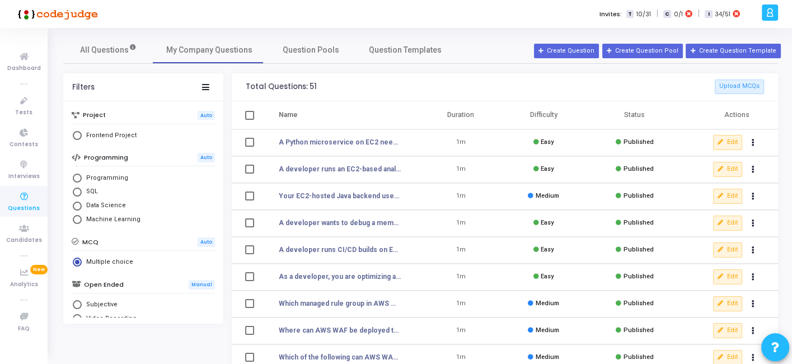
click at [560, 43] on div "All Questions My Company Questions Question Pools Question Templates" at bounding box center [420, 49] width 715 height 27
click at [545, 52] on icon at bounding box center [542, 51] width 6 height 6
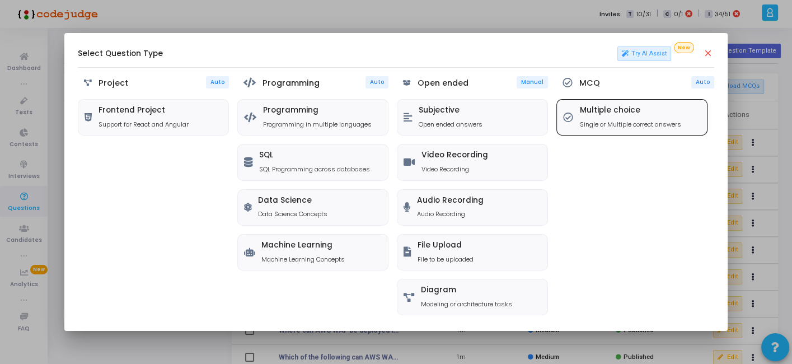
click at [610, 120] on p "Single or Multiple correct answers" at bounding box center [630, 125] width 101 height 10
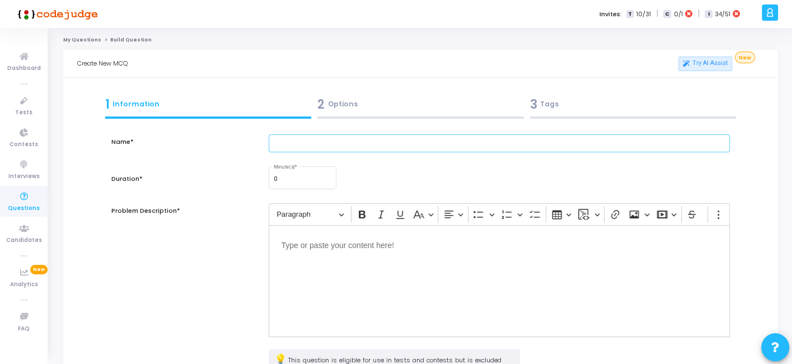
paste input "A developer needs to run machine learning training on EC2 using GPUs. However, …"
click at [384, 144] on input "A developer needs to run machine learning training on EC2 using GPUs. However, …" at bounding box center [499, 143] width 461 height 18
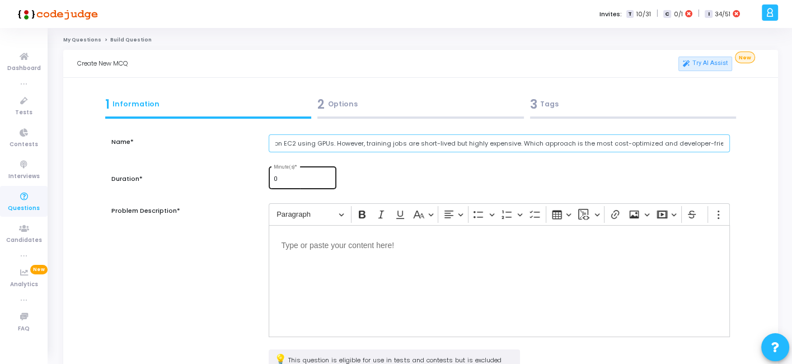
type input "A developer needs to run machine learning training on EC2 using GPUs. However, …"
click at [309, 178] on input "0" at bounding box center [303, 179] width 58 height 7
type input "1"
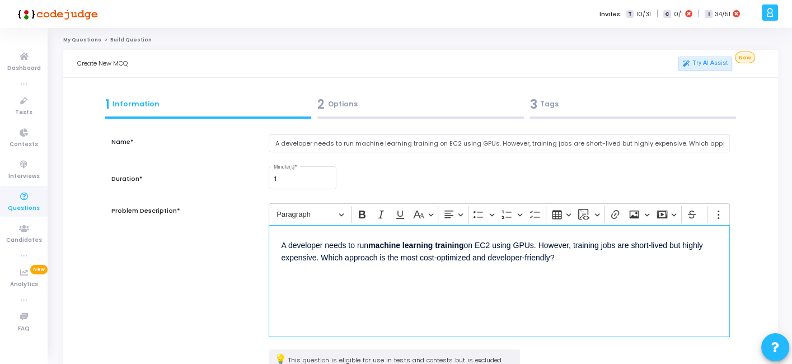
click at [314, 261] on div "A developer needs to run machine learning training on EC2 using GPUs. However, …" at bounding box center [499, 281] width 461 height 112
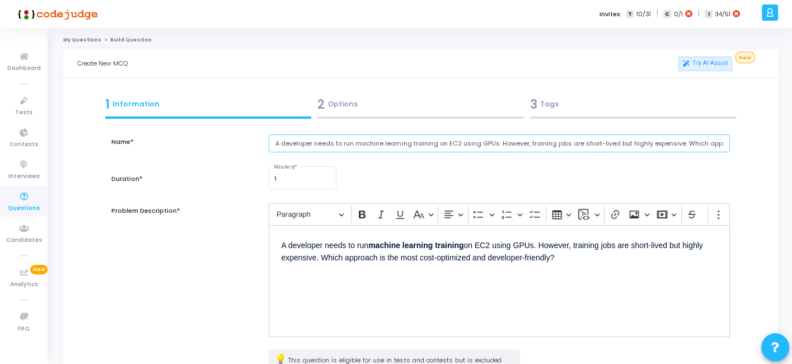
click at [370, 143] on input "A developer needs to run machine learning training on EC2 using GPUs. However, …" at bounding box center [499, 143] width 461 height 18
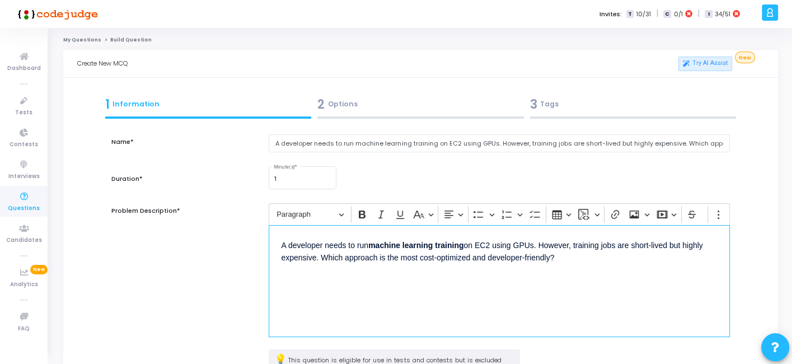
click at [427, 274] on div "A developer needs to run machine learning training on EC2 using GPUs. However, …" at bounding box center [499, 281] width 461 height 112
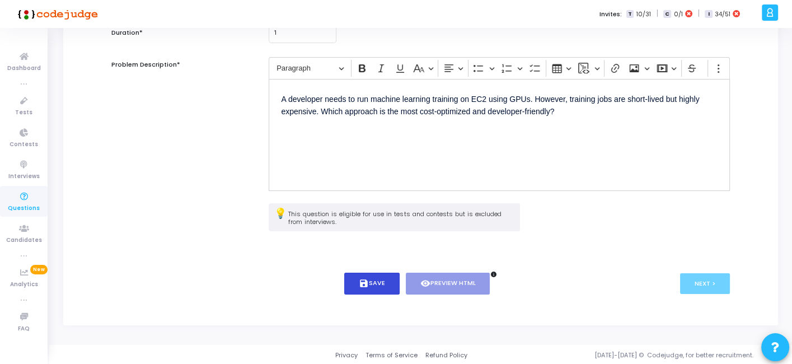
click at [377, 286] on button "save Save" at bounding box center [371, 284] width 55 height 22
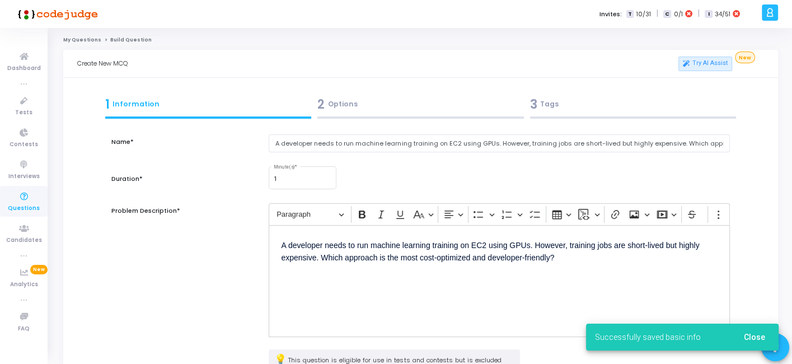
click at [373, 109] on div "2 Options" at bounding box center [420, 104] width 207 height 18
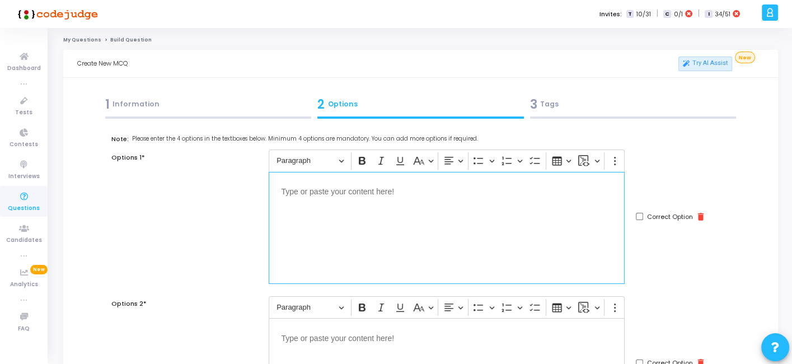
click at [467, 208] on div "Editor editing area: main" at bounding box center [447, 228] width 356 height 112
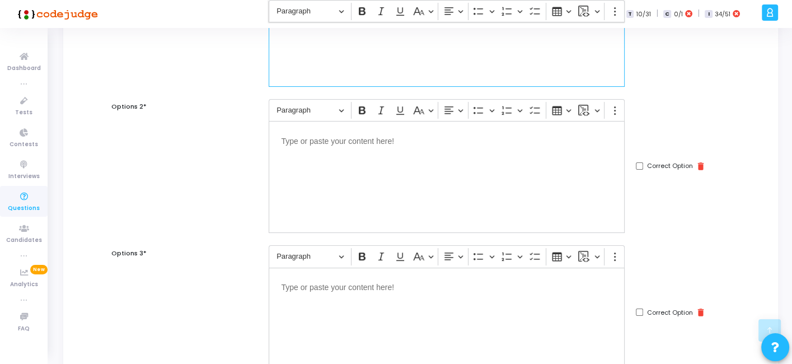
scroll to position [206, 0]
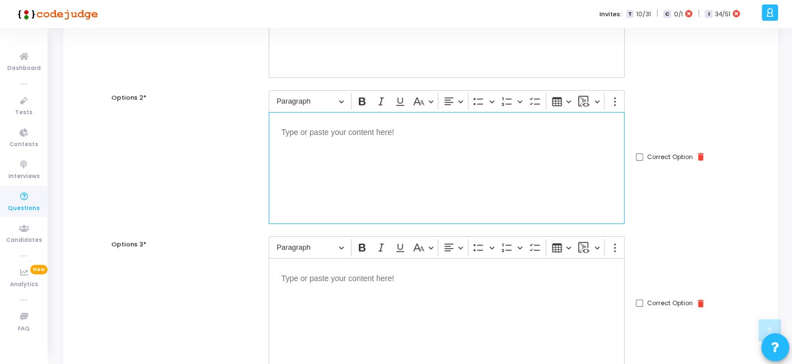
click at [341, 190] on div "Editor editing area: main" at bounding box center [447, 168] width 356 height 112
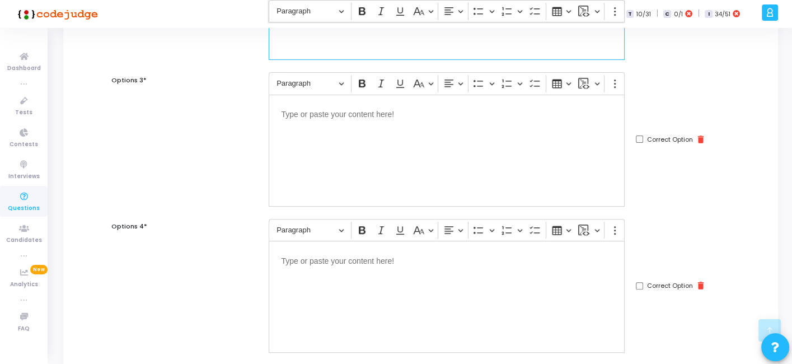
scroll to position [381, 0]
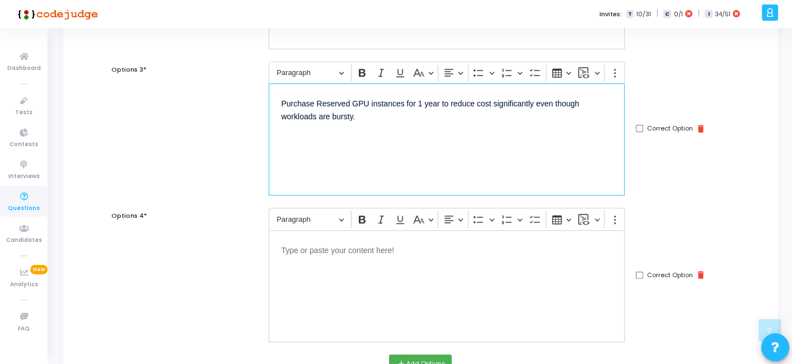
click at [460, 175] on div "Purchase Reserved GPU instances for 1 year to reduce cost significantly even th…" at bounding box center [447, 139] width 356 height 112
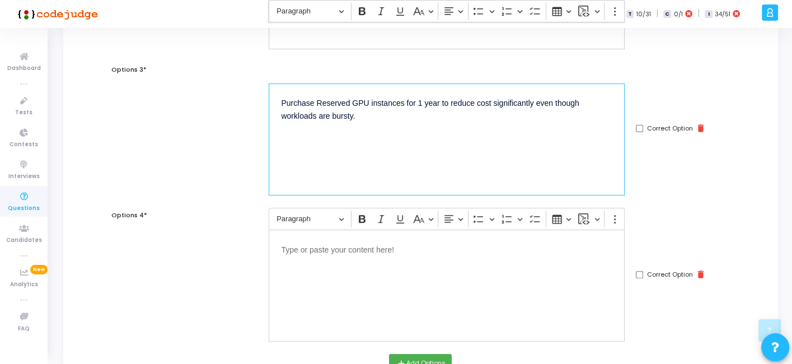
scroll to position [547, 0]
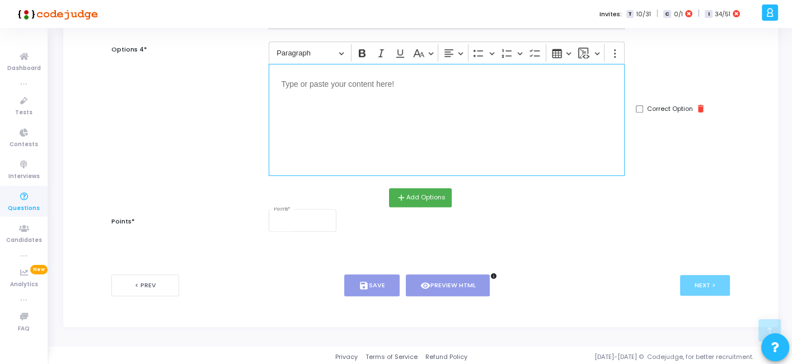
click at [441, 146] on div "Editor editing area: main" at bounding box center [447, 120] width 356 height 112
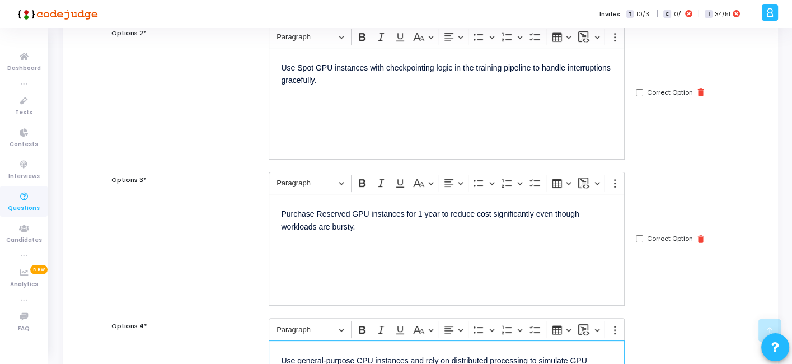
scroll to position [270, 0]
click at [639, 94] on input "Correct Option" at bounding box center [639, 93] width 7 height 7
checkbox input "true"
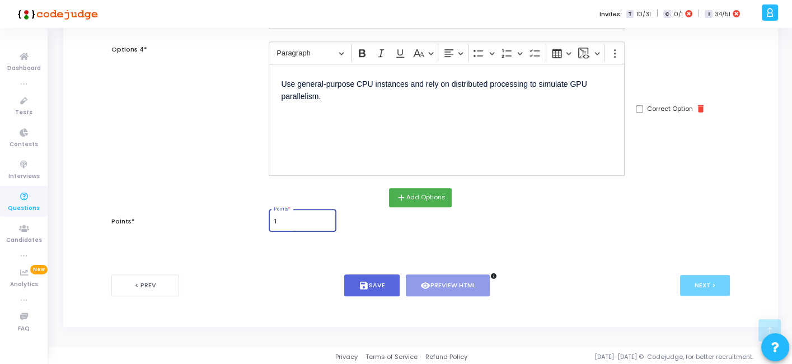
click at [291, 219] on input "1" at bounding box center [303, 221] width 58 height 7
type input "1"
click at [383, 290] on button "save Save" at bounding box center [371, 285] width 55 height 22
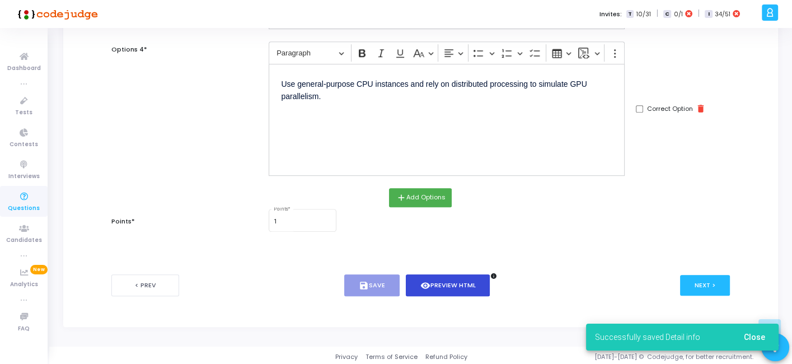
click at [448, 275] on button "visibility Preview HTML" at bounding box center [448, 285] width 85 height 22
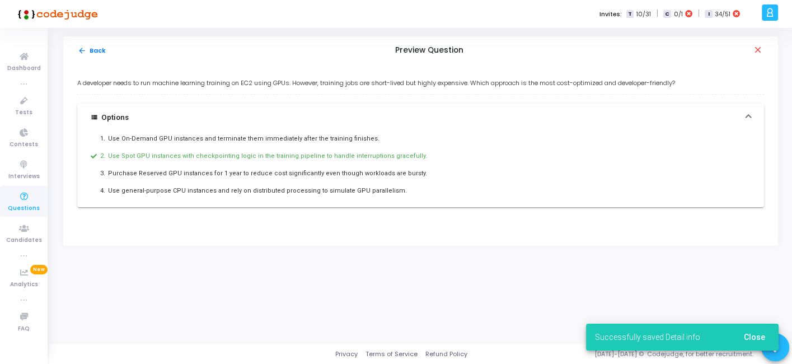
scroll to position [0, 0]
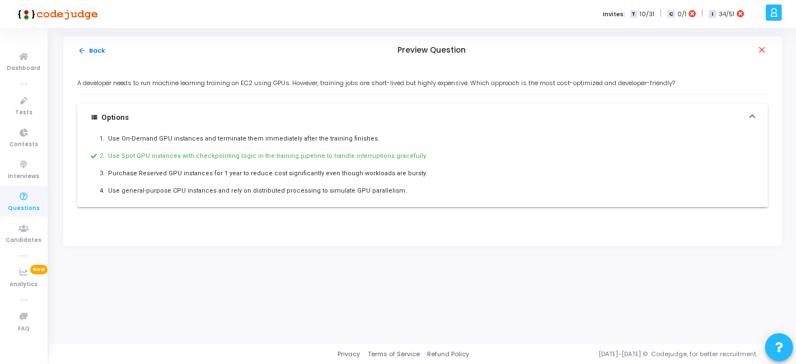
drag, startPoint x: 76, startPoint y: 84, endPoint x: 418, endPoint y: 193, distance: 359.6
click at [418, 193] on div "A developer needs to run machine learning training on EC2 using GPUs. However, …" at bounding box center [422, 154] width 719 height 181
copy div "A developer needs to run machine learning training on EC2 using GPUs. However, …"
click at [95, 53] on button "arrow_back Back" at bounding box center [91, 50] width 29 height 11
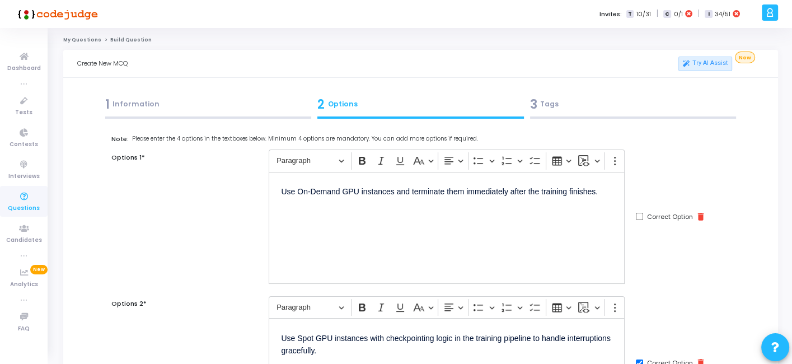
click at [569, 106] on div "3 Tags" at bounding box center [633, 104] width 207 height 18
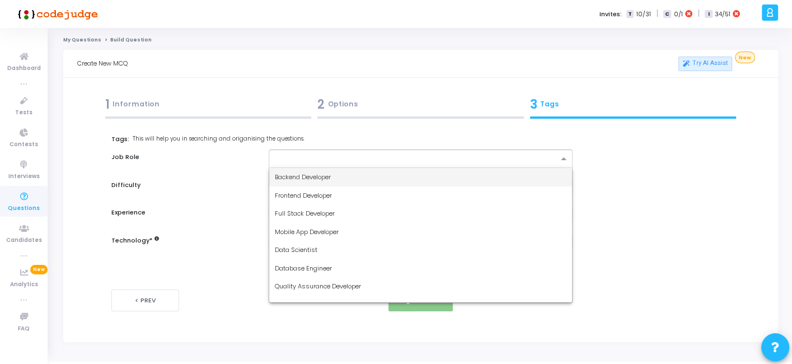
click at [409, 155] on input "text" at bounding box center [416, 160] width 283 height 10
click at [347, 172] on div "Backend Developer" at bounding box center [420, 177] width 302 height 18
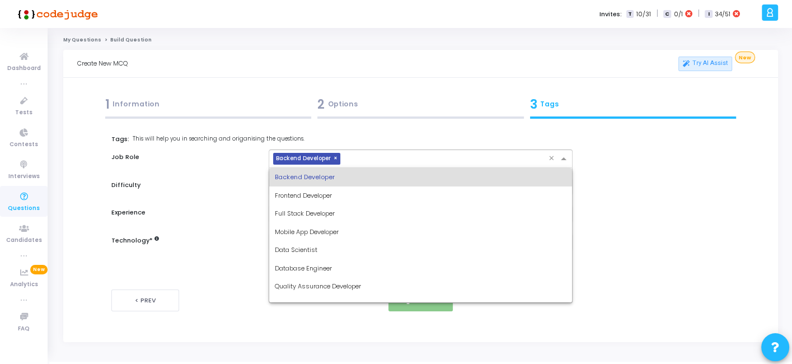
click at [376, 156] on input "text" at bounding box center [446, 160] width 203 height 10
click at [320, 215] on span "Full Stack Developer" at bounding box center [305, 213] width 60 height 9
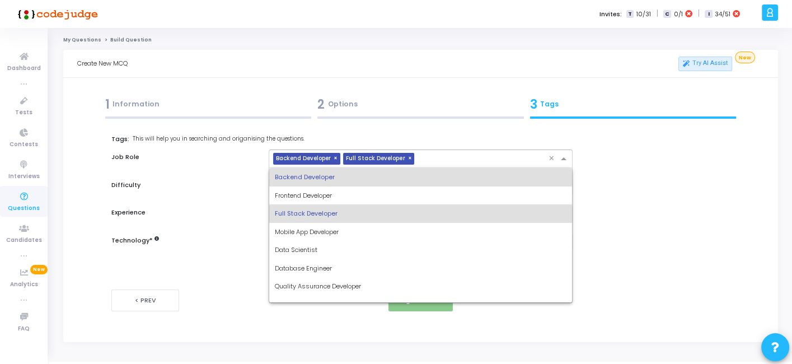
drag, startPoint x: 435, startPoint y: 158, endPoint x: 355, endPoint y: 243, distance: 116.4
click at [355, 168] on ng-select "× Backend Developer × Full Stack Developer × Backend Developer Frontend Develop…" at bounding box center [420, 158] width 303 height 18
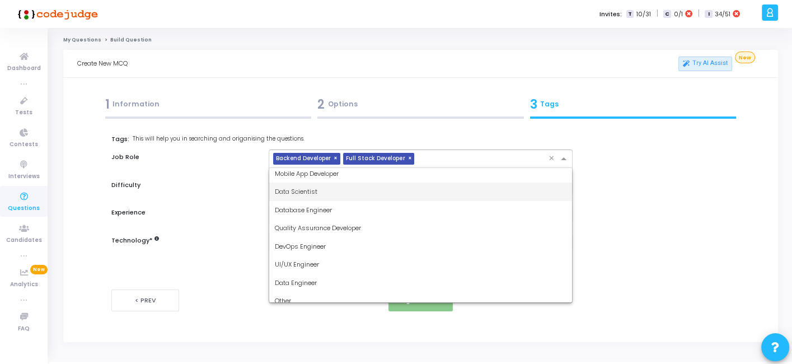
scroll to position [63, 0]
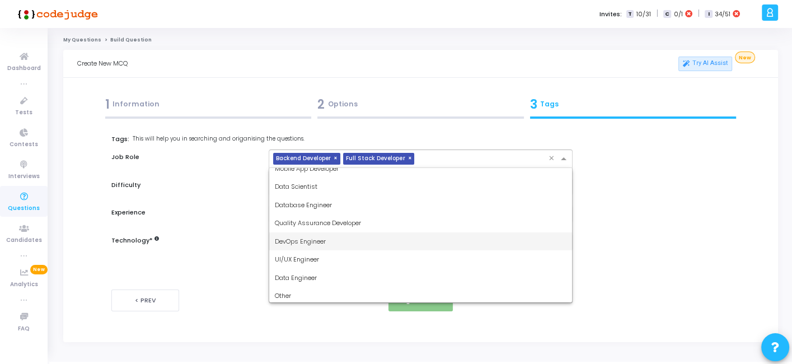
click at [342, 241] on div "DevOps Engineer" at bounding box center [420, 241] width 302 height 18
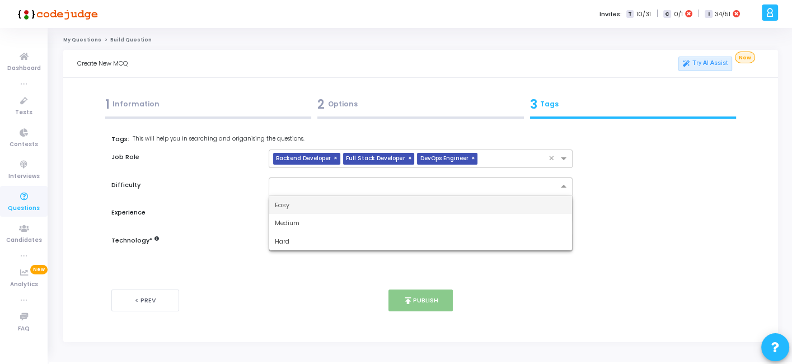
drag, startPoint x: 366, startPoint y: 190, endPoint x: 308, endPoint y: 202, distance: 59.4
click at [308, 196] on ng-select "Easy Medium Hard" at bounding box center [420, 186] width 303 height 18
click at [308, 202] on div "Easy" at bounding box center [420, 205] width 302 height 18
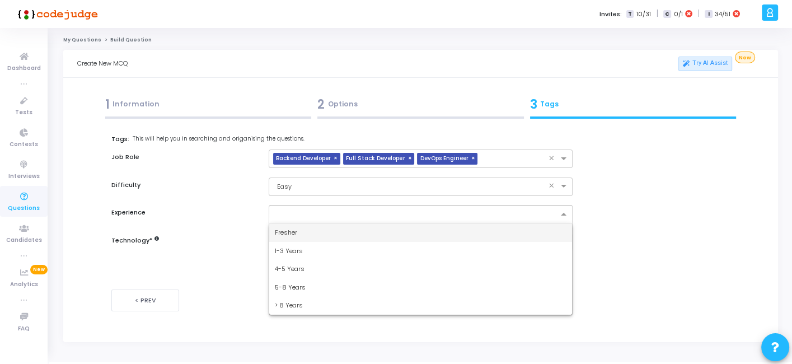
click at [330, 219] on div at bounding box center [415, 215] width 284 height 11
click at [296, 232] on span "Fresher" at bounding box center [286, 232] width 22 height 9
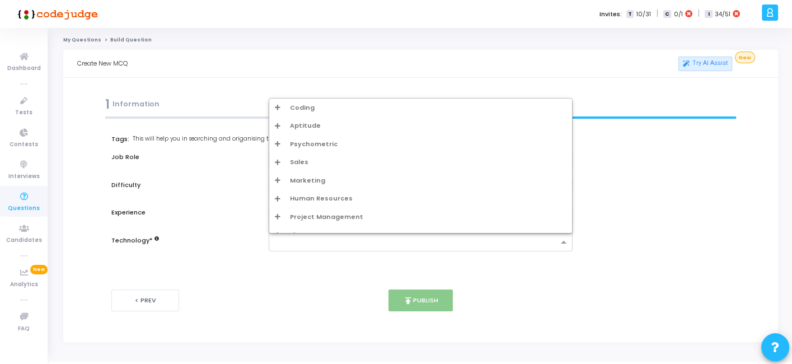
click at [321, 242] on input "text" at bounding box center [416, 243] width 283 height 10
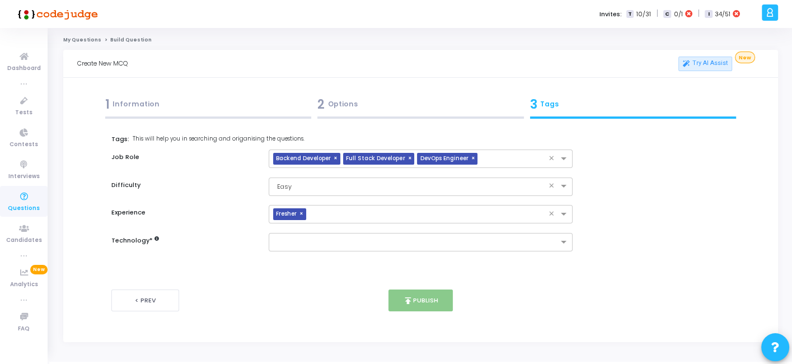
click at [217, 237] on h6 "Technology *" at bounding box center [184, 240] width 146 height 7
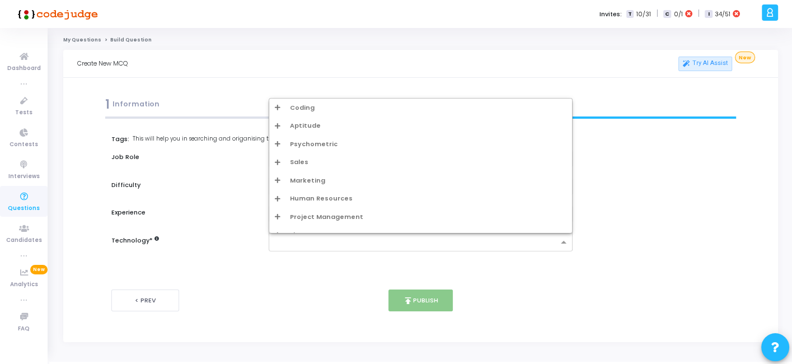
click at [291, 239] on input "text" at bounding box center [416, 243] width 283 height 10
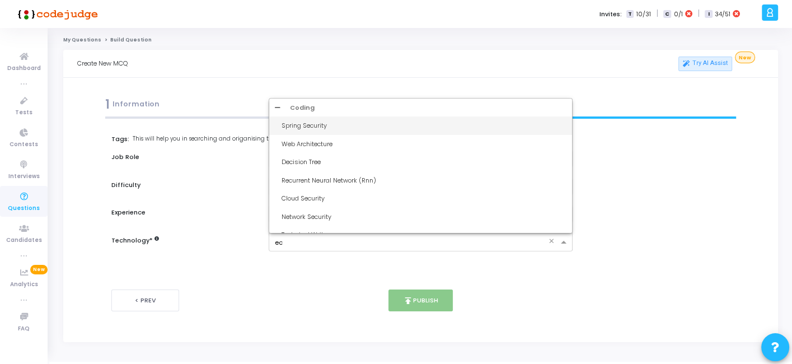
type input "ec2"
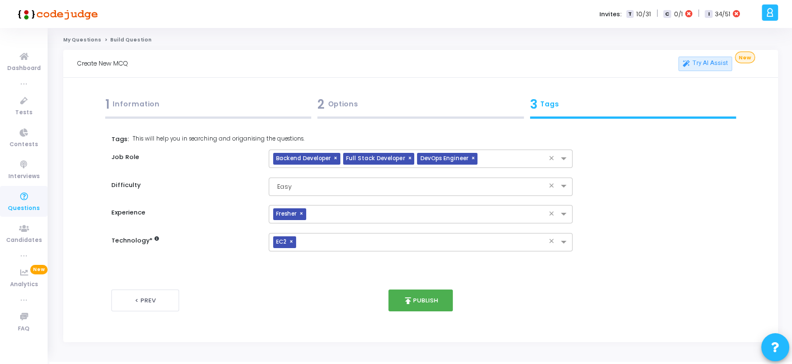
click at [347, 108] on div "2 Options" at bounding box center [420, 104] width 207 height 18
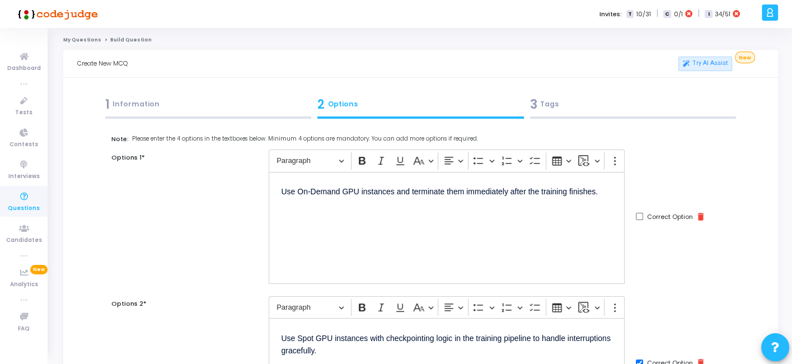
click at [583, 108] on div "3 Tags" at bounding box center [633, 104] width 207 height 18
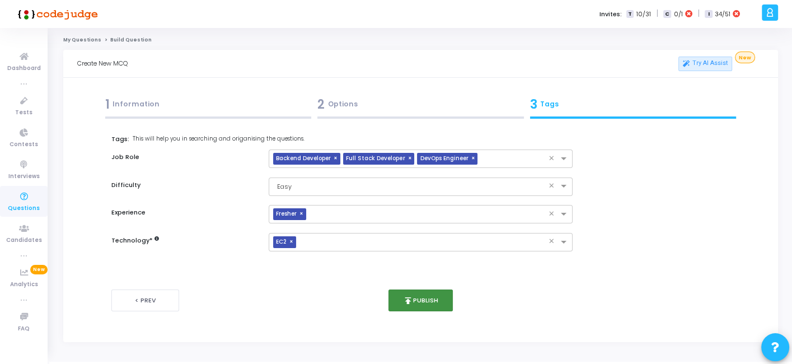
click at [413, 293] on button "publish Publish" at bounding box center [421, 300] width 64 height 22
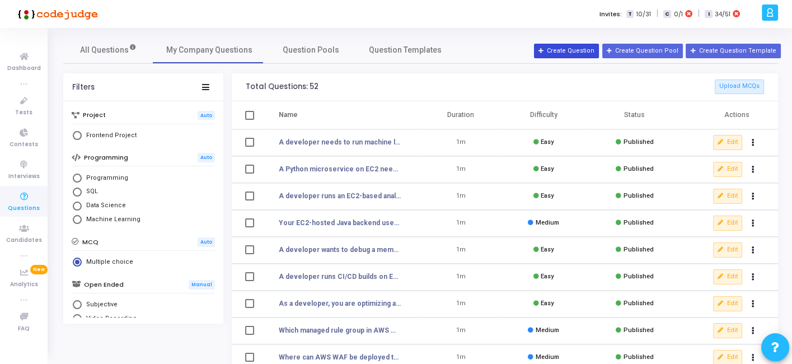
click at [574, 46] on button "Create Question" at bounding box center [566, 51] width 65 height 15
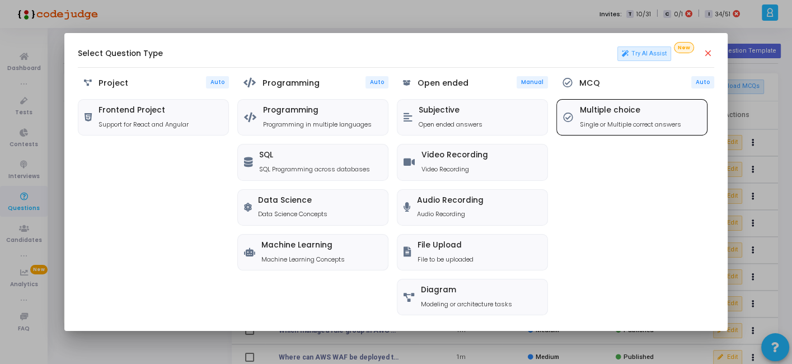
click at [585, 101] on div "Multiple choice Single or Multiple correct answers" at bounding box center [632, 117] width 150 height 35
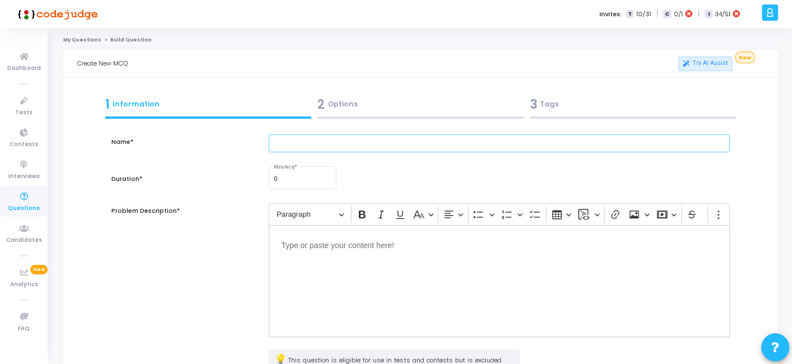
click at [390, 150] on input "text" at bounding box center [499, 143] width 461 height 18
paste input "An EC2-hosted Go service requires inbound HTTPS traffic from the internet but m…"
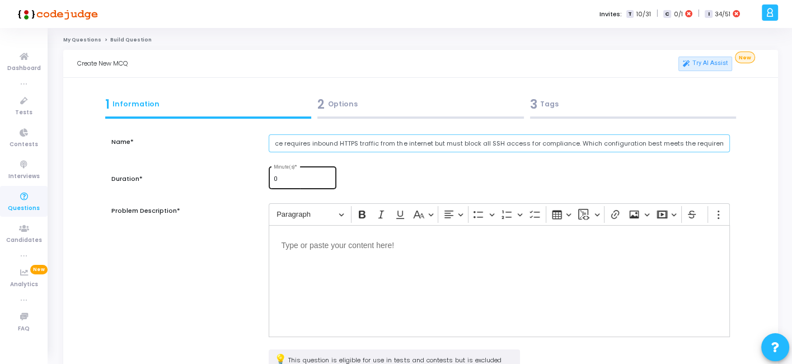
type input "An EC2-hosted Go service requires inbound HTTPS traffic from the internet but m…"
click at [294, 175] on div "0 Minute(s) *" at bounding box center [303, 177] width 58 height 24
paste input "E2"
type input "2E2"
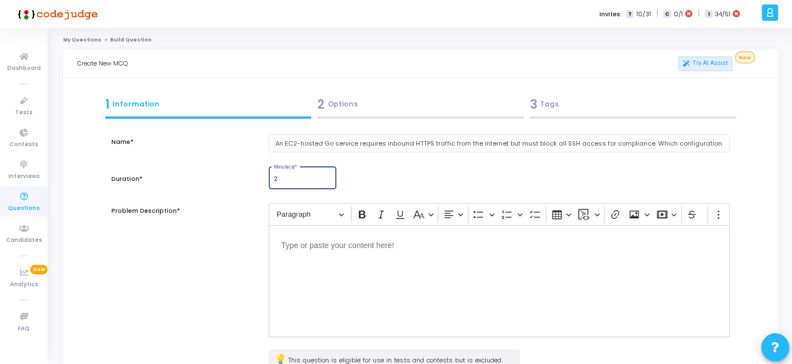
type input "2"
click at [335, 315] on div "Editor editing area: main" at bounding box center [499, 281] width 461 height 112
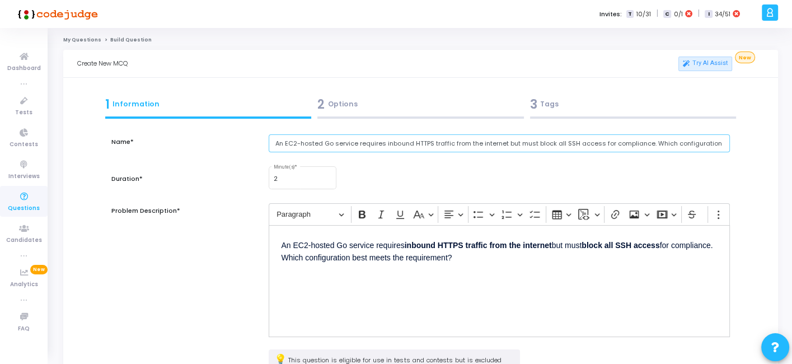
click at [362, 144] on input "An EC2-hosted Go service requires inbound HTTPS traffic from the internet but m…" at bounding box center [499, 143] width 461 height 18
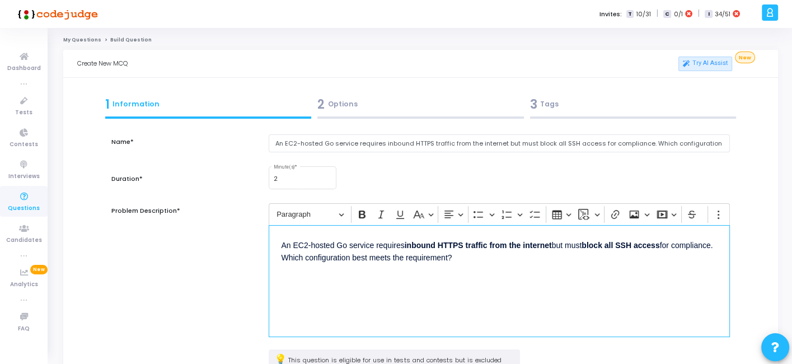
click at [381, 298] on div "An EC2-hosted Go service requires inbound HTTPS traffic from the internet but m…" at bounding box center [499, 281] width 461 height 112
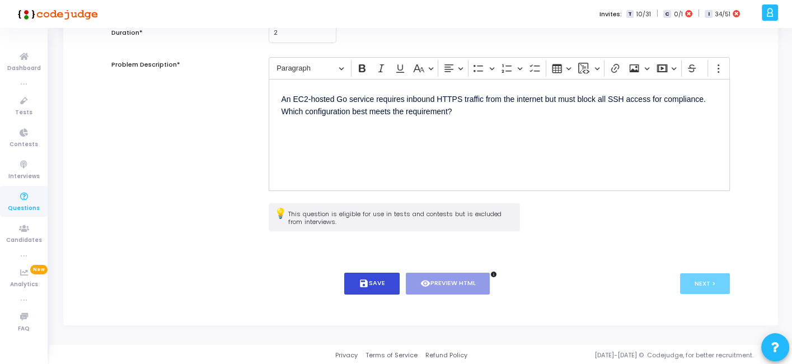
click at [395, 281] on button "save Save" at bounding box center [371, 284] width 55 height 22
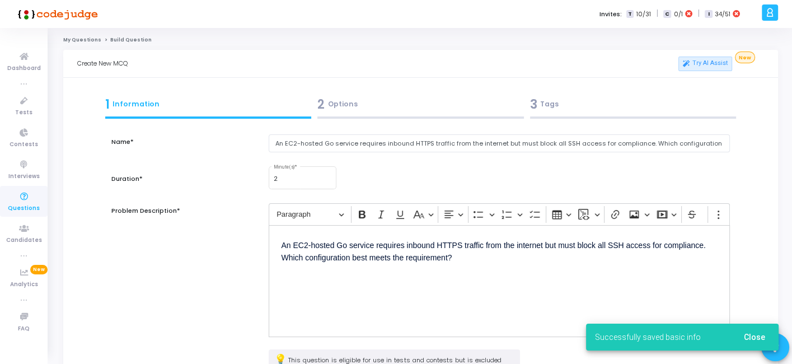
click at [408, 115] on div "2 Options" at bounding box center [421, 107] width 213 height 30
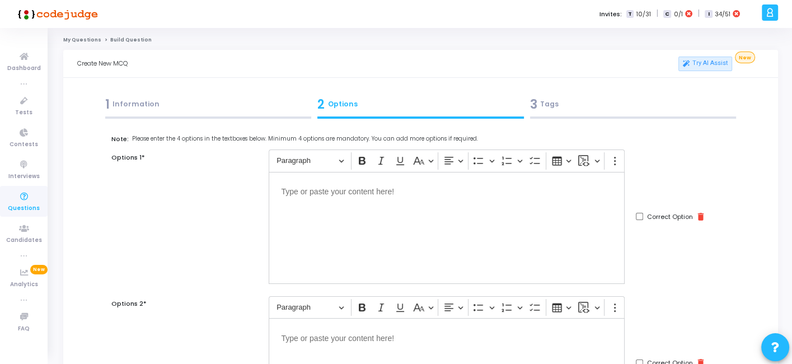
click at [413, 259] on div "Editor editing area: main" at bounding box center [447, 228] width 356 height 112
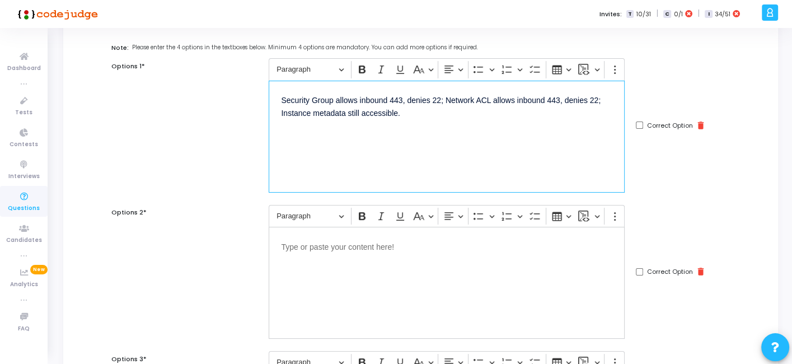
scroll to position [94, 0]
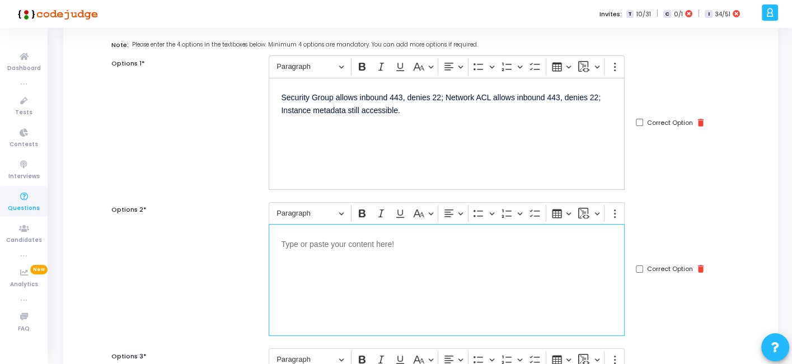
click at [352, 253] on div "Editor editing area: main" at bounding box center [447, 280] width 356 height 112
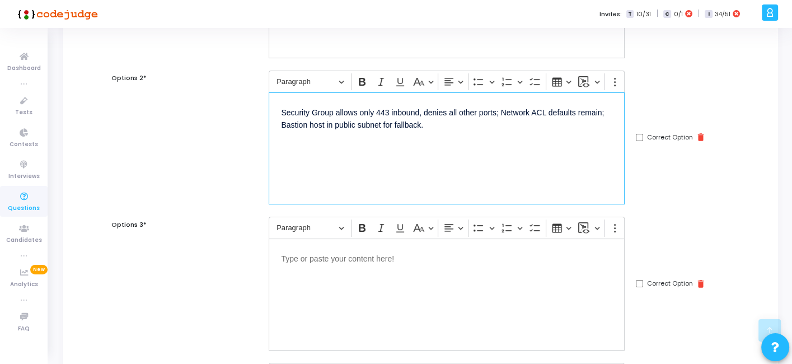
scroll to position [226, 0]
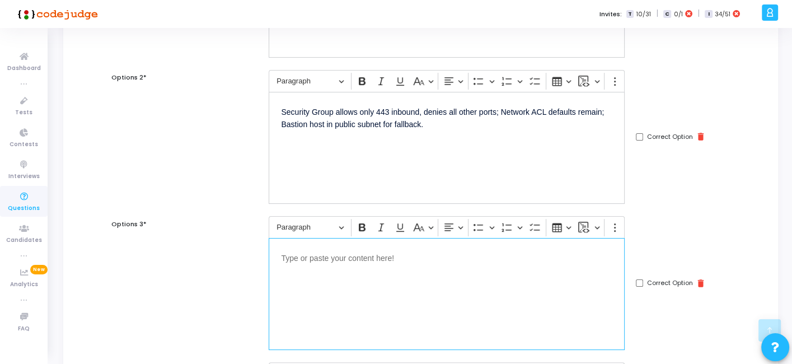
click at [366, 263] on div "Editor editing area: main" at bounding box center [447, 294] width 356 height 112
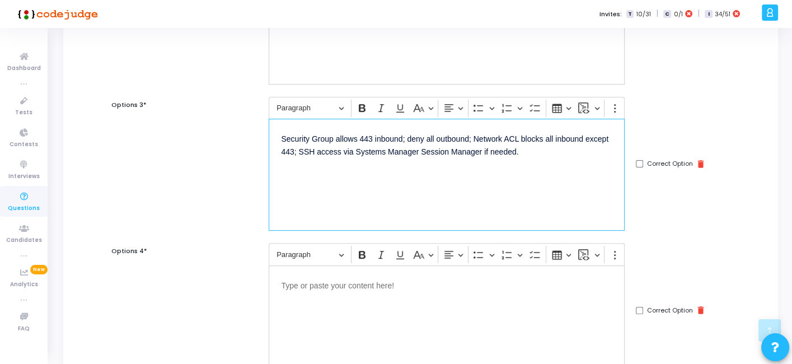
scroll to position [357, 0]
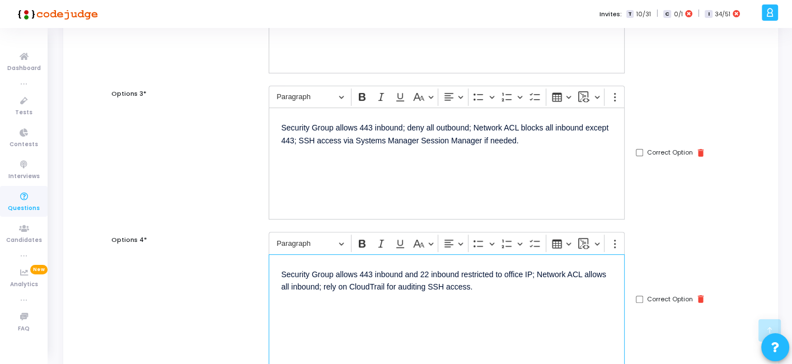
click at [365, 284] on div "Security Group allows 443 inbound and 22 inbound restricted to office IP; Netwo…" at bounding box center [447, 310] width 356 height 112
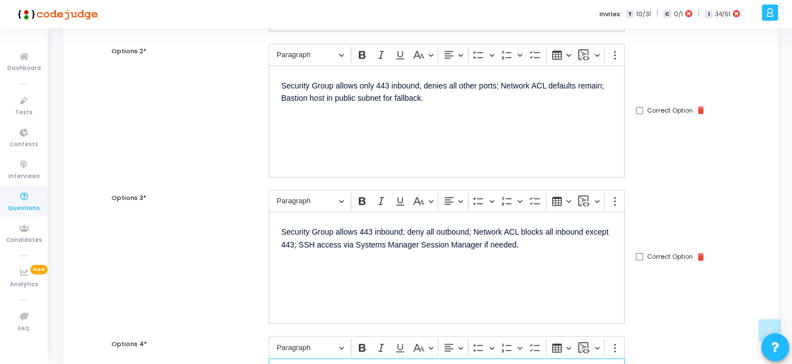
scroll to position [249, 0]
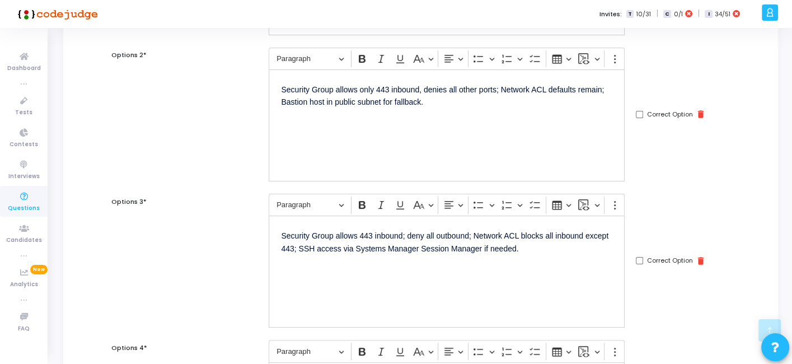
click at [638, 258] on input "Correct Option" at bounding box center [639, 260] width 7 height 7
checkbox input "true"
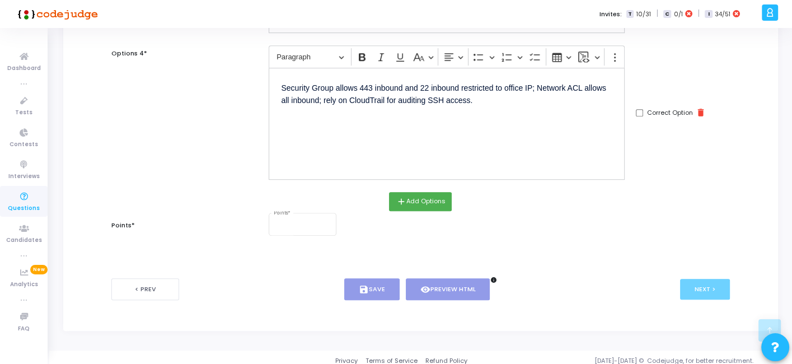
scroll to position [547, 0]
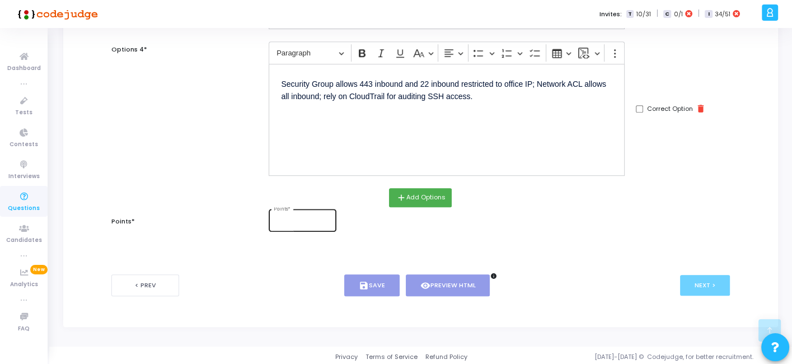
click at [293, 215] on div "Points *" at bounding box center [303, 219] width 58 height 24
type input "2"
click at [376, 284] on button "save Save" at bounding box center [371, 285] width 55 height 22
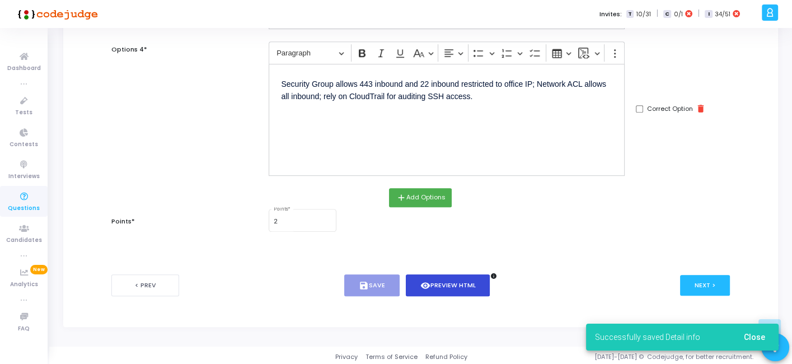
click at [428, 283] on icon "visibility" at bounding box center [425, 286] width 10 height 10
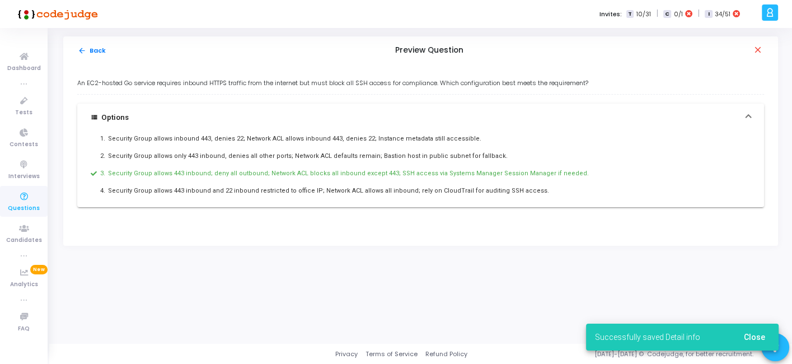
scroll to position [0, 0]
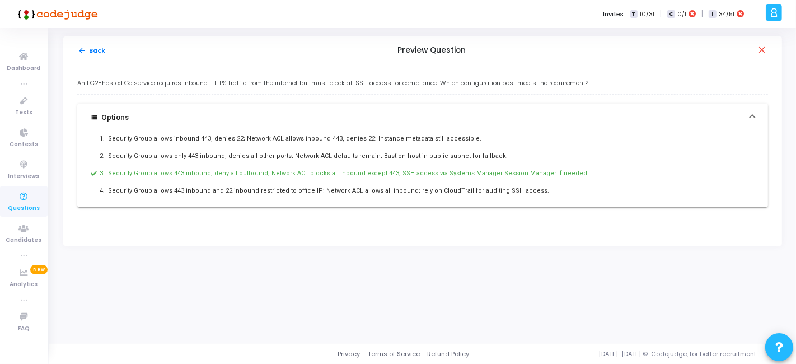
drag, startPoint x: 73, startPoint y: 81, endPoint x: 555, endPoint y: 189, distance: 493.5
click at [555, 189] on div "An EC2-hosted Go service requires inbound HTTPS traffic from the internet but m…" at bounding box center [422, 154] width 719 height 181
copy div "An EC2-hosted Go service requires inbound HTTPS traffic from the internet but m…"
click at [96, 47] on button "arrow_back Back" at bounding box center [91, 50] width 29 height 11
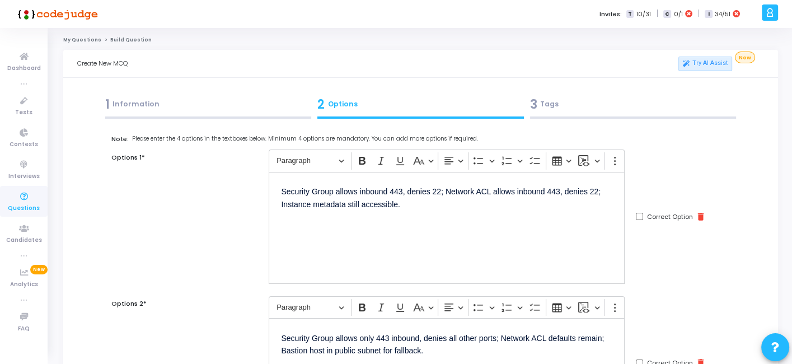
click at [588, 104] on div "3 Tags" at bounding box center [633, 104] width 207 height 18
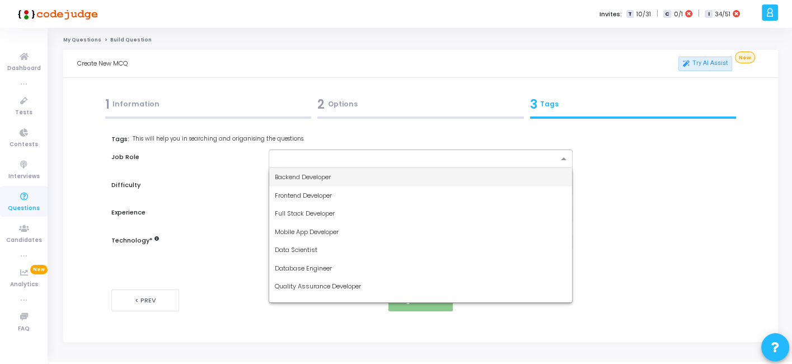
click at [410, 158] on input "text" at bounding box center [416, 160] width 283 height 10
click at [335, 176] on div "Backend Developer" at bounding box center [420, 177] width 302 height 18
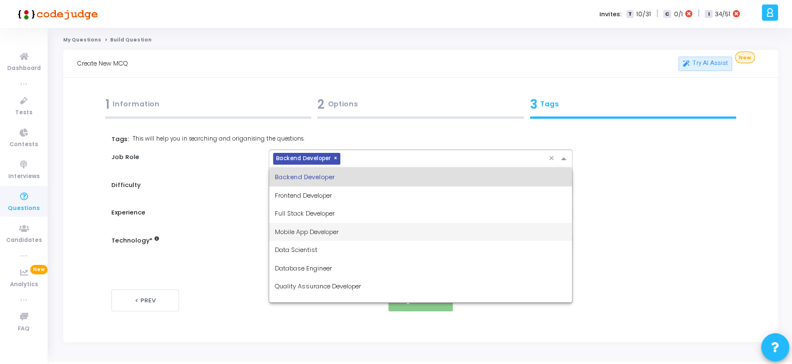
drag, startPoint x: 367, startPoint y: 160, endPoint x: 320, endPoint y: 210, distance: 68.9
click at [320, 168] on ng-select "× Backend Developer × Backend Developer Frontend Developer Full Stack Developer…" at bounding box center [420, 158] width 303 height 18
click at [320, 210] on span "Full Stack Developer" at bounding box center [305, 213] width 60 height 9
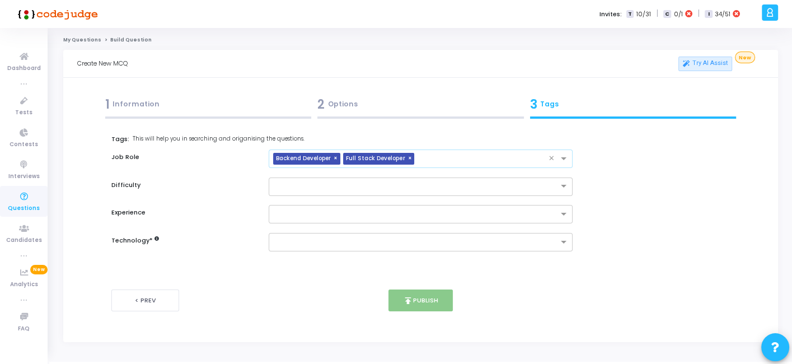
click at [426, 161] on input "text" at bounding box center [483, 160] width 129 height 10
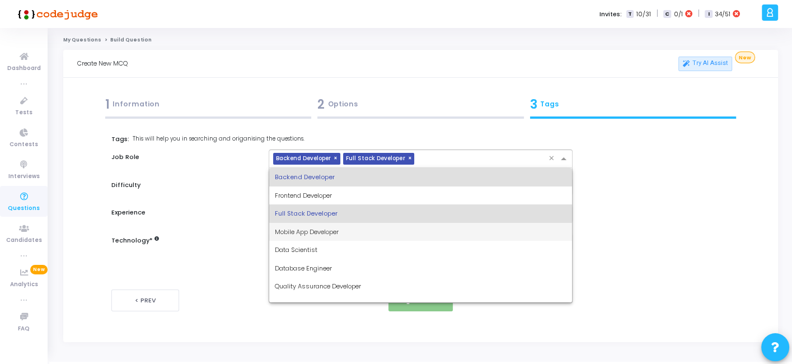
scroll to position [66, 0]
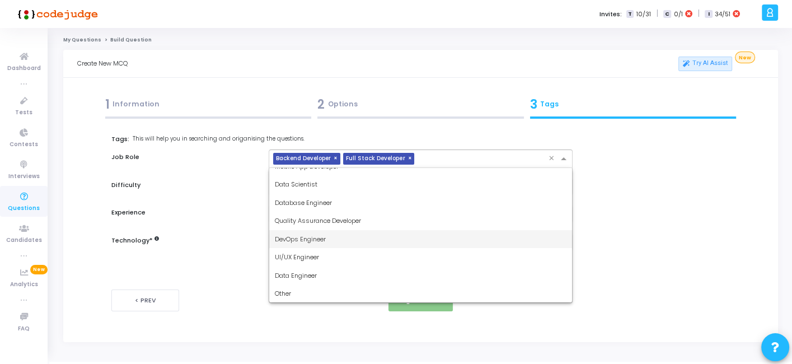
click at [325, 237] on span "DevOps Engineer" at bounding box center [300, 239] width 51 height 9
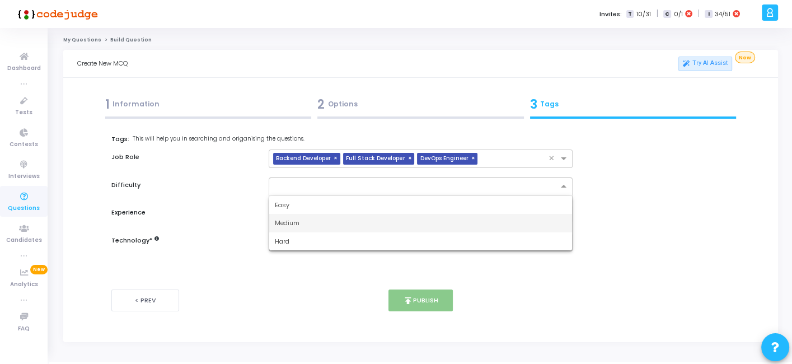
drag, startPoint x: 365, startPoint y: 184, endPoint x: 304, endPoint y: 232, distance: 77.3
click at [304, 196] on ng-select "Easy Medium Hard" at bounding box center [420, 186] width 303 height 18
drag, startPoint x: 304, startPoint y: 232, endPoint x: 334, endPoint y: 205, distance: 40.0
click at [334, 205] on div "Easy Medium Hard" at bounding box center [420, 223] width 302 height 55
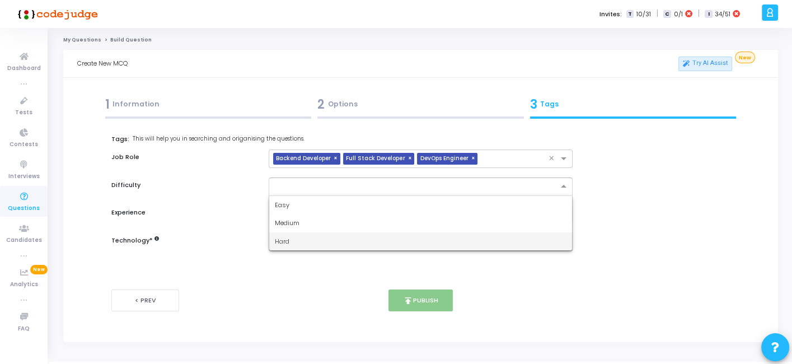
click at [300, 237] on div "Hard" at bounding box center [420, 241] width 302 height 18
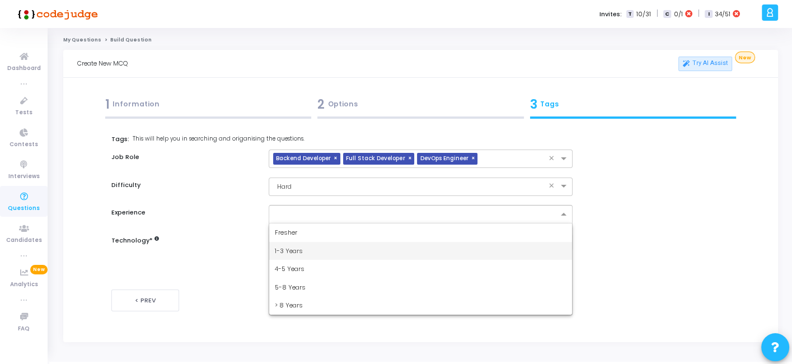
drag, startPoint x: 314, startPoint y: 209, endPoint x: 293, endPoint y: 249, distance: 44.6
click at [293, 223] on ng-select "Fresher 1-3 Years 4-5 Years 5-8 Years > 8 Years" at bounding box center [420, 214] width 303 height 18
click at [293, 249] on span "1-3 Years" at bounding box center [289, 250] width 28 height 9
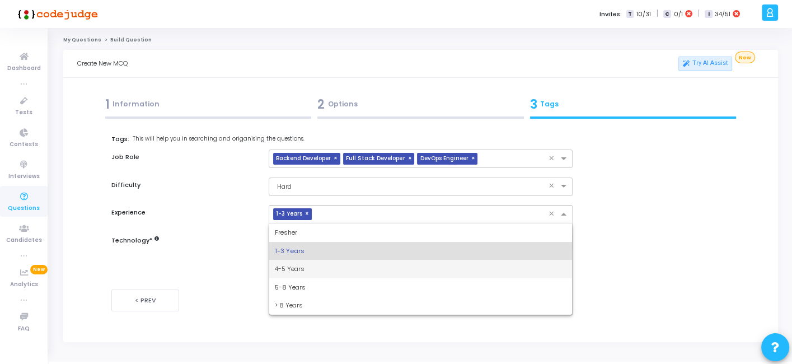
drag, startPoint x: 329, startPoint y: 214, endPoint x: 280, endPoint y: 283, distance: 85.1
click at [280, 223] on ng-select "× 1-3 Years × Fresher 1-3 Years 4-5 Years 5-8 Years > 8 Years" at bounding box center [420, 214] width 303 height 18
click at [294, 268] on span "4-5 Years" at bounding box center [290, 268] width 30 height 9
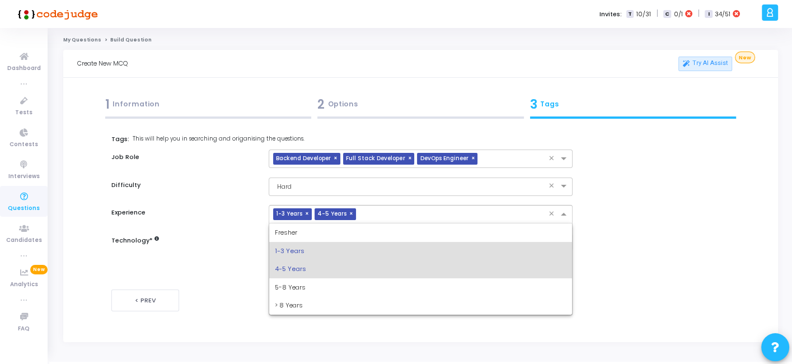
drag, startPoint x: 389, startPoint y: 217, endPoint x: 287, endPoint y: 286, distance: 123.3
click at [287, 223] on ng-select "× 1-3 Years × 4-5 Years × Fresher 1-3 Years 4-5 Years 5-8 Years > 8 Years" at bounding box center [420, 214] width 303 height 18
click at [287, 286] on span "5-8 Years" at bounding box center [290, 287] width 31 height 9
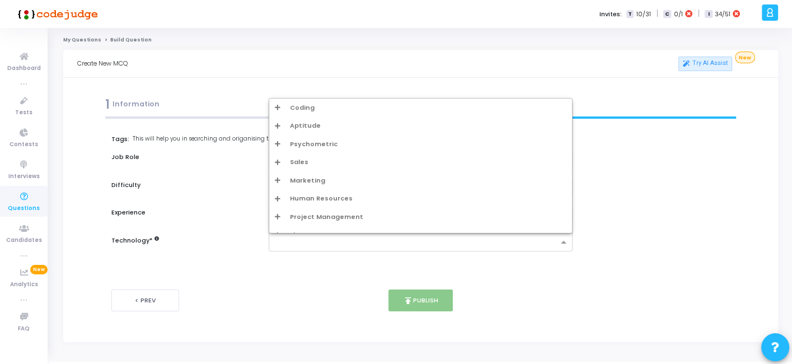
click at [310, 241] on input "text" at bounding box center [416, 243] width 283 height 10
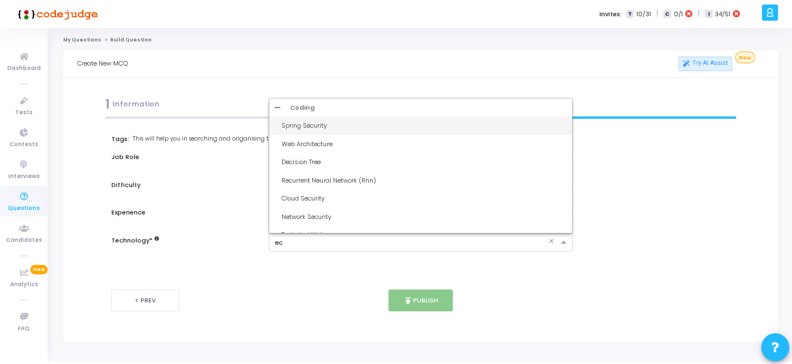
type input "ec2"
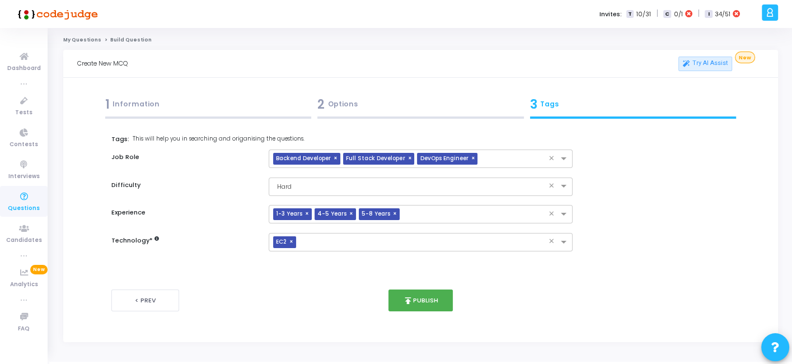
click at [357, 106] on div "2 Options" at bounding box center [420, 104] width 207 height 18
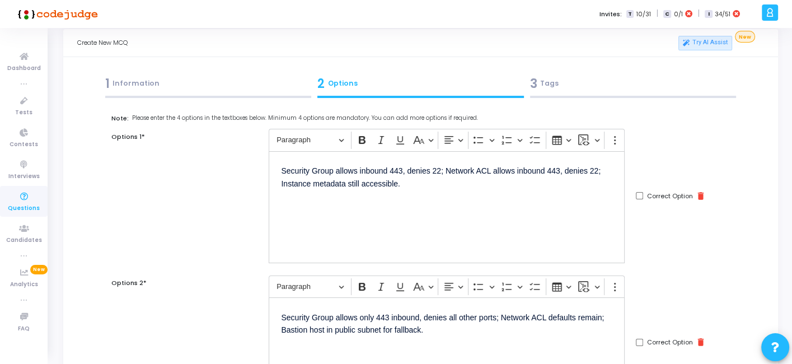
scroll to position [0, 0]
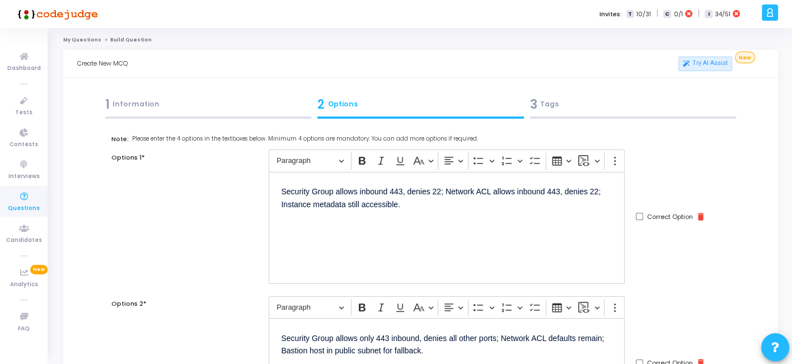
click at [199, 108] on div "1 Information" at bounding box center [208, 104] width 207 height 18
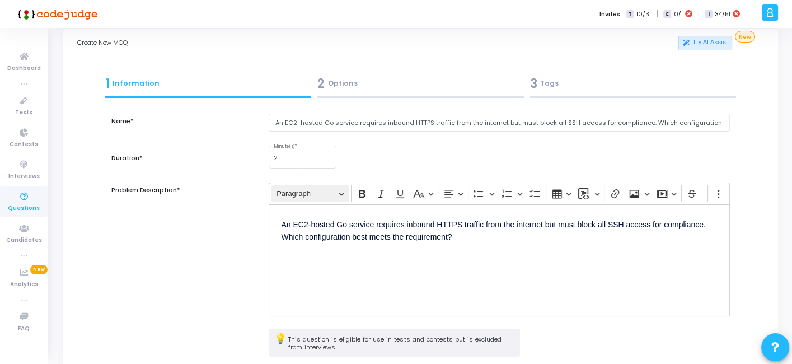
scroll to position [21, 0]
click at [370, 86] on div "2 Options" at bounding box center [420, 83] width 207 height 18
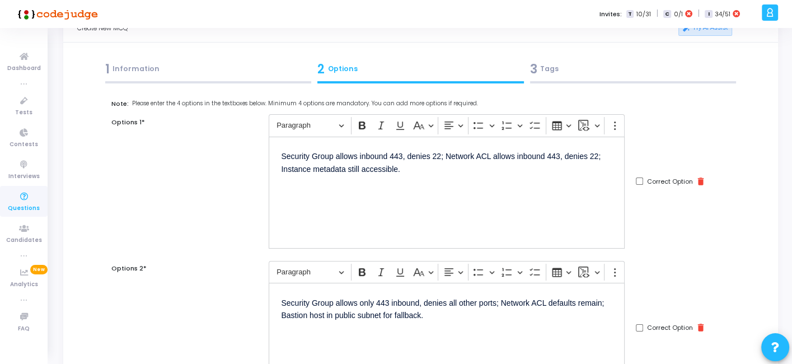
scroll to position [0, 0]
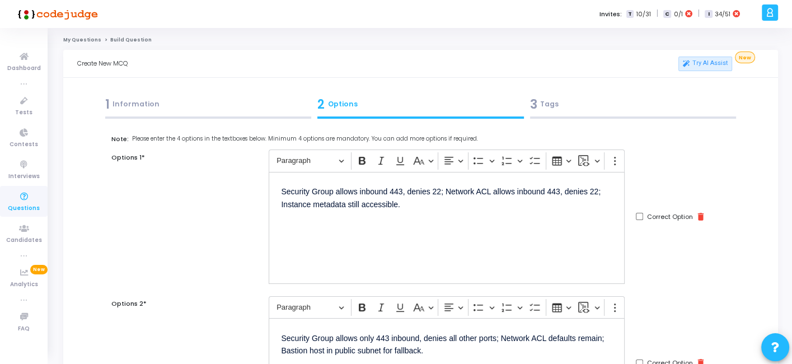
click at [211, 116] on div "1 Information" at bounding box center [208, 107] width 213 height 30
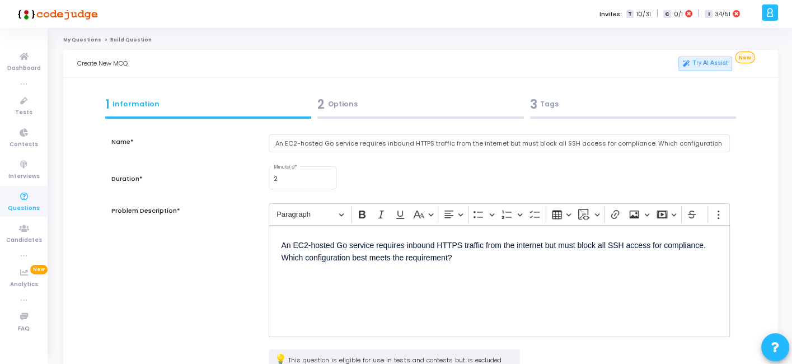
click at [359, 121] on div "2 Options" at bounding box center [421, 107] width 213 height 30
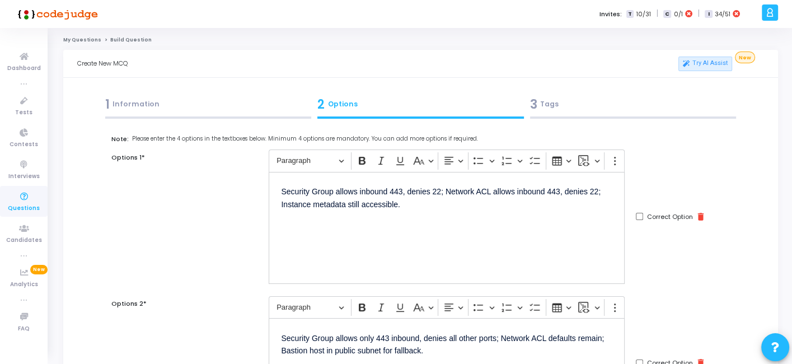
click at [603, 111] on div "3 Tags" at bounding box center [633, 104] width 207 height 18
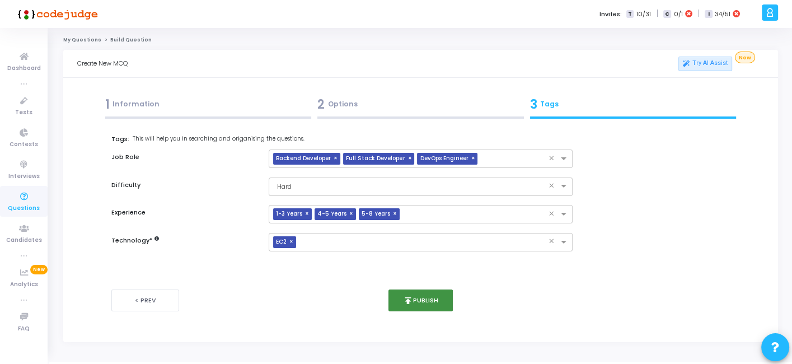
click at [427, 292] on button "publish Publish" at bounding box center [421, 300] width 64 height 22
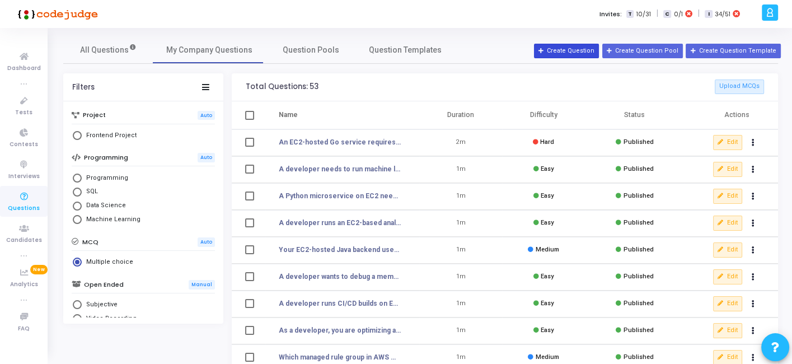
click at [586, 54] on button "Create Question" at bounding box center [566, 51] width 65 height 15
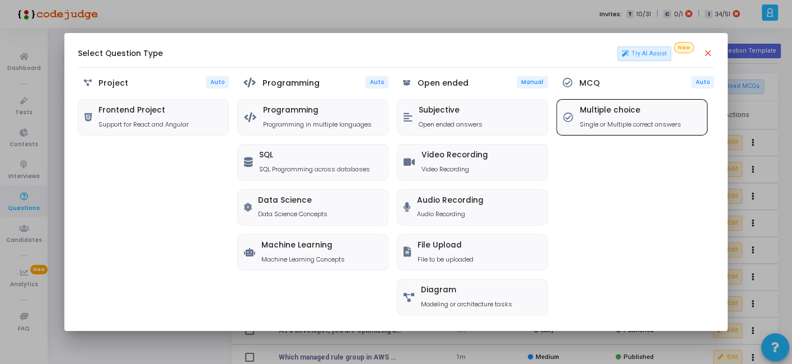
click at [602, 121] on p "Single or Multiple correct answers" at bounding box center [630, 125] width 101 height 10
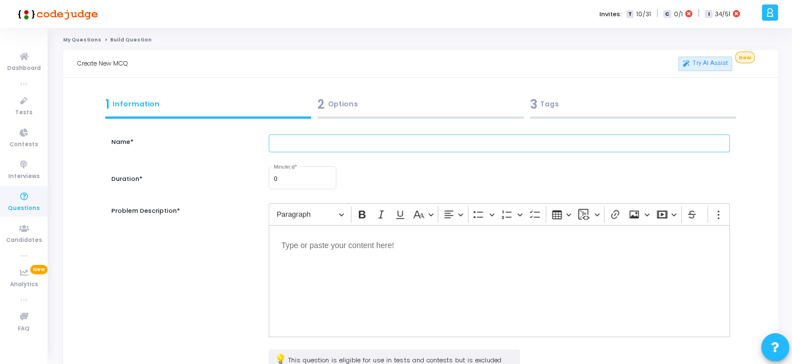
click at [320, 143] on input "text" at bounding box center [499, 143] width 461 height 18
paste input "A team runs CI/CD builds on EC2 but wants fast instance startup with dependenci…"
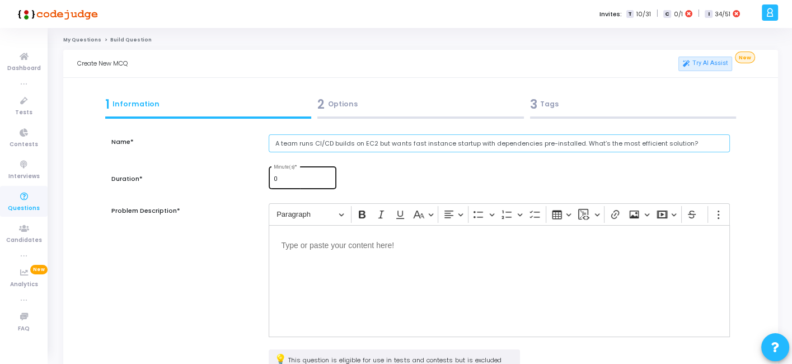
type input "A team runs CI/CD builds on EC2 but wants fast instance startup with dependenci…"
click at [291, 174] on div "0 Minute(s) *" at bounding box center [303, 177] width 58 height 24
type input "1"
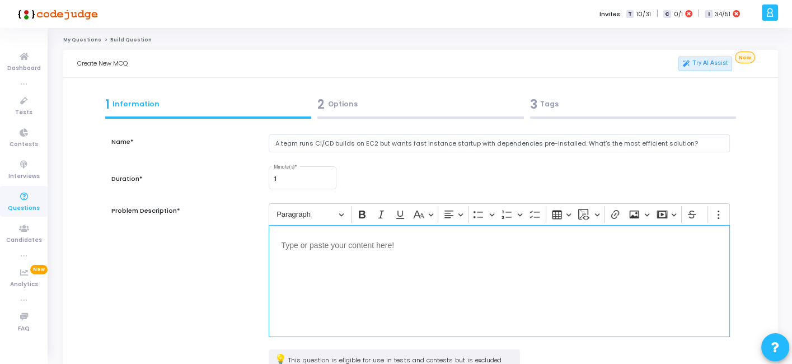
click at [317, 251] on div "Editor editing area: main" at bounding box center [499, 281] width 461 height 112
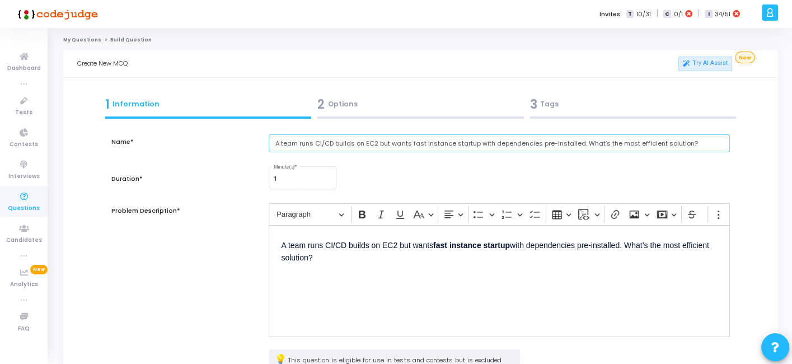
click at [406, 143] on input "A team runs CI/CD builds on EC2 but wants fast instance startup with dependenci…" at bounding box center [499, 143] width 461 height 18
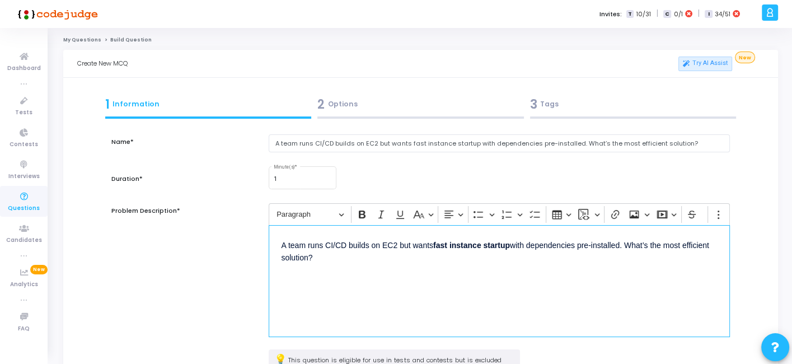
click at [368, 282] on div "A team runs CI/CD builds on EC2 but wants fast instance startup with dependenci…" at bounding box center [499, 281] width 461 height 112
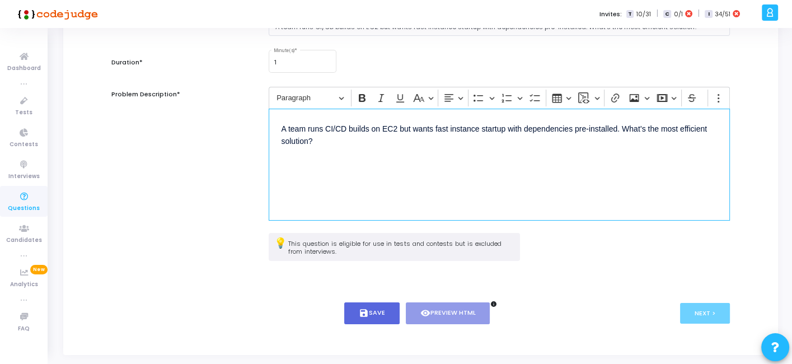
scroll to position [146, 0]
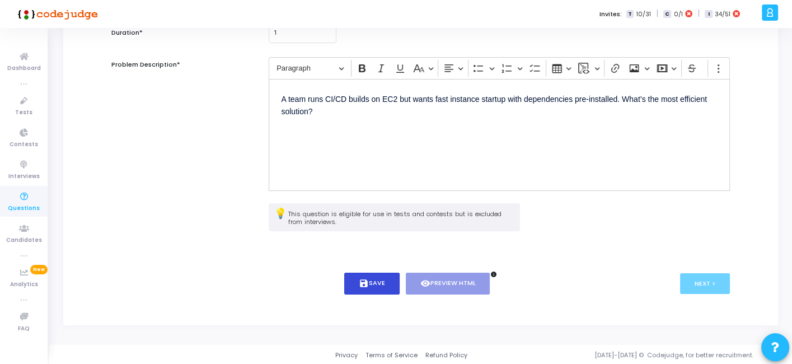
click at [365, 286] on icon "save" at bounding box center [364, 283] width 10 height 10
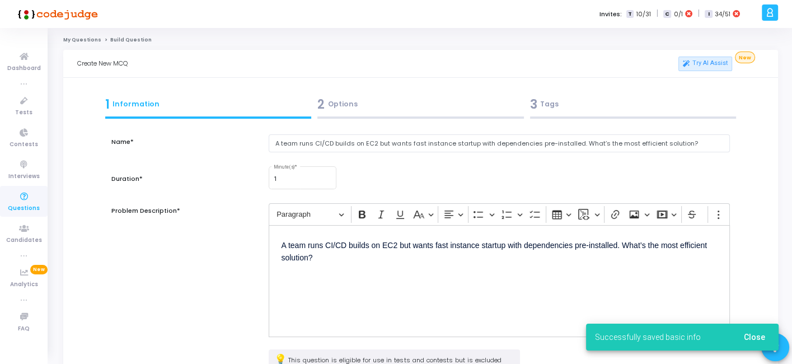
click at [370, 107] on div "2 Options" at bounding box center [420, 104] width 207 height 18
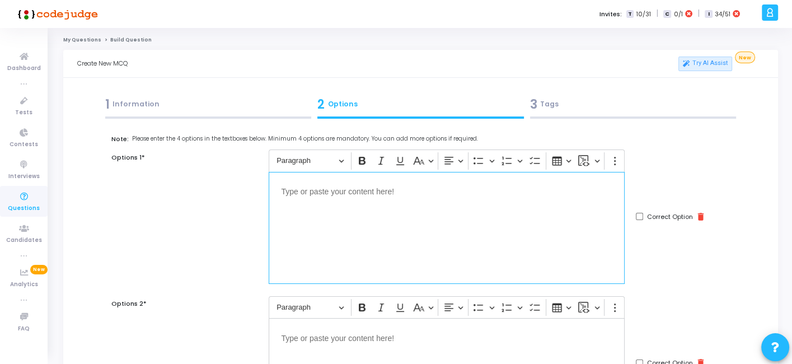
click at [470, 251] on div "Editor editing area: main" at bounding box center [447, 228] width 356 height 112
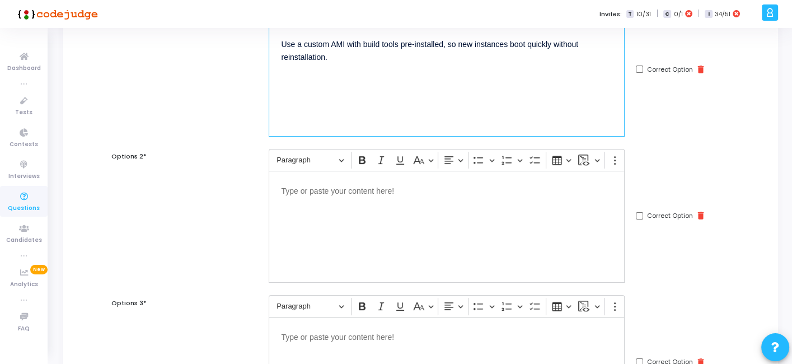
scroll to position [157, 0]
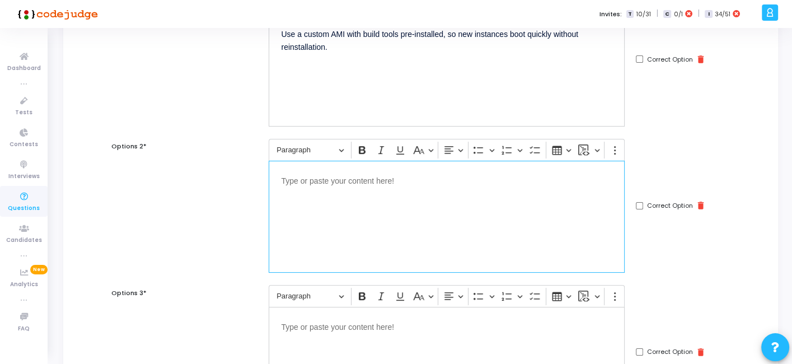
click at [367, 210] on div "Editor editing area: main" at bounding box center [447, 217] width 356 height 112
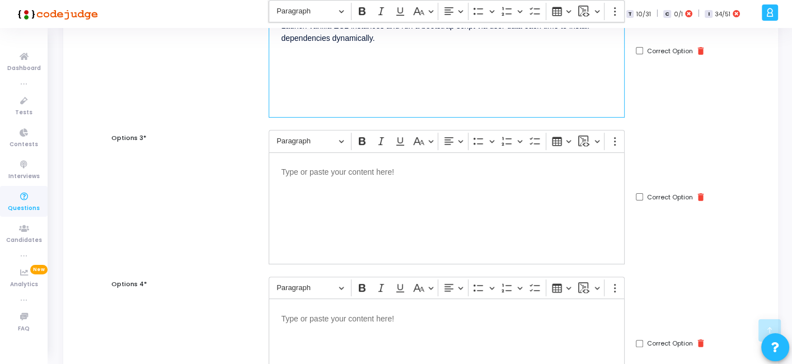
scroll to position [318, 0]
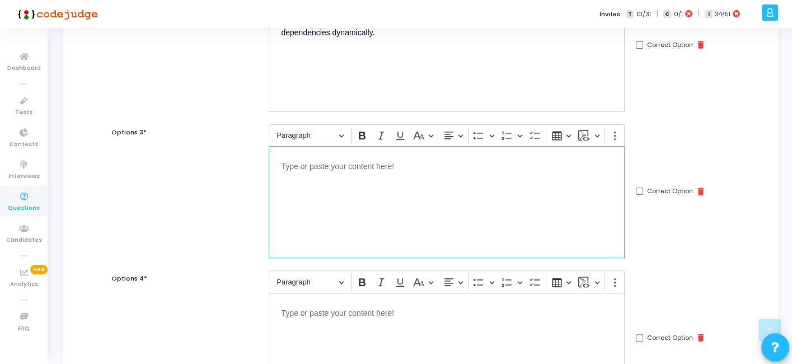
click at [459, 193] on div "Editor editing area: main" at bounding box center [447, 202] width 356 height 112
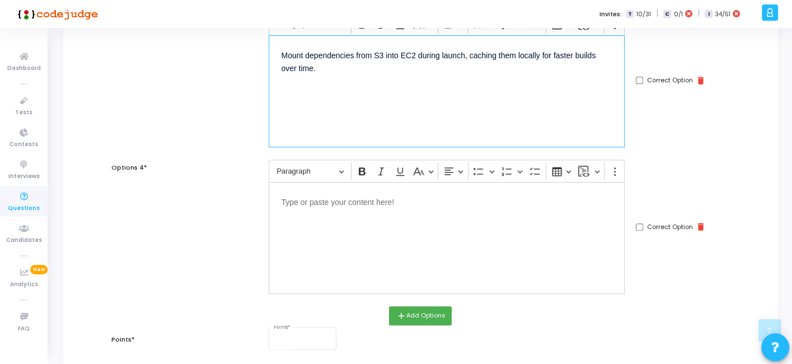
scroll to position [430, 0]
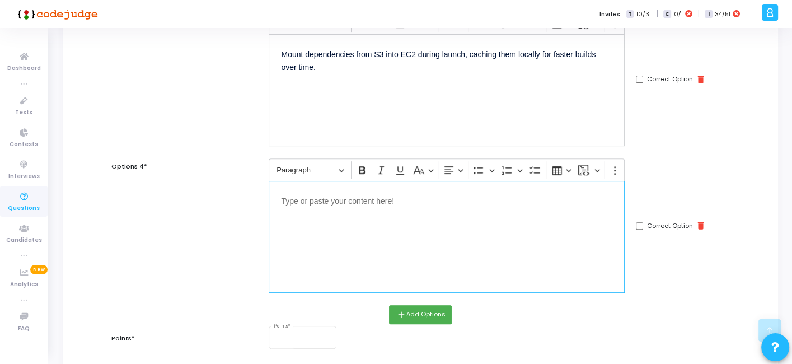
click at [358, 225] on div "Editor editing area: main" at bounding box center [447, 237] width 356 height 112
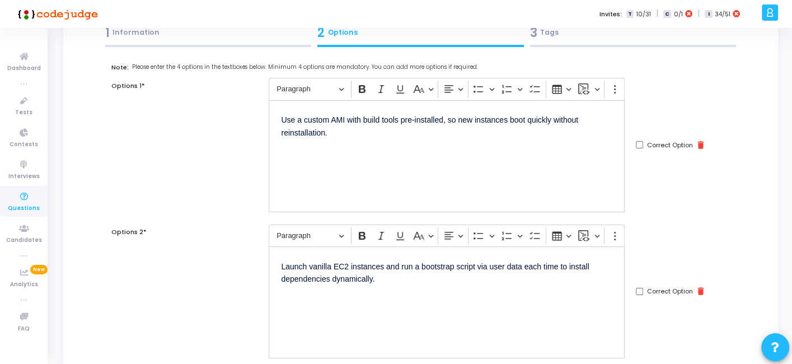
scroll to position [58, 0]
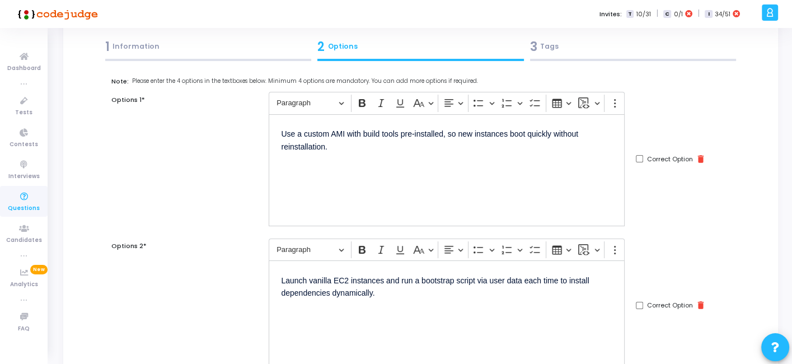
click at [641, 156] on input "Correct Option" at bounding box center [639, 158] width 7 height 7
checkbox input "true"
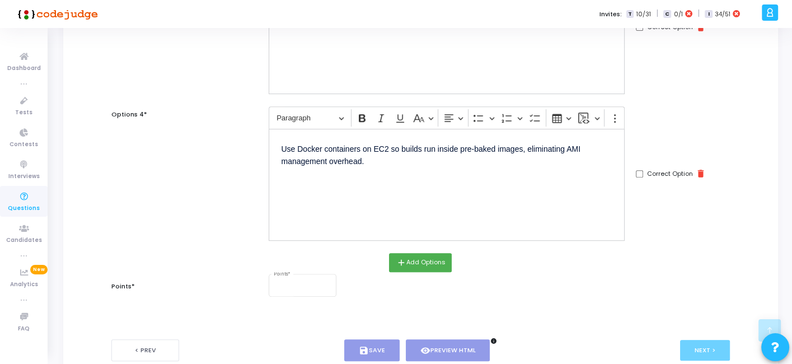
scroll to position [547, 0]
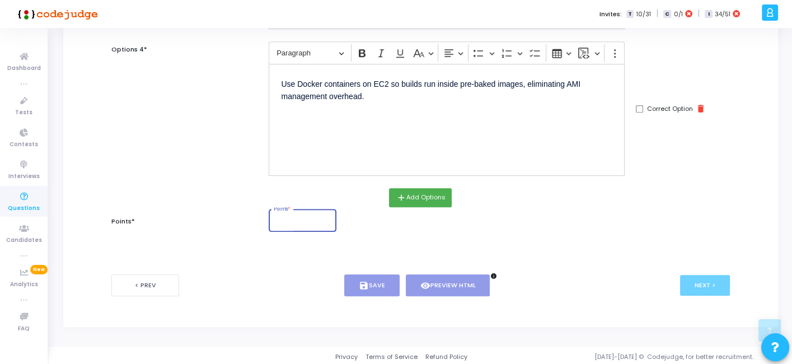
click at [281, 218] on input "Points *" at bounding box center [303, 221] width 58 height 7
type input "2"
click at [363, 281] on icon "save" at bounding box center [364, 286] width 10 height 10
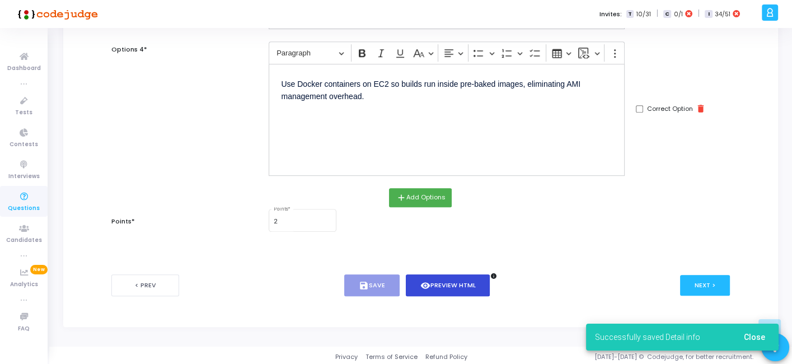
click at [443, 275] on button "visibility Preview HTML" at bounding box center [448, 285] width 85 height 22
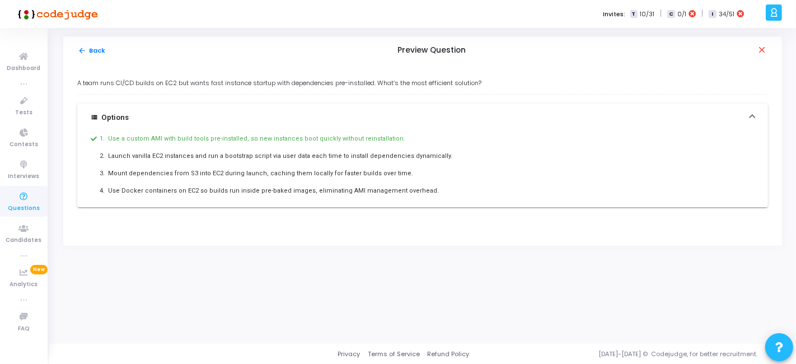
drag, startPoint x: 78, startPoint y: 79, endPoint x: 418, endPoint y: 209, distance: 364.6
click at [418, 209] on div "A team runs CI/CD builds on EC2 but wants fast instance startup with dependenci…" at bounding box center [422, 148] width 691 height 140
copy div "A team runs CI/CD builds on EC2 but wants fast instance startup with dependenci…"
click at [97, 50] on button "arrow_back Back" at bounding box center [91, 50] width 29 height 11
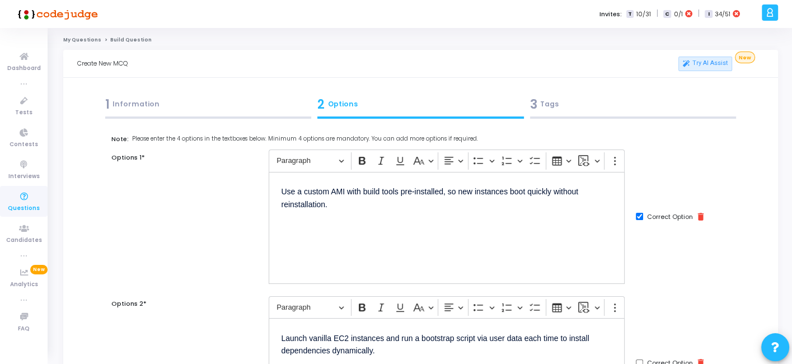
click at [608, 108] on div "3 Tags" at bounding box center [633, 104] width 207 height 18
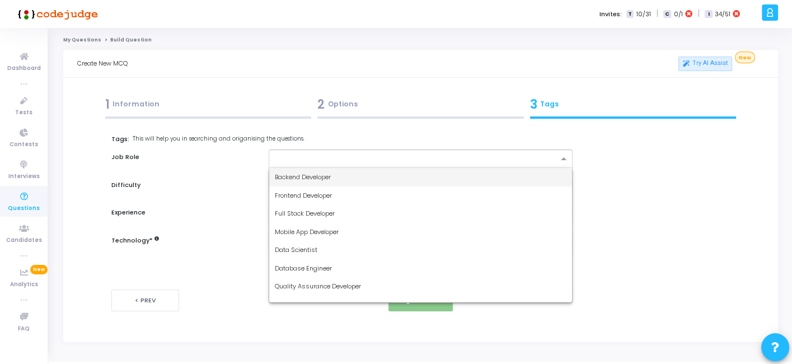
click at [401, 163] on input "text" at bounding box center [416, 160] width 283 height 10
click at [338, 178] on div "Backend Developer" at bounding box center [420, 177] width 302 height 18
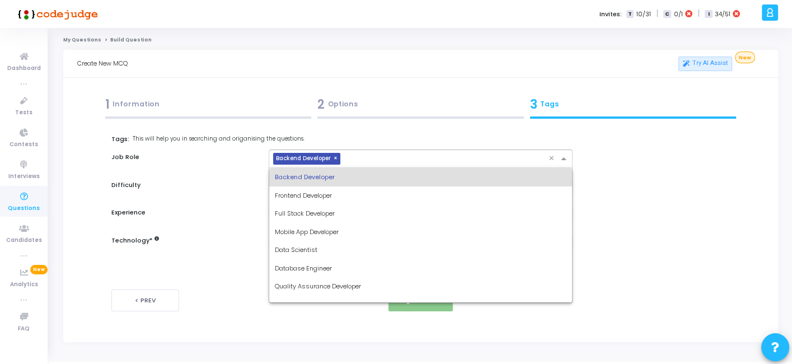
click at [371, 161] on input "text" at bounding box center [446, 160] width 203 height 10
click at [312, 211] on span "Full Stack Developer" at bounding box center [305, 213] width 60 height 9
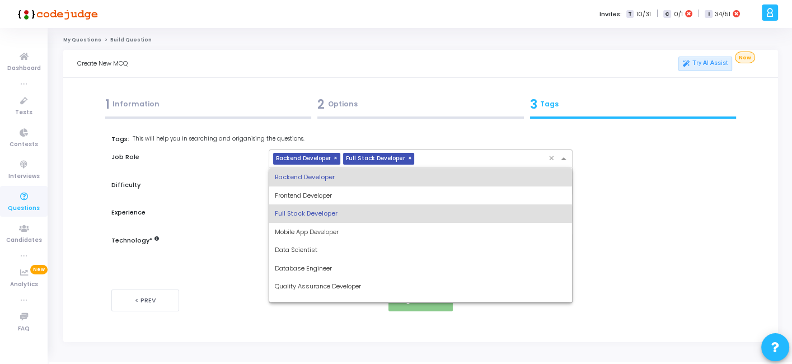
drag, startPoint x: 423, startPoint y: 157, endPoint x: 338, endPoint y: 249, distance: 124.8
click at [338, 168] on ng-select "× Backend Developer × Full Stack Developer × Backend Developer Frontend Develop…" at bounding box center [420, 158] width 303 height 18
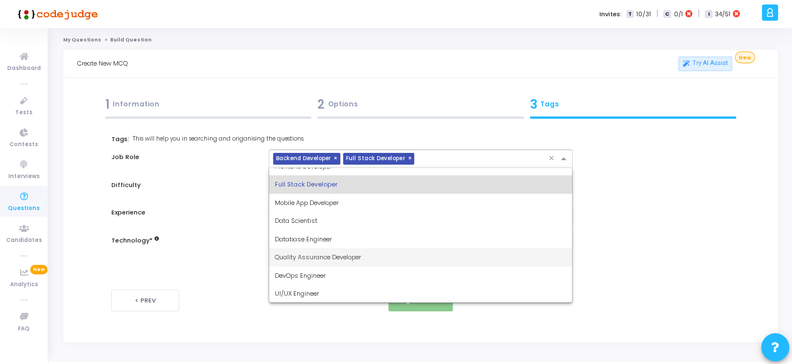
scroll to position [30, 0]
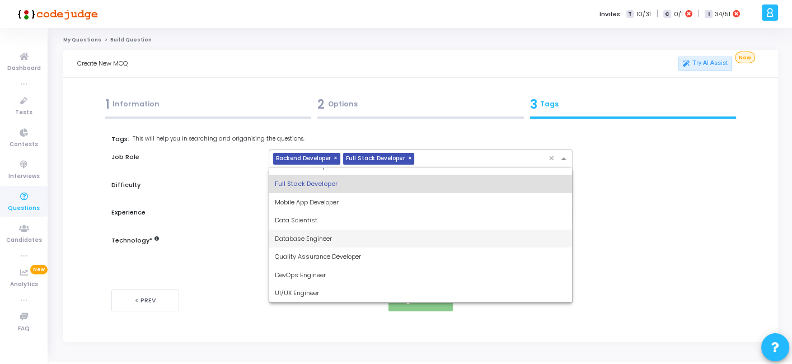
click at [323, 241] on span "Database Engineer" at bounding box center [303, 238] width 57 height 9
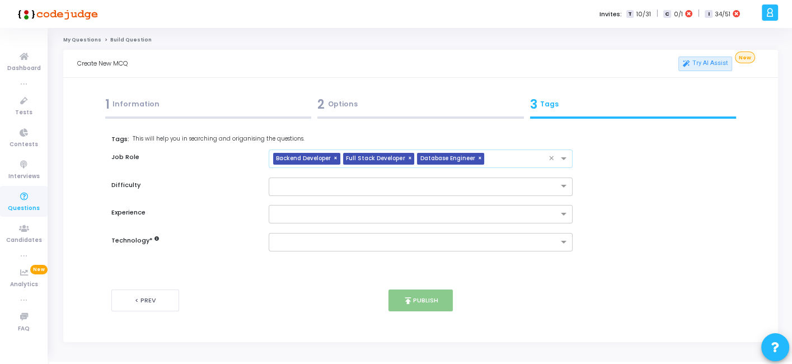
click at [478, 155] on span "×" at bounding box center [481, 159] width 7 height 12
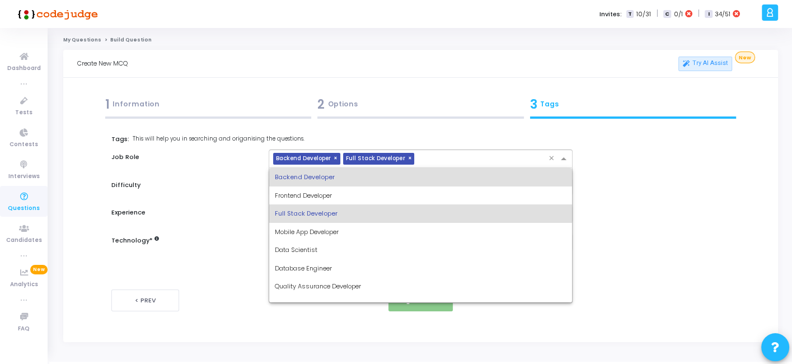
click at [476, 155] on input "text" at bounding box center [483, 160] width 129 height 10
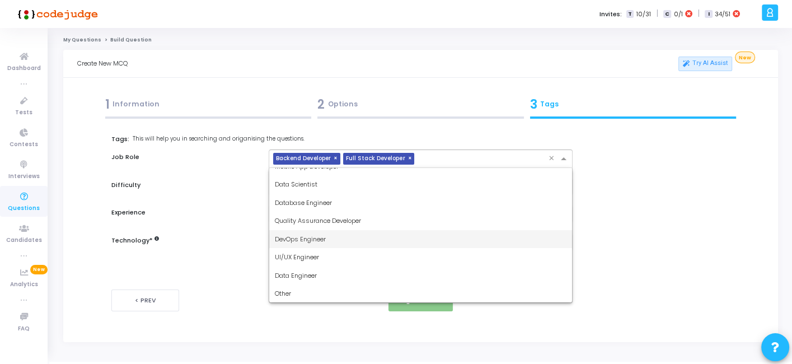
click at [334, 240] on div "DevOps Engineer" at bounding box center [420, 239] width 302 height 18
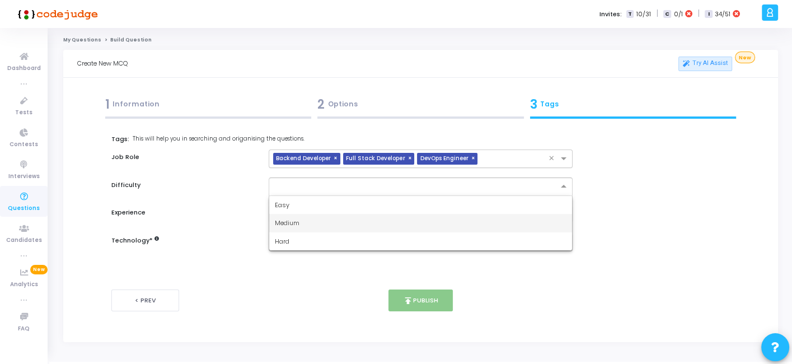
drag, startPoint x: 371, startPoint y: 189, endPoint x: 286, endPoint y: 229, distance: 94.2
click at [286, 196] on ng-select "Easy Medium Hard" at bounding box center [420, 186] width 303 height 18
click at [286, 229] on div "Medium" at bounding box center [420, 223] width 302 height 18
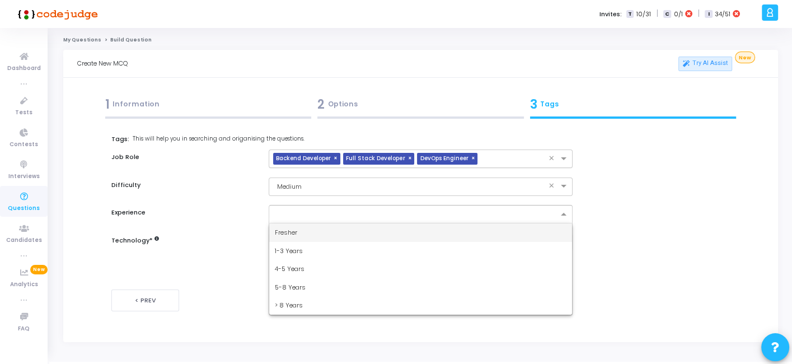
drag, startPoint x: 311, startPoint y: 217, endPoint x: 291, endPoint y: 231, distance: 24.2
click at [291, 223] on ng-select "Fresher 1-3 Years 4-5 Years 5-8 Years > 8 Years" at bounding box center [420, 214] width 303 height 18
click at [291, 231] on span "Fresher" at bounding box center [286, 232] width 22 height 9
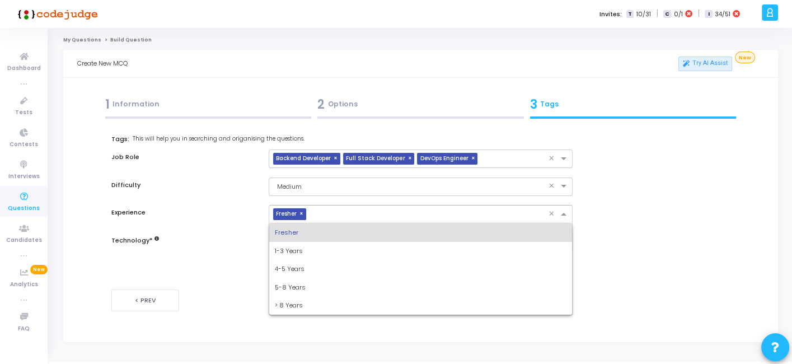
drag, startPoint x: 327, startPoint y: 211, endPoint x: 289, endPoint y: 256, distance: 59.2
click at [289, 223] on ng-select "× Fresher × Fresher 1-3 Years 4-5 Years 5-8 Years > 8 Years" at bounding box center [420, 214] width 303 height 18
click at [289, 256] on div "1-3 Years" at bounding box center [420, 251] width 302 height 18
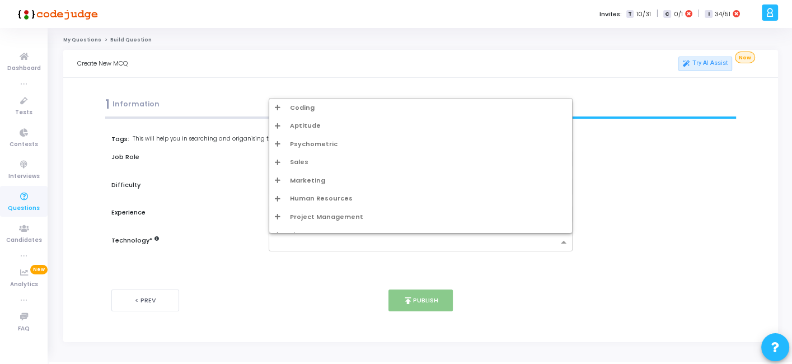
click at [308, 244] on input "text" at bounding box center [416, 243] width 283 height 10
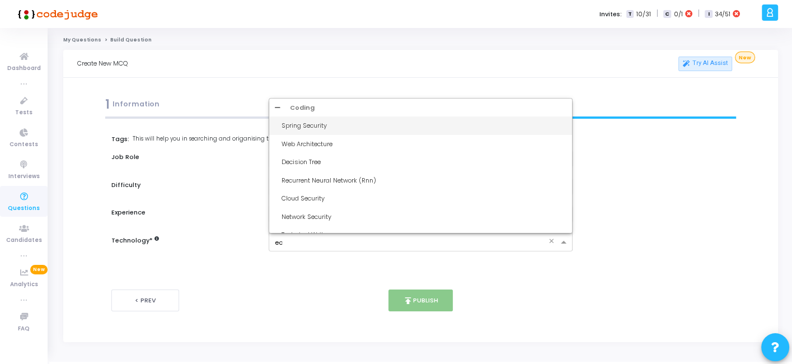
type input "ec2"
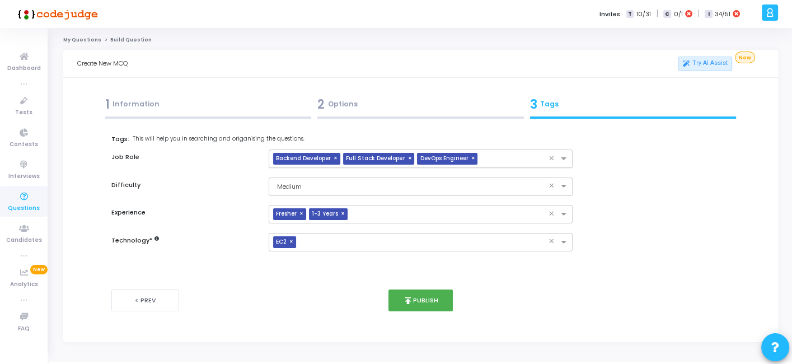
click at [378, 104] on div "2 Options" at bounding box center [420, 104] width 207 height 18
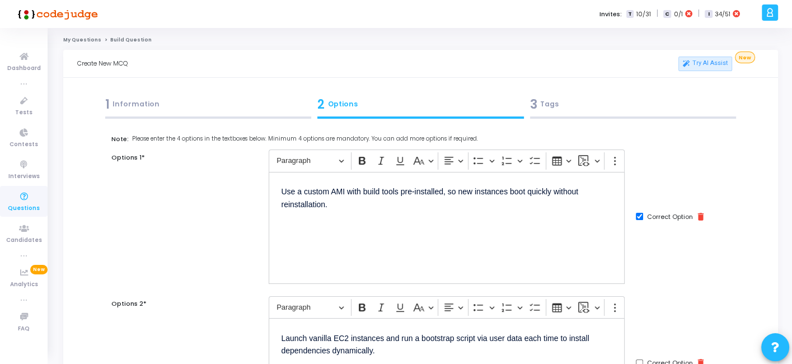
click at [611, 109] on div "3 Tags" at bounding box center [633, 104] width 207 height 18
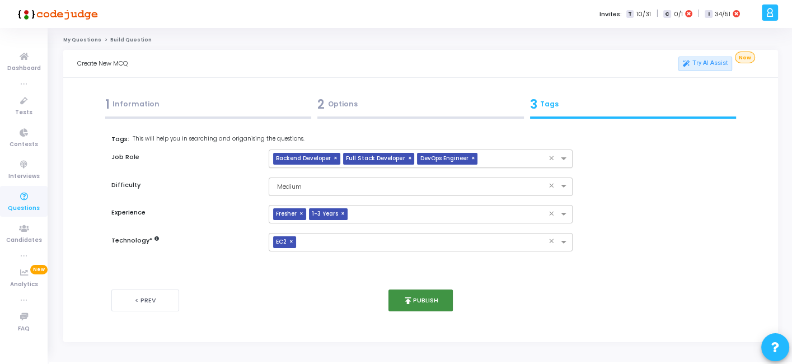
click at [415, 297] on button "publish Publish" at bounding box center [421, 300] width 64 height 22
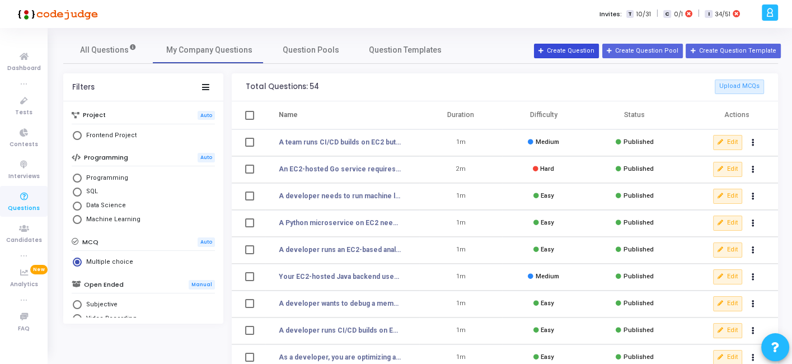
click at [581, 55] on button "Create Question" at bounding box center [566, 51] width 65 height 15
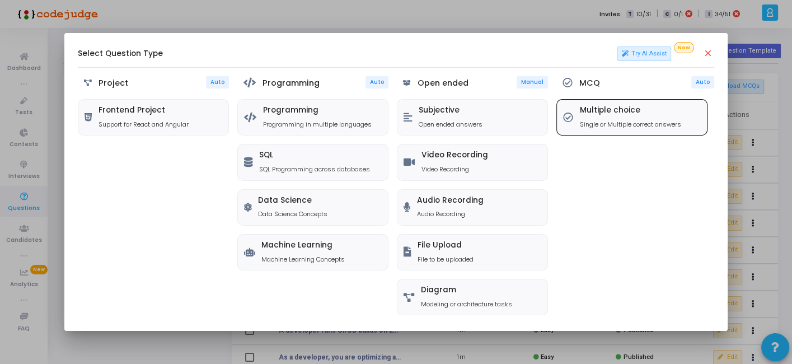
click at [576, 101] on div "Multiple choice Single or Multiple correct answers" at bounding box center [632, 117] width 150 height 35
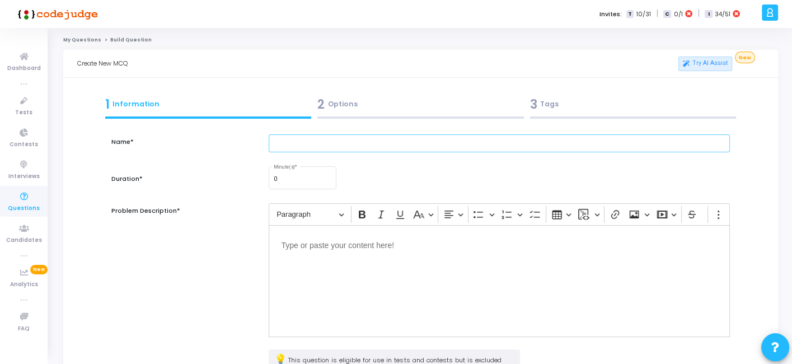
click at [358, 144] on input "text" at bounding box center [499, 143] width 461 height 18
paste input "Your EC2 service must encrypt all traffic at rest and in transit. Which is the …"
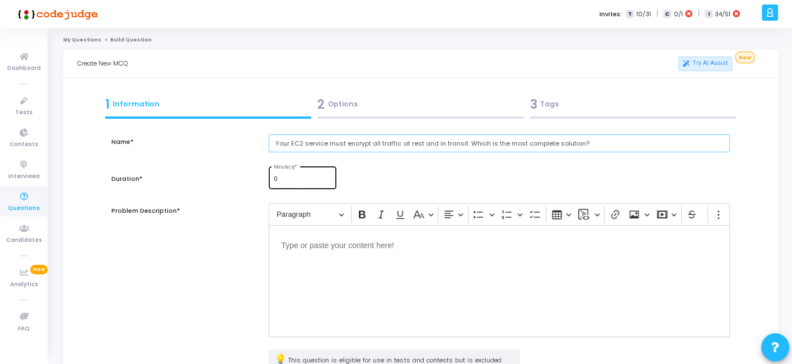
type input "Your EC2 service must encrypt all traffic at rest and in transit. Which is the …"
click at [288, 182] on input "0" at bounding box center [303, 179] width 58 height 7
paste input "E2"
type input "1E2"
type input "1"
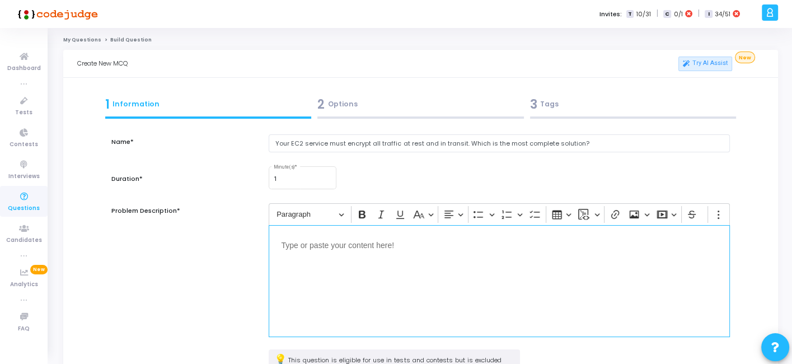
click at [346, 295] on div "Editor editing area: main" at bounding box center [499, 281] width 461 height 112
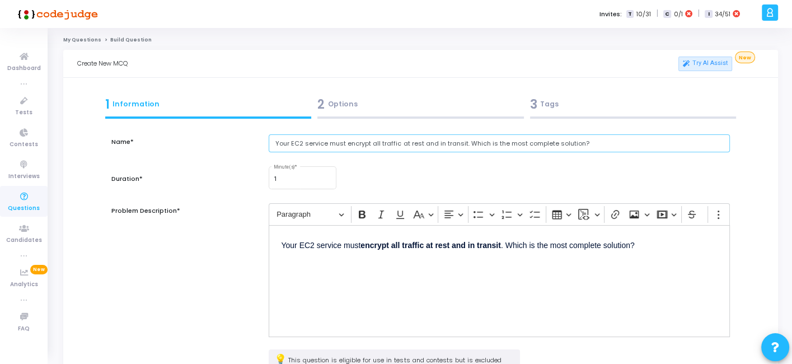
drag, startPoint x: 346, startPoint y: 295, endPoint x: 312, endPoint y: 139, distance: 159.4
click at [312, 139] on input "Your EC2 service must encrypt all traffic at rest and in transit. Which is the …" at bounding box center [499, 143] width 461 height 18
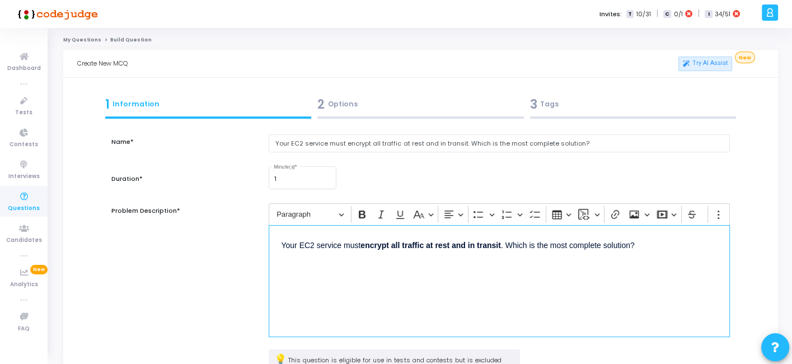
click at [361, 246] on p "Your EC2 service must encrypt all traffic at rest and in transit . Which is the…" at bounding box center [499, 244] width 436 height 14
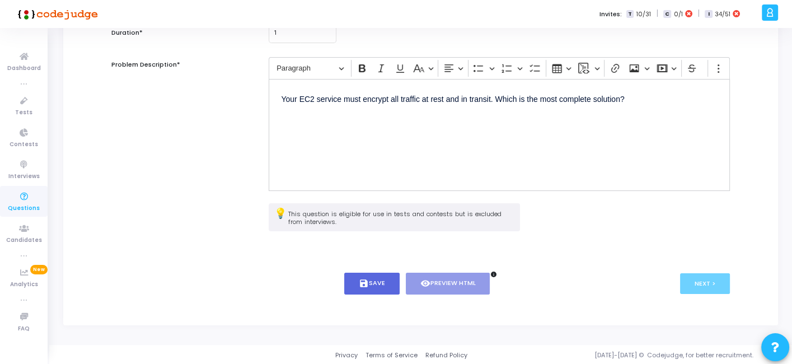
click at [361, 268] on div "< Prev save Save visibility Preview HTML info Next >" at bounding box center [420, 283] width 618 height 55
click at [361, 279] on icon "save" at bounding box center [364, 283] width 10 height 10
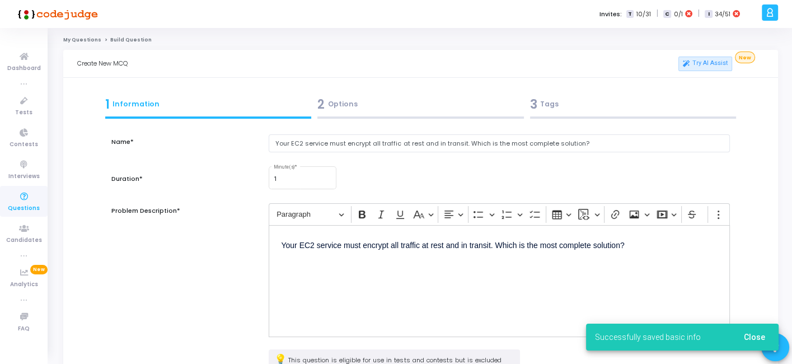
click at [361, 92] on div "2 Options" at bounding box center [421, 107] width 213 height 30
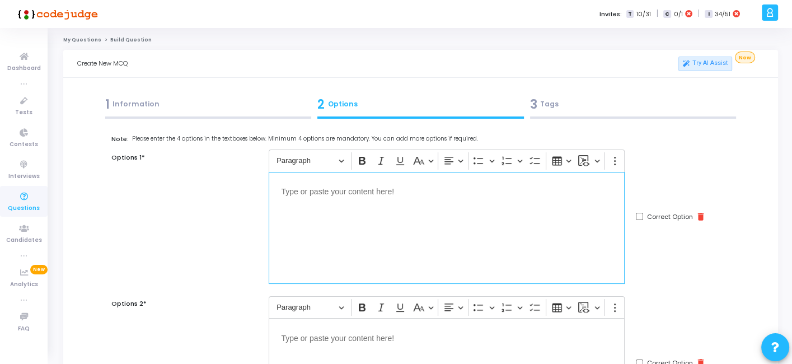
click at [363, 242] on div "Editor editing area: main" at bounding box center [447, 228] width 356 height 112
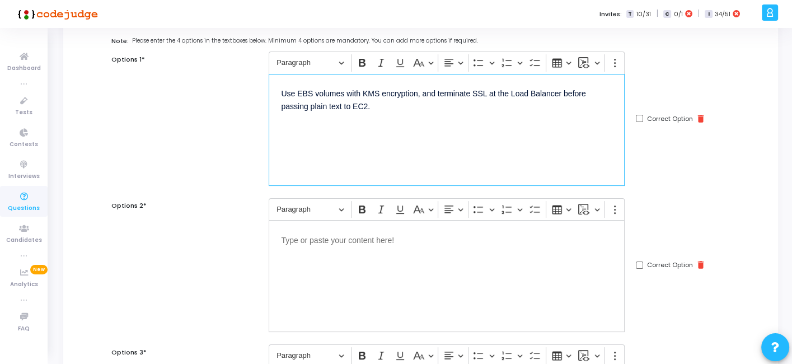
scroll to position [104, 0]
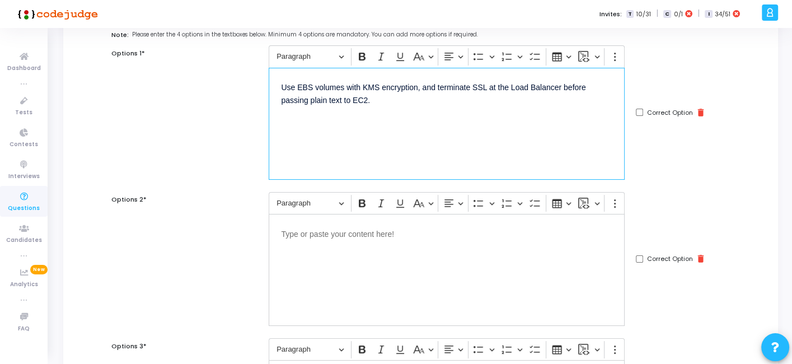
click at [342, 270] on div "Editor editing area: main" at bounding box center [447, 270] width 356 height 112
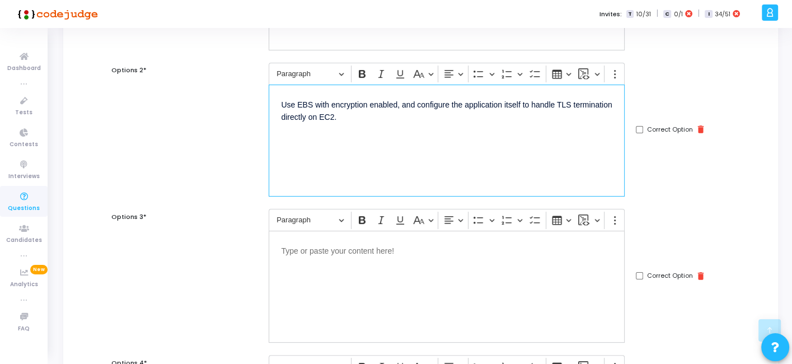
scroll to position [237, 0]
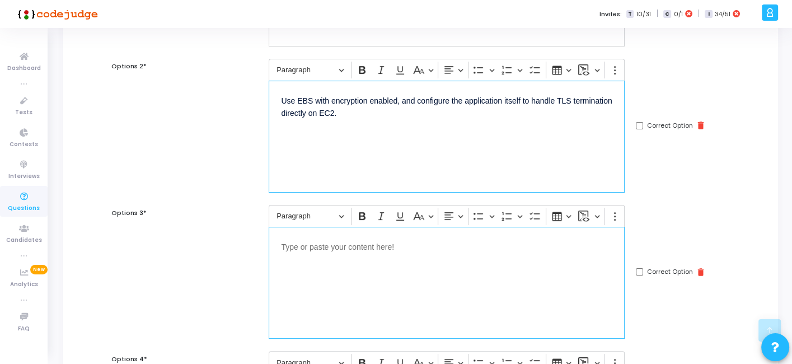
click at [337, 239] on p "Editor editing area: main" at bounding box center [446, 246] width 331 height 14
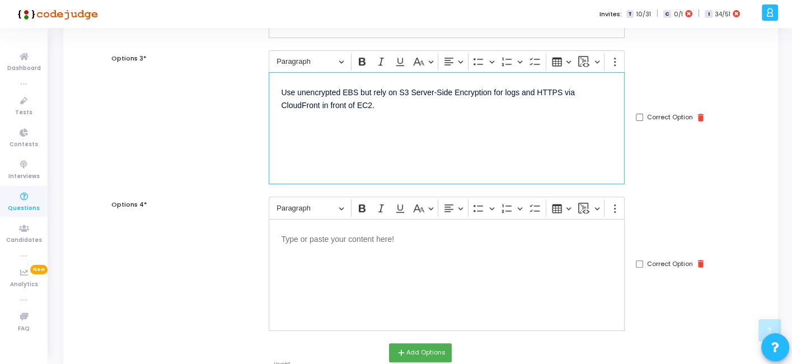
scroll to position [393, 0]
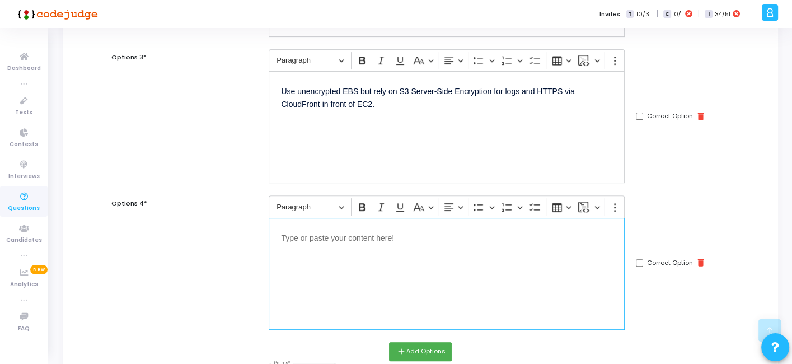
click at [345, 250] on div "Editor editing area: main" at bounding box center [447, 274] width 356 height 112
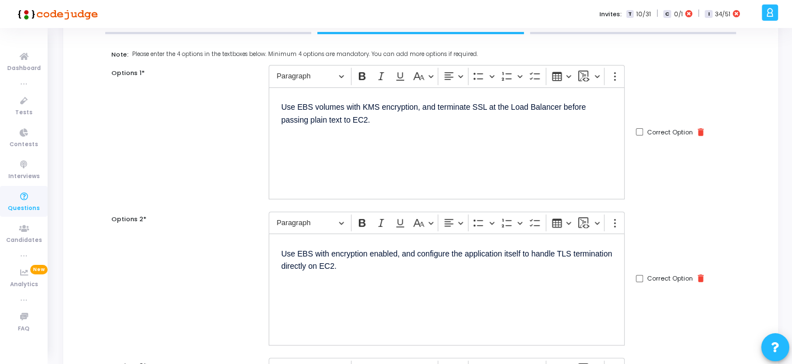
scroll to position [72, 0]
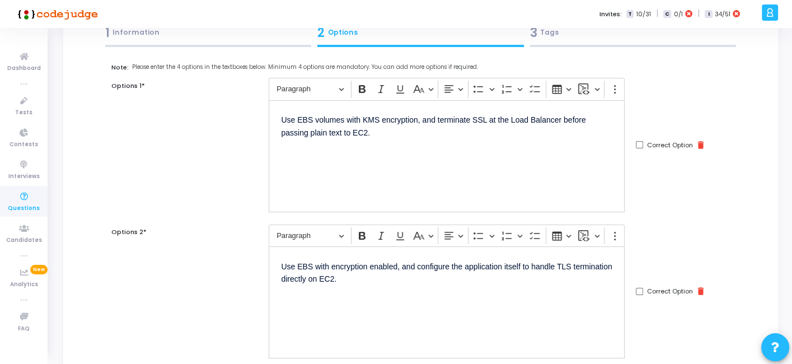
click at [638, 289] on input "Correct Option" at bounding box center [639, 291] width 7 height 7
checkbox input "true"
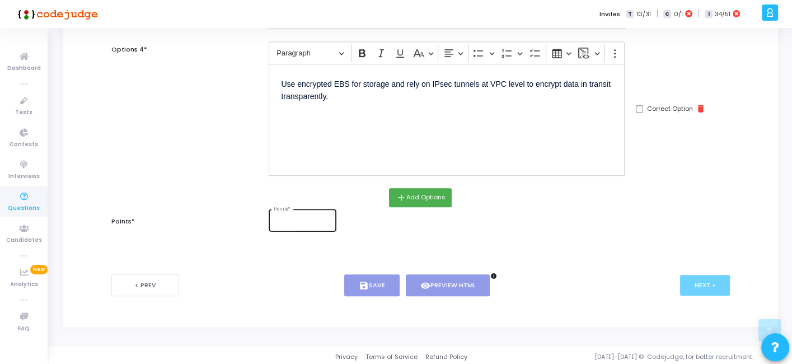
click at [300, 221] on input "Points *" at bounding box center [303, 221] width 58 height 7
type input "2"
click at [377, 289] on button "save Save" at bounding box center [371, 285] width 55 height 22
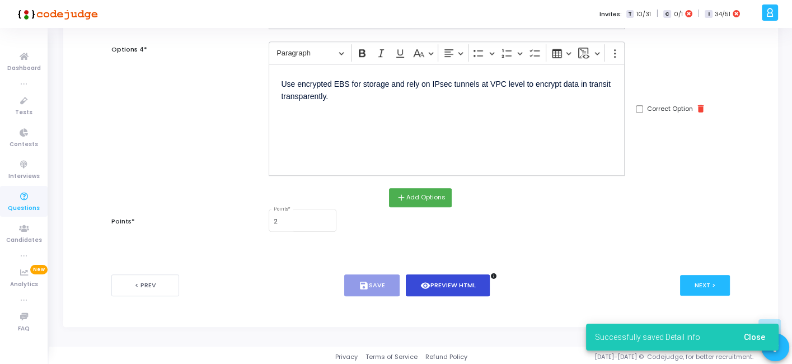
click at [426, 281] on icon "visibility" at bounding box center [425, 286] width 10 height 10
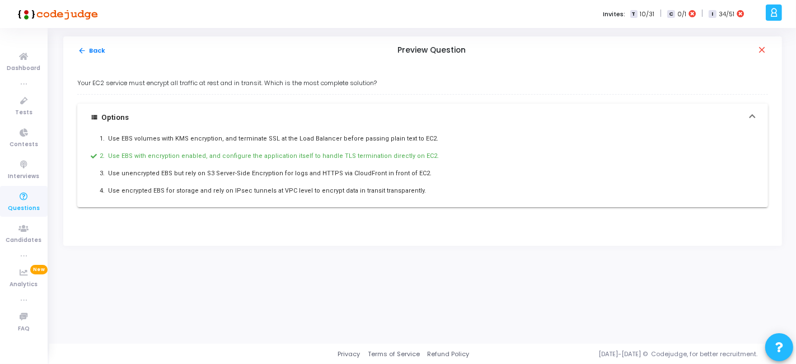
drag, startPoint x: 77, startPoint y: 79, endPoint x: 420, endPoint y: 197, distance: 363.0
click at [420, 197] on div "Your EC2 service must encrypt all traffic at rest and in transit. Which is the …" at bounding box center [422, 142] width 691 height 129
copy div "Your EC2 service must encrypt all traffic at rest and in transit. Which is the …"
click at [98, 49] on button "arrow_back Back" at bounding box center [91, 50] width 29 height 11
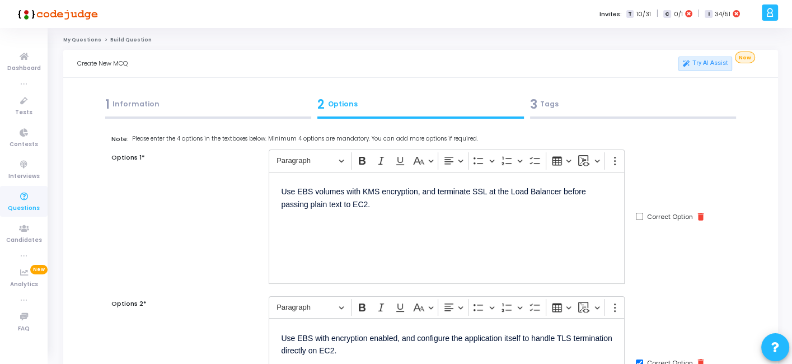
click at [571, 110] on div "3 Tags" at bounding box center [633, 104] width 207 height 18
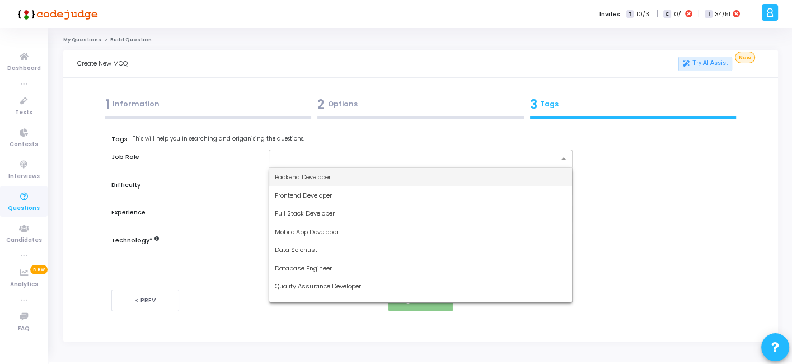
click at [460, 163] on input "text" at bounding box center [416, 160] width 283 height 10
click at [360, 176] on div "Backend Developer" at bounding box center [420, 177] width 302 height 18
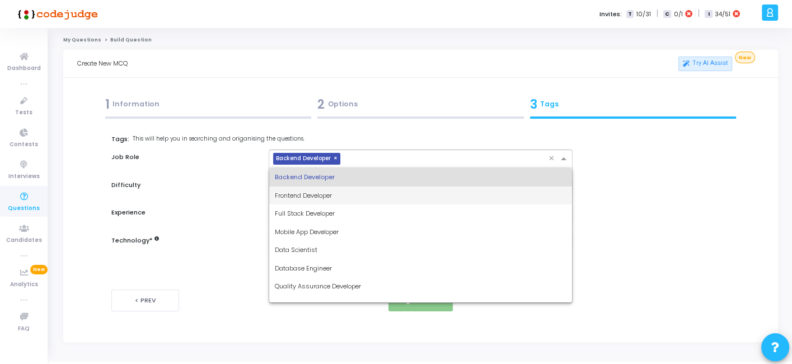
drag, startPoint x: 384, startPoint y: 161, endPoint x: 314, endPoint y: 205, distance: 82.8
click at [314, 168] on ng-select "× Backend Developer × Backend Developer Frontend Developer Full Stack Developer…" at bounding box center [420, 158] width 303 height 18
click at [314, 205] on div "Full Stack Developer" at bounding box center [420, 213] width 302 height 18
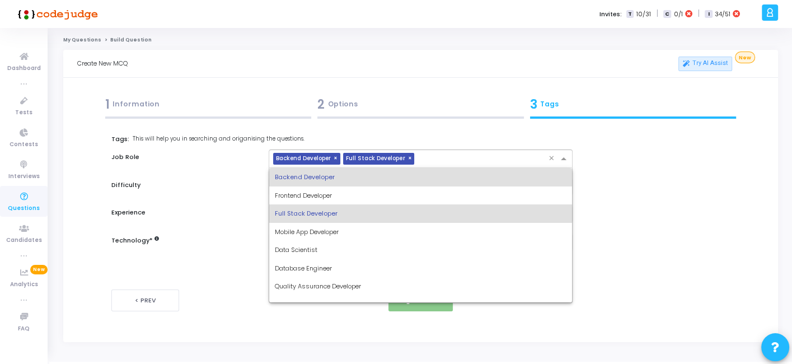
drag, startPoint x: 430, startPoint y: 162, endPoint x: 350, endPoint y: 244, distance: 114.0
click at [350, 168] on ng-select "× Backend Developer × Full Stack Developer × Backend Developer Frontend Develop…" at bounding box center [420, 158] width 303 height 18
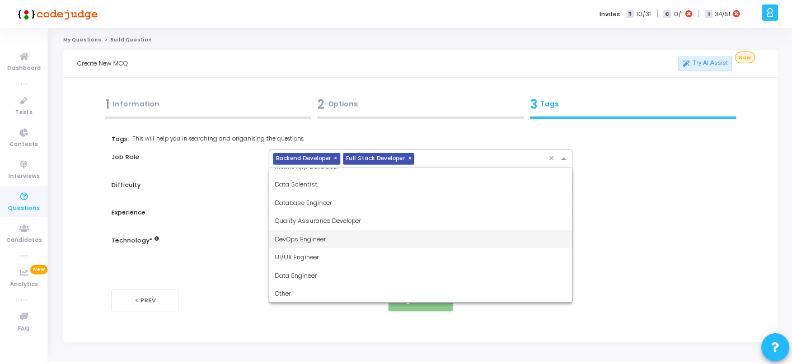
click at [323, 230] on div "DevOps Engineer" at bounding box center [420, 239] width 302 height 18
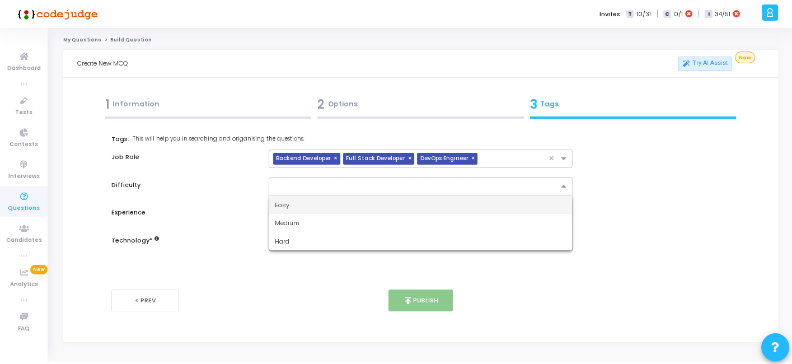
drag, startPoint x: 352, startPoint y: 179, endPoint x: 302, endPoint y: 204, distance: 55.6
click at [302, 196] on ng-select "Easy Medium Hard" at bounding box center [420, 186] width 303 height 18
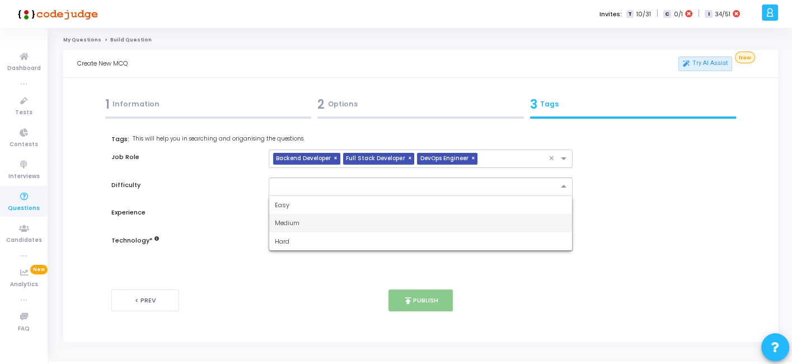
click at [297, 221] on span "Medium" at bounding box center [287, 222] width 25 height 9
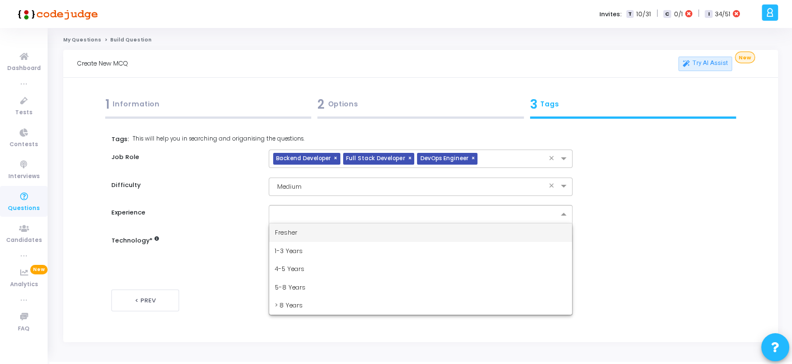
drag, startPoint x: 311, startPoint y: 212, endPoint x: 291, endPoint y: 232, distance: 28.9
click at [291, 223] on ng-select "Fresher 1-3 Years 4-5 Years 5-8 Years > 8 Years" at bounding box center [420, 214] width 303 height 18
click at [291, 232] on span "Fresher" at bounding box center [286, 232] width 22 height 9
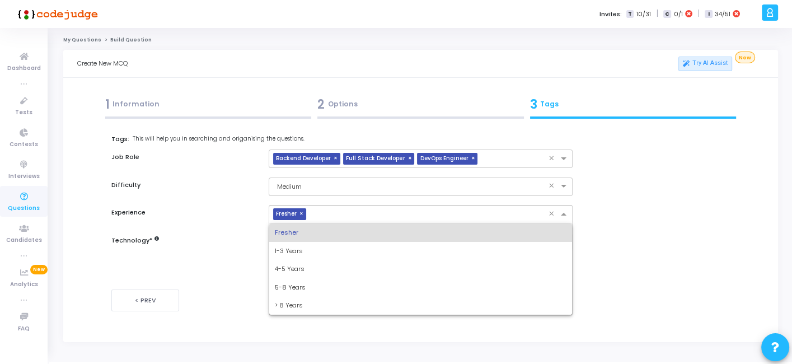
drag, startPoint x: 321, startPoint y: 217, endPoint x: 291, endPoint y: 258, distance: 50.8
click at [291, 223] on ng-select "× Fresher × Fresher 1-3 Years 4-5 Years 5-8 Years > 8 Years" at bounding box center [420, 214] width 303 height 18
click at [291, 258] on div "1-3 Years" at bounding box center [420, 251] width 302 height 18
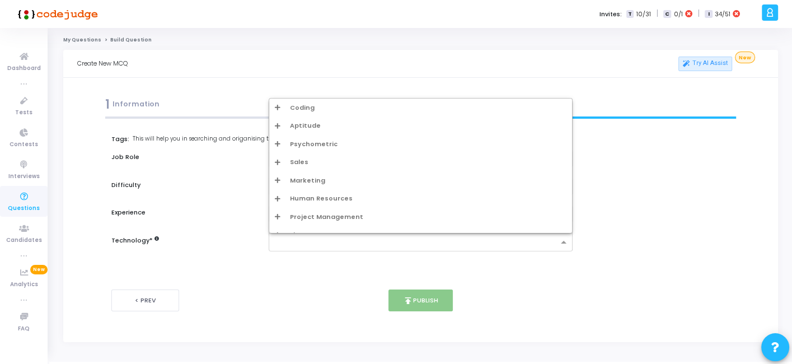
click at [310, 244] on input "text" at bounding box center [416, 243] width 283 height 10
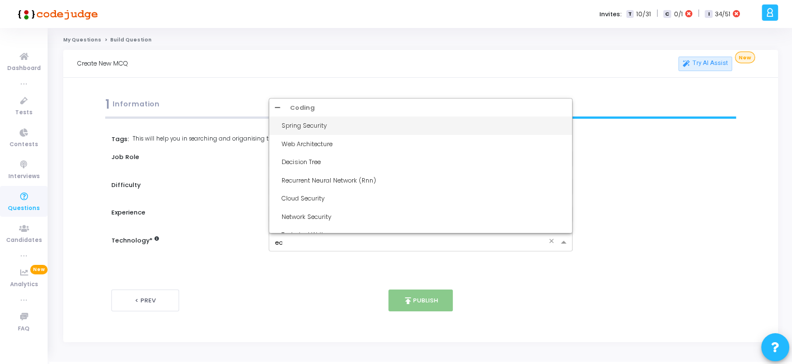
type input "ec2"
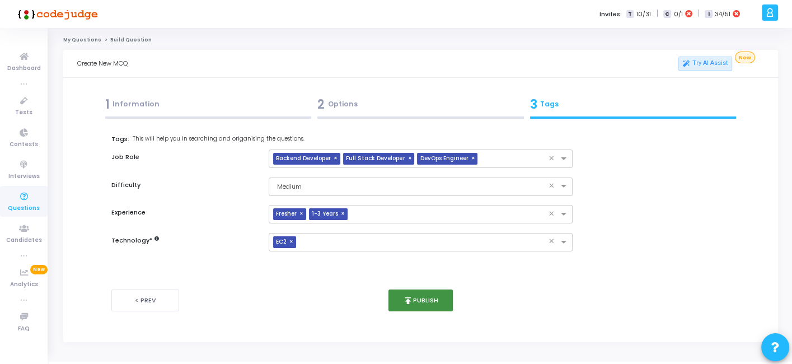
click at [408, 300] on icon "publish" at bounding box center [408, 301] width 10 height 10
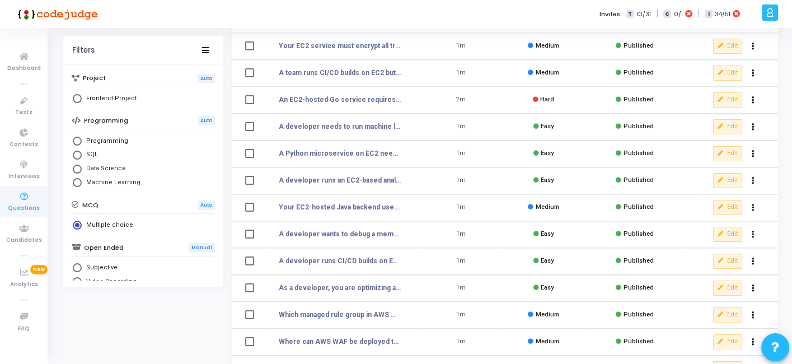
scroll to position [97, 0]
click at [724, 264] on button "Edit" at bounding box center [727, 260] width 29 height 15
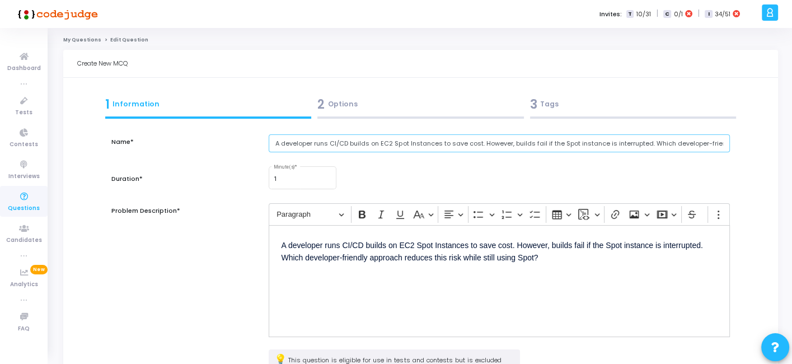
click at [347, 134] on input "A developer runs CI/CD builds on EC2 Spot Instances to save cost. However, buil…" at bounding box center [499, 143] width 461 height 18
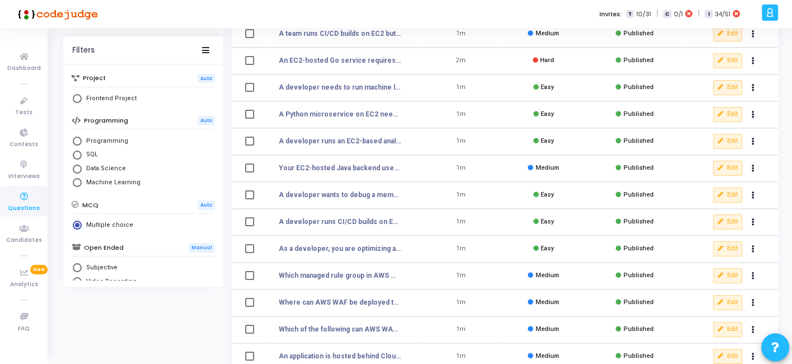
scroll to position [134, 0]
click at [719, 198] on icon at bounding box center [721, 196] width 6 height 6
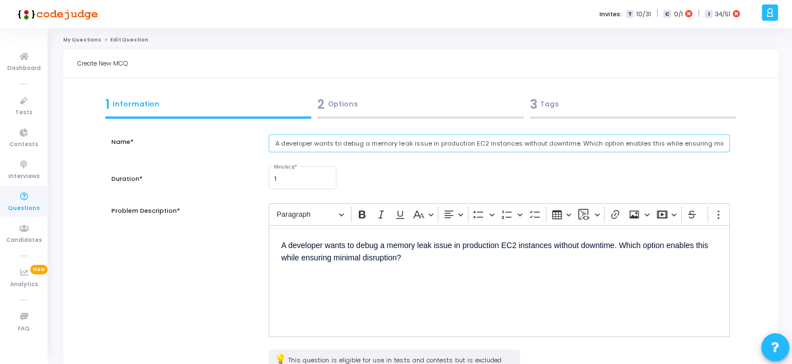
click at [359, 149] on input "A developer wants to debug a memory leak issue in production EC2 instances with…" at bounding box center [499, 143] width 461 height 18
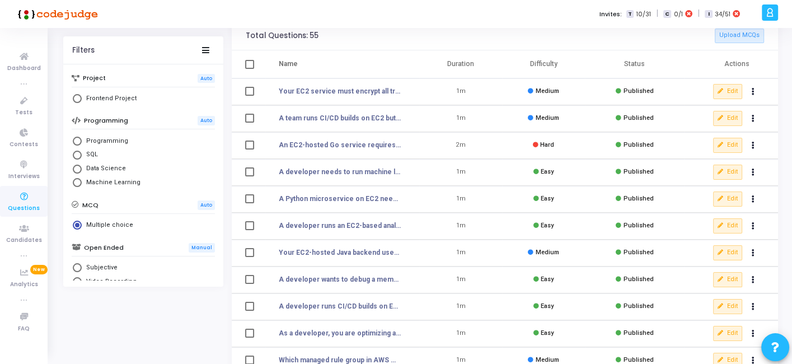
scroll to position [45, 0]
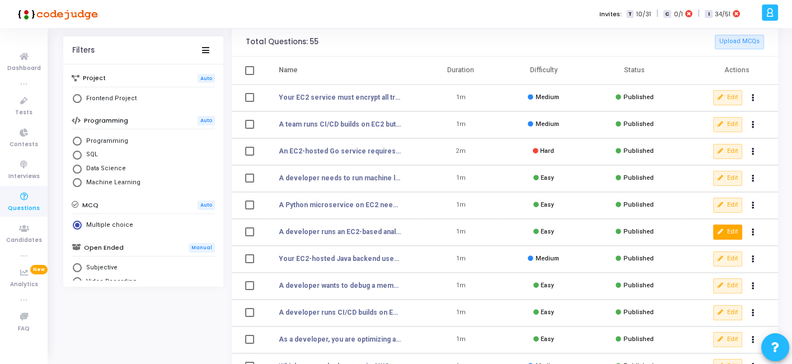
click at [727, 236] on button "Edit" at bounding box center [727, 232] width 29 height 15
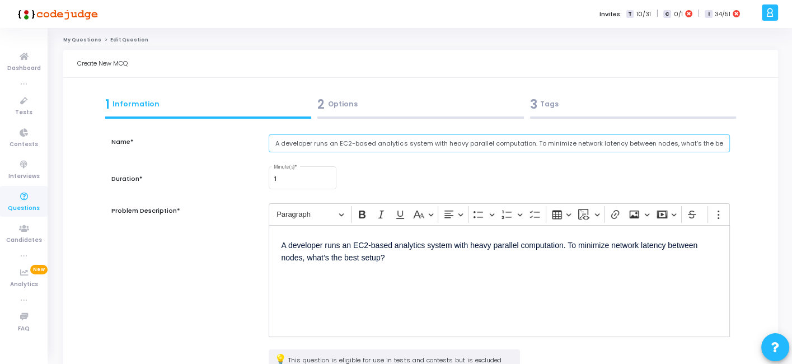
click at [373, 142] on input "A developer runs an EC2-based analytics system with heavy parallel computation.…" at bounding box center [499, 143] width 461 height 18
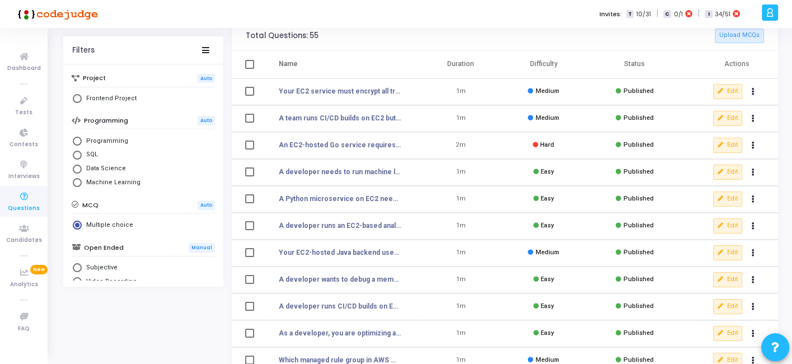
scroll to position [53, 0]
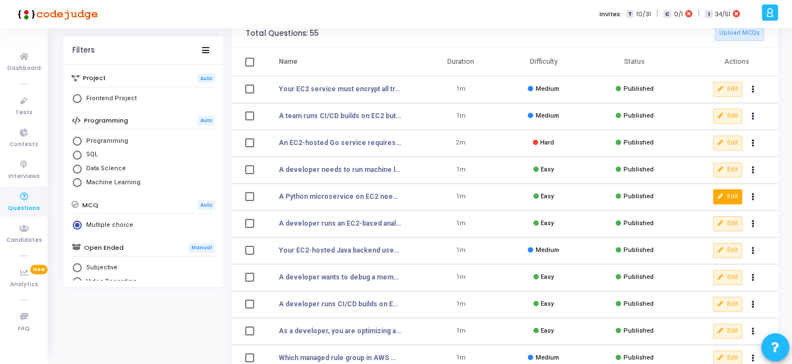
click at [729, 195] on button "Edit" at bounding box center [727, 196] width 29 height 15
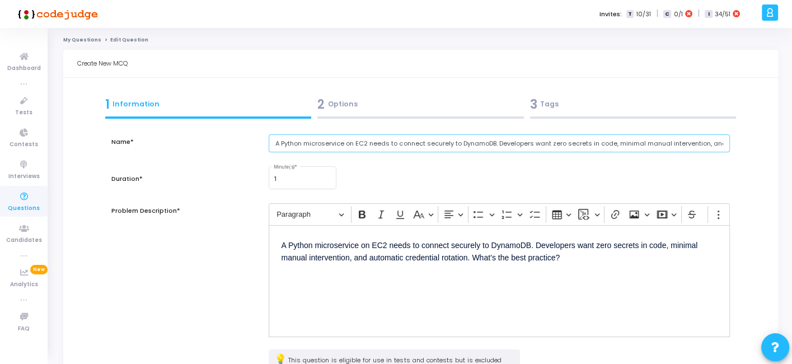
click at [360, 144] on input "A Python microservice on EC2 needs to connect securely to DynamoDB. Developers …" at bounding box center [499, 143] width 461 height 18
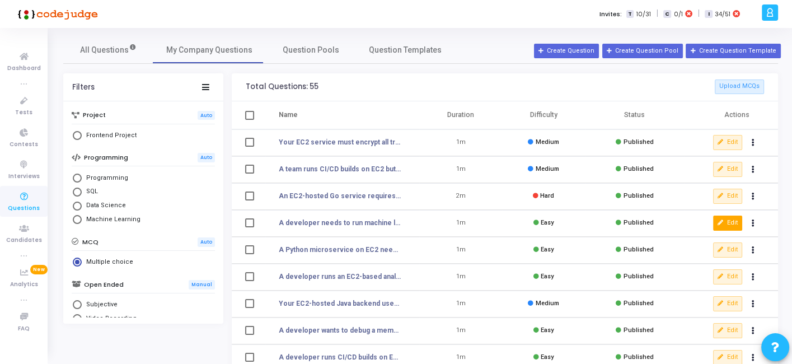
click at [718, 222] on icon at bounding box center [721, 223] width 6 height 6
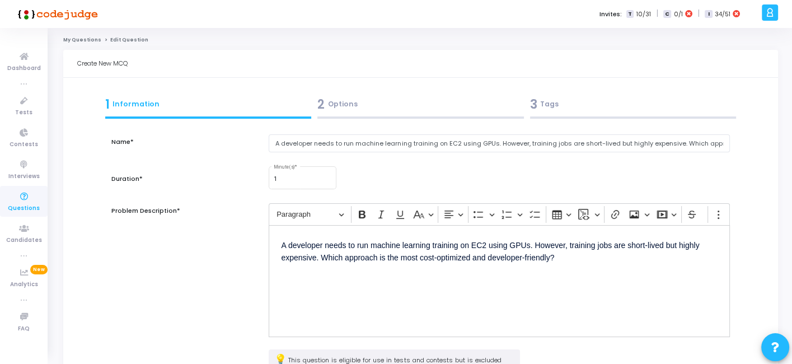
click at [352, 154] on div "A developer needs to run machine learning training on EC2 using GPUs. However, …" at bounding box center [499, 149] width 472 height 31
click at [365, 148] on input "A developer needs to run machine learning training on EC2 using GPUs. However, …" at bounding box center [499, 143] width 461 height 18
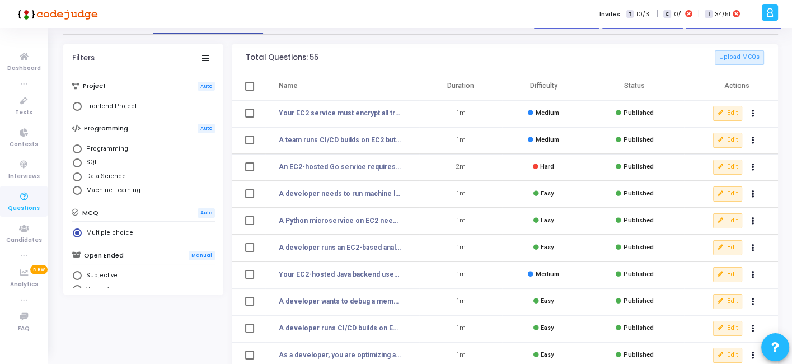
scroll to position [30, 0]
click at [729, 272] on button "Edit" at bounding box center [727, 274] width 29 height 15
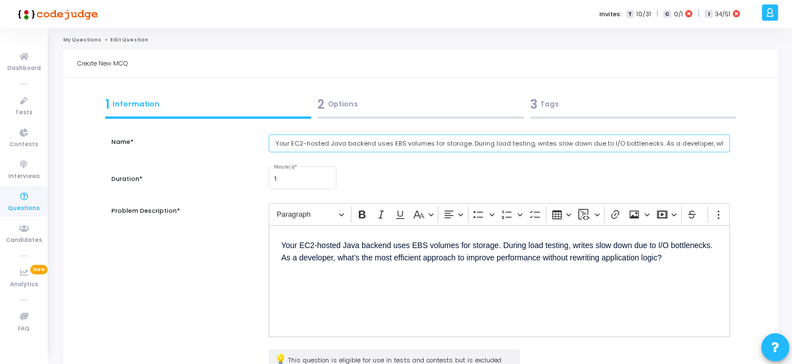
click at [384, 143] on input "Your EC2-hosted Java backend uses EBS volumes for storage. During load testing,…" at bounding box center [499, 143] width 461 height 18
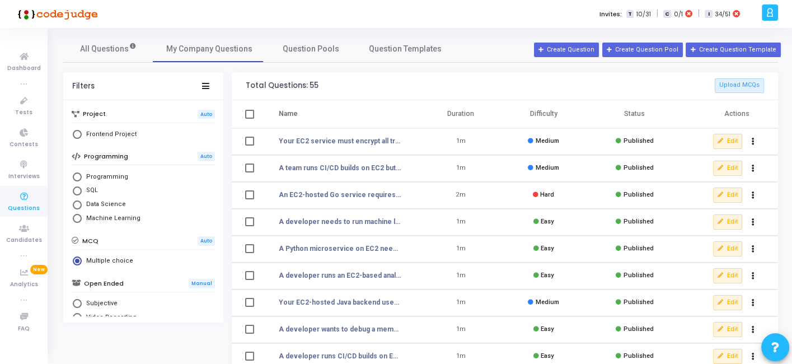
scroll to position [1, 0]
click at [728, 165] on button "Edit" at bounding box center [727, 168] width 29 height 15
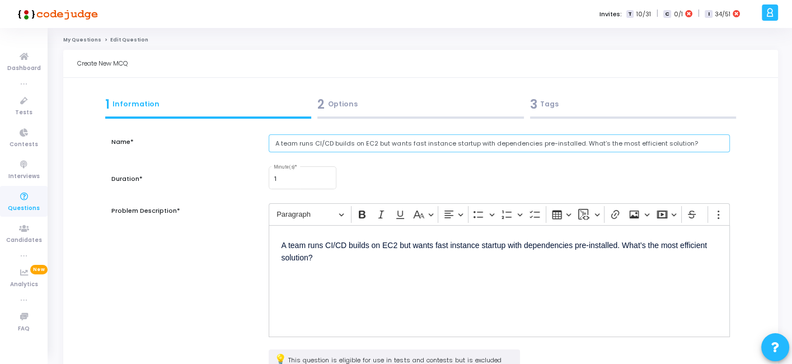
click at [403, 148] on input "A team runs CI/CD builds on EC2 but wants fast instance startup with dependenci…" at bounding box center [499, 143] width 461 height 18
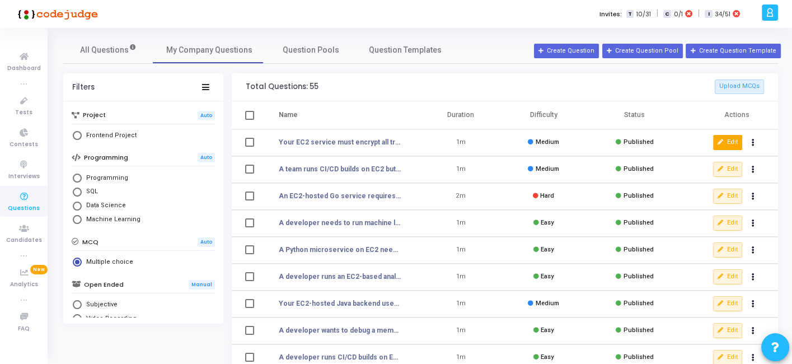
click at [740, 138] on button "Edit" at bounding box center [727, 142] width 29 height 15
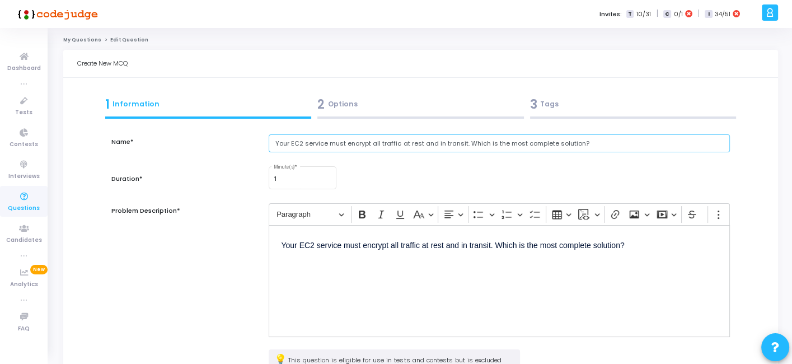
click at [359, 146] on input "Your EC2 service must encrypt all traffic at rest and in transit. Which is the …" at bounding box center [499, 143] width 461 height 18
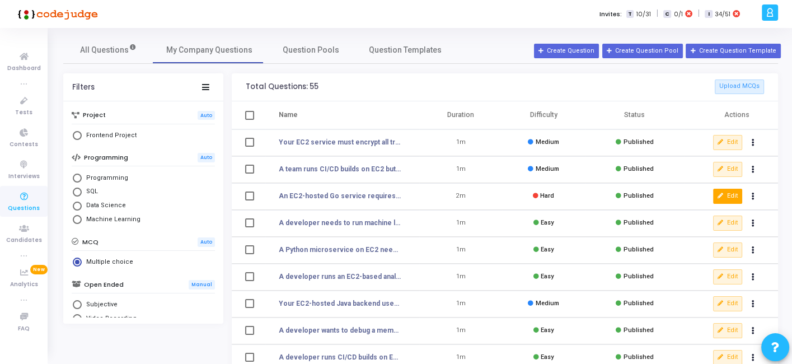
click at [739, 191] on button "Edit" at bounding box center [727, 196] width 29 height 15
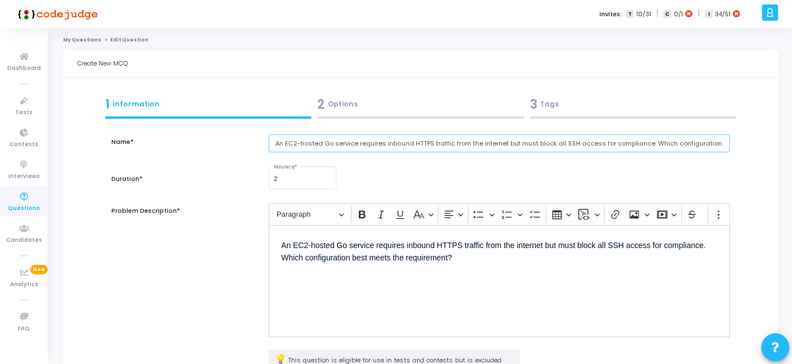
click at [395, 145] on input "An EC2-hosted Go service requires inbound HTTPS traffic from the internet but m…" at bounding box center [499, 143] width 461 height 18
